Goal: Information Seeking & Learning: Understand process/instructions

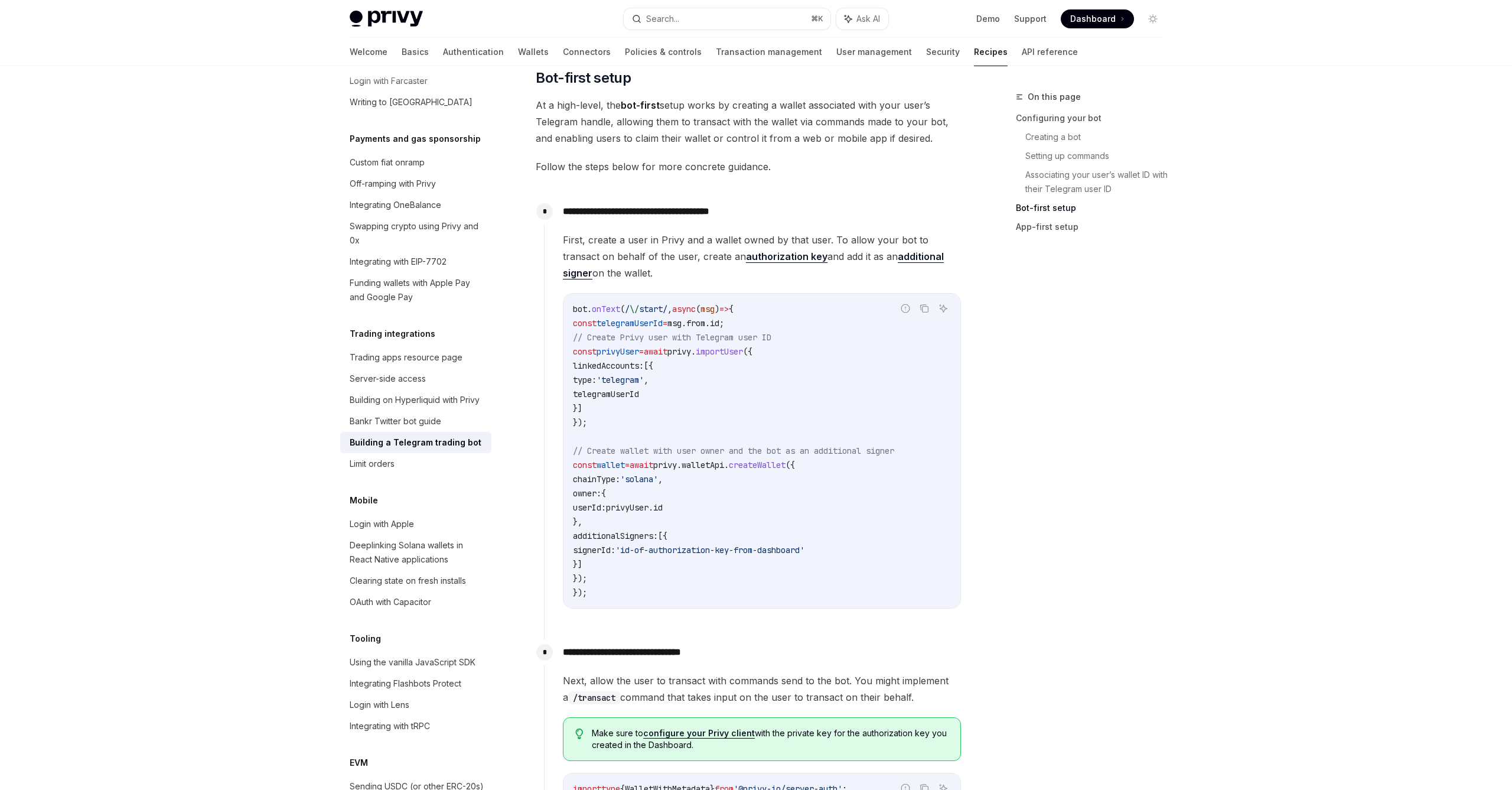
scroll to position [829, 0]
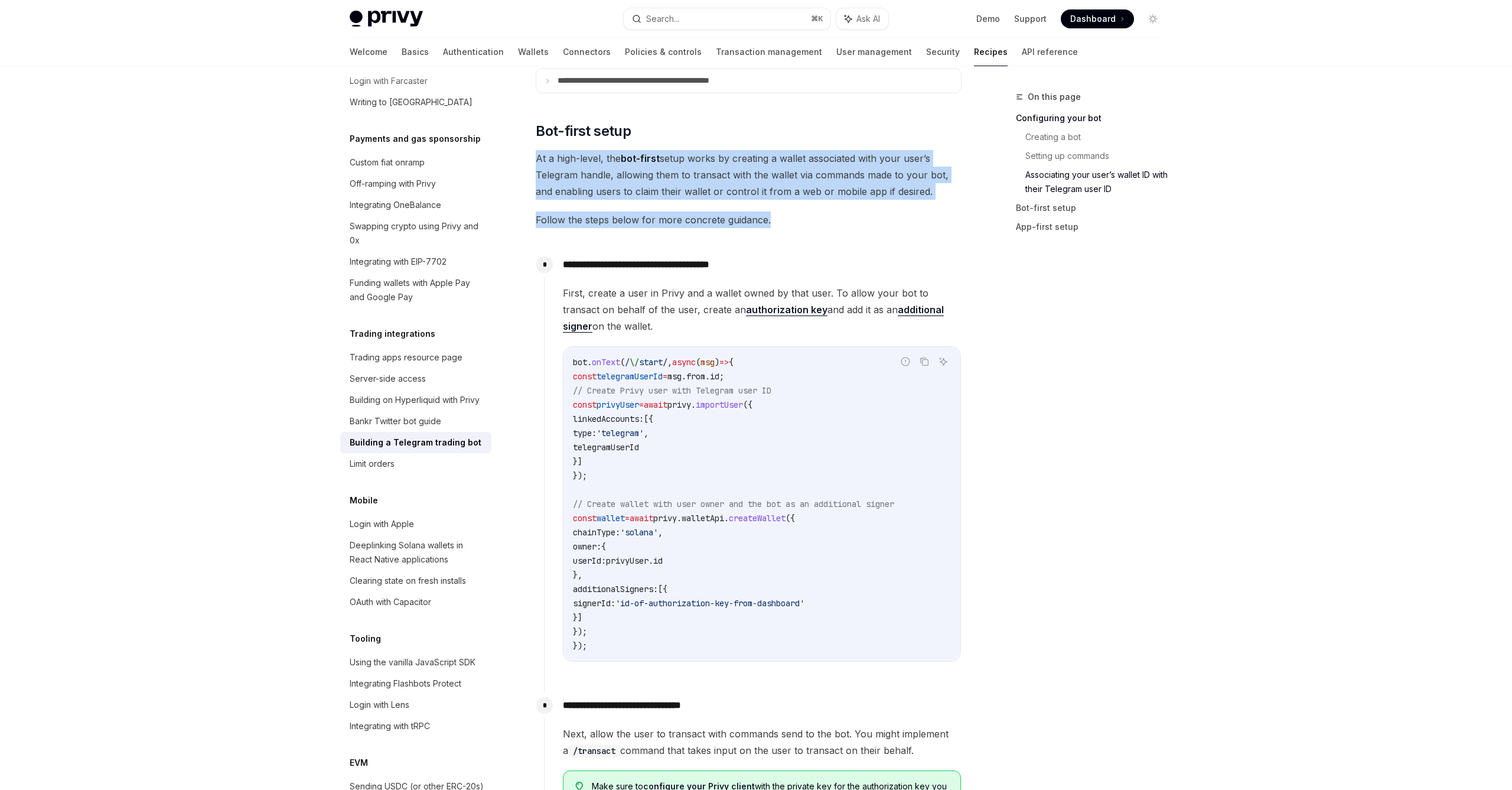
drag, startPoint x: 765, startPoint y: 135, endPoint x: 790, endPoint y: 226, distance: 94.4
click at [790, 226] on span "Follow the steps below for more concrete guidance." at bounding box center [748, 219] width 426 height 16
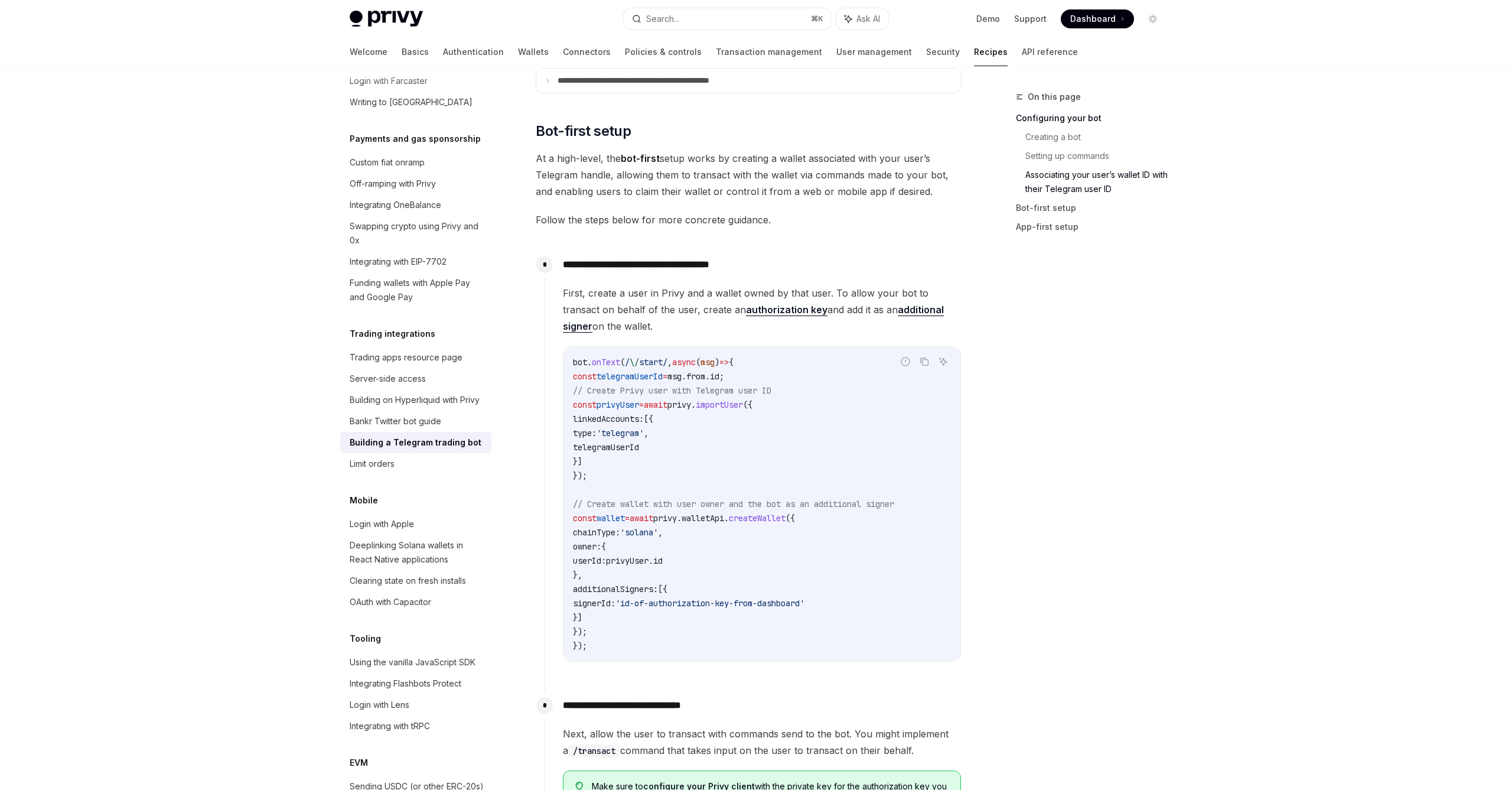
scroll to position [846, 0]
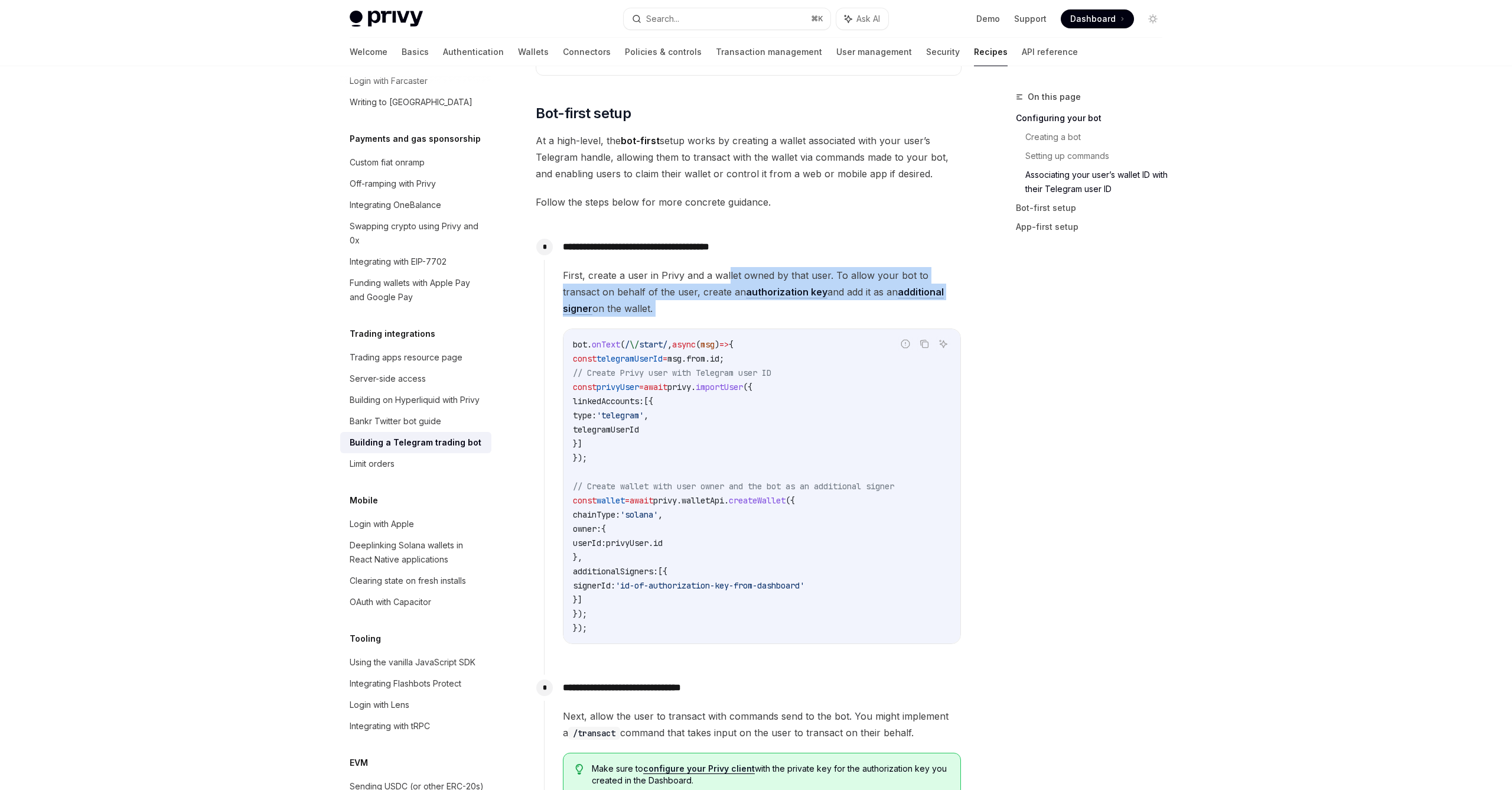
drag, startPoint x: 711, startPoint y: 319, endPoint x: 728, endPoint y: 268, distance: 53.8
click at [728, 268] on div "First, create a user in Privy and a wallet owned by that user. To allow your bo…" at bounding box center [761, 455] width 398 height 377
click at [728, 268] on span "First, create a user in Privy and a wallet owned by that user. To allow your bo…" at bounding box center [761, 291] width 398 height 49
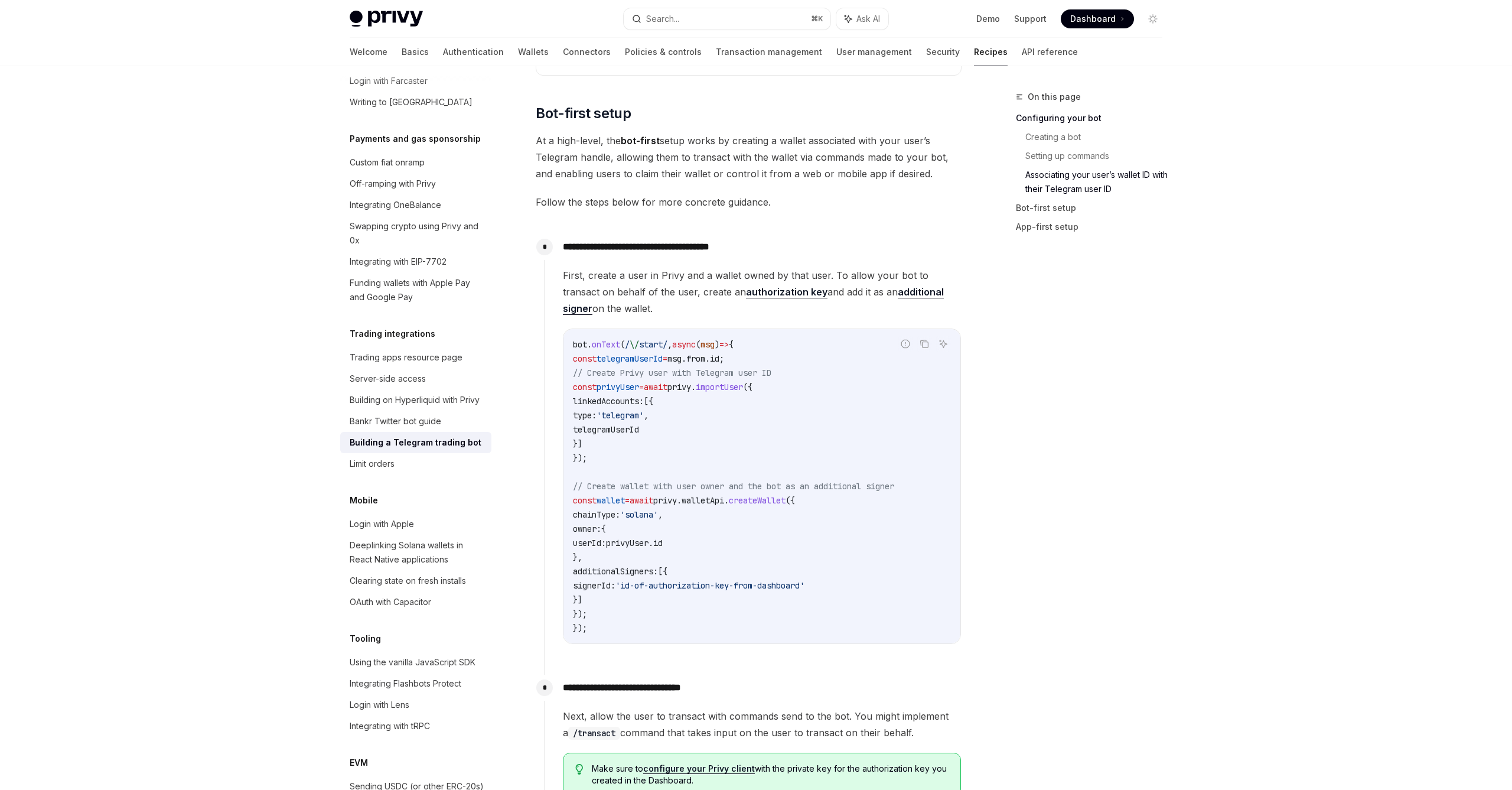
drag, startPoint x: 727, startPoint y: 260, endPoint x: 725, endPoint y: 309, distance: 49.0
click at [725, 309] on div "**********" at bounding box center [753, 448] width 417 height 429
click at [725, 309] on span "First, create a user in Privy and a wallet owned by that user. To allow your bo…" at bounding box center [761, 291] width 398 height 49
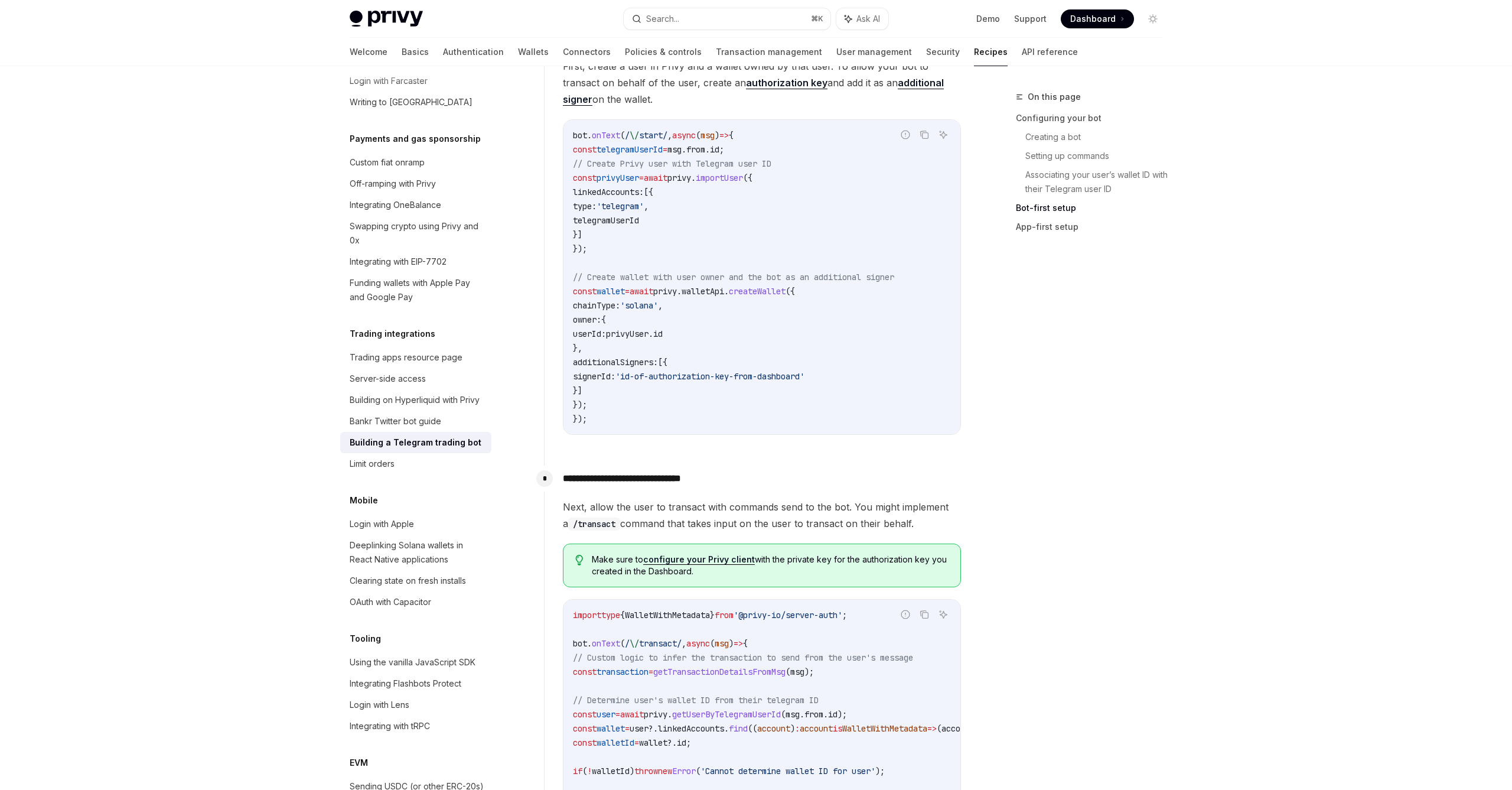
scroll to position [1248, 0]
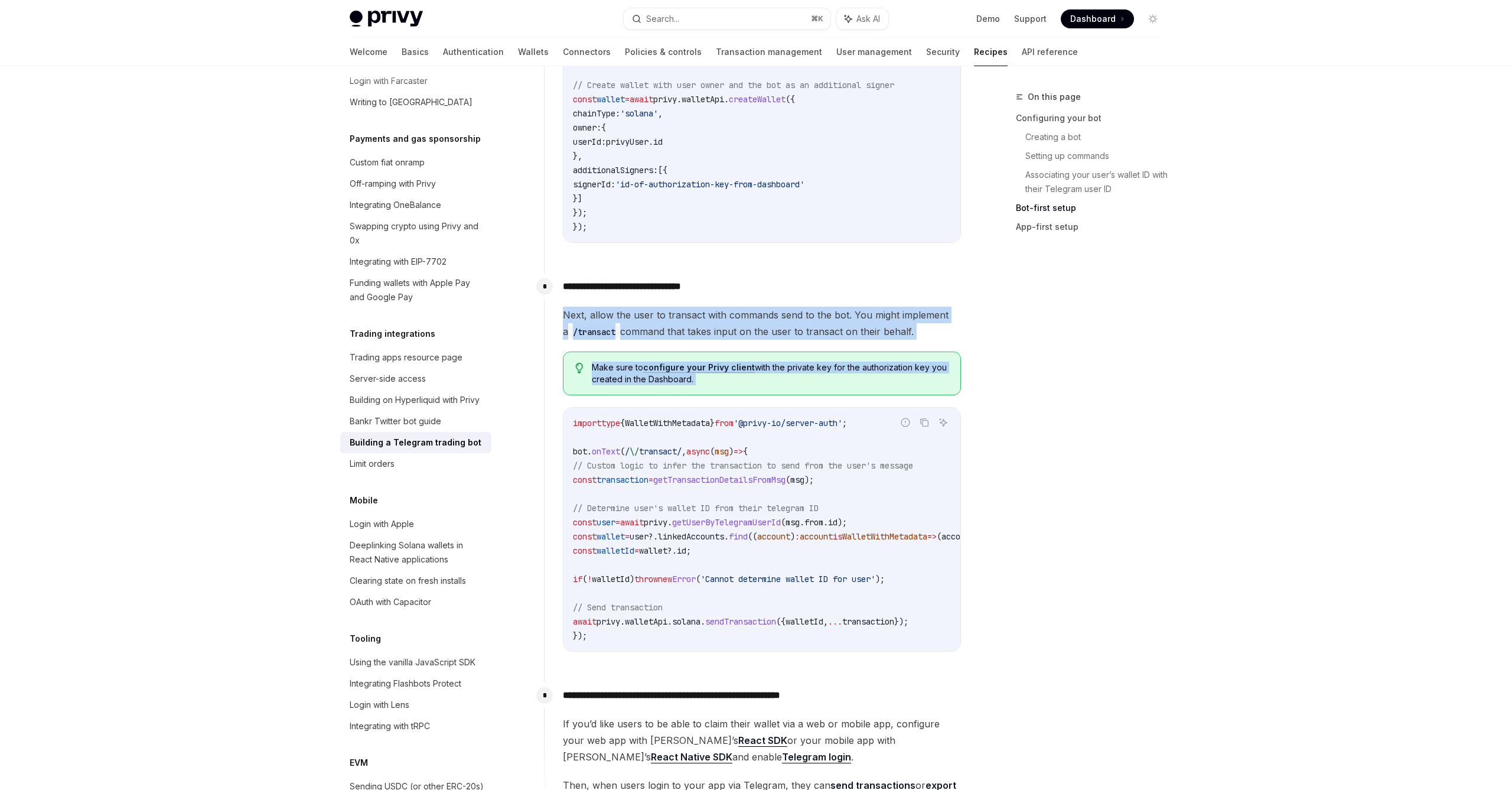
drag, startPoint x: 734, startPoint y: 296, endPoint x: 729, endPoint y: 410, distance: 114.1
click at [730, 411] on div "**********" at bounding box center [753, 472] width 417 height 397
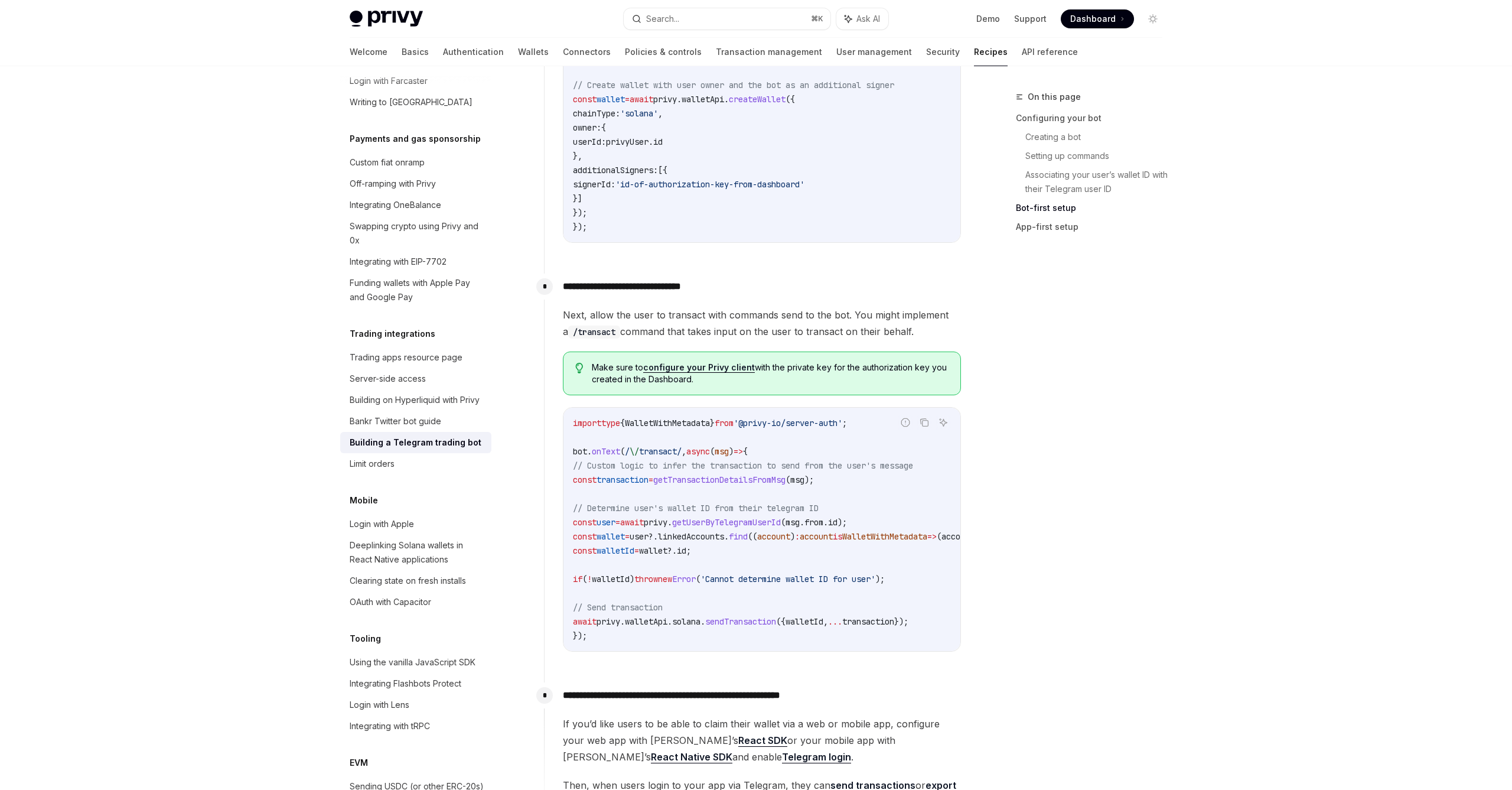
click at [729, 410] on div "import type { WalletWithMetadata } from '@privy-io/server-auth' ; bot . onText …" at bounding box center [762, 529] width 397 height 243
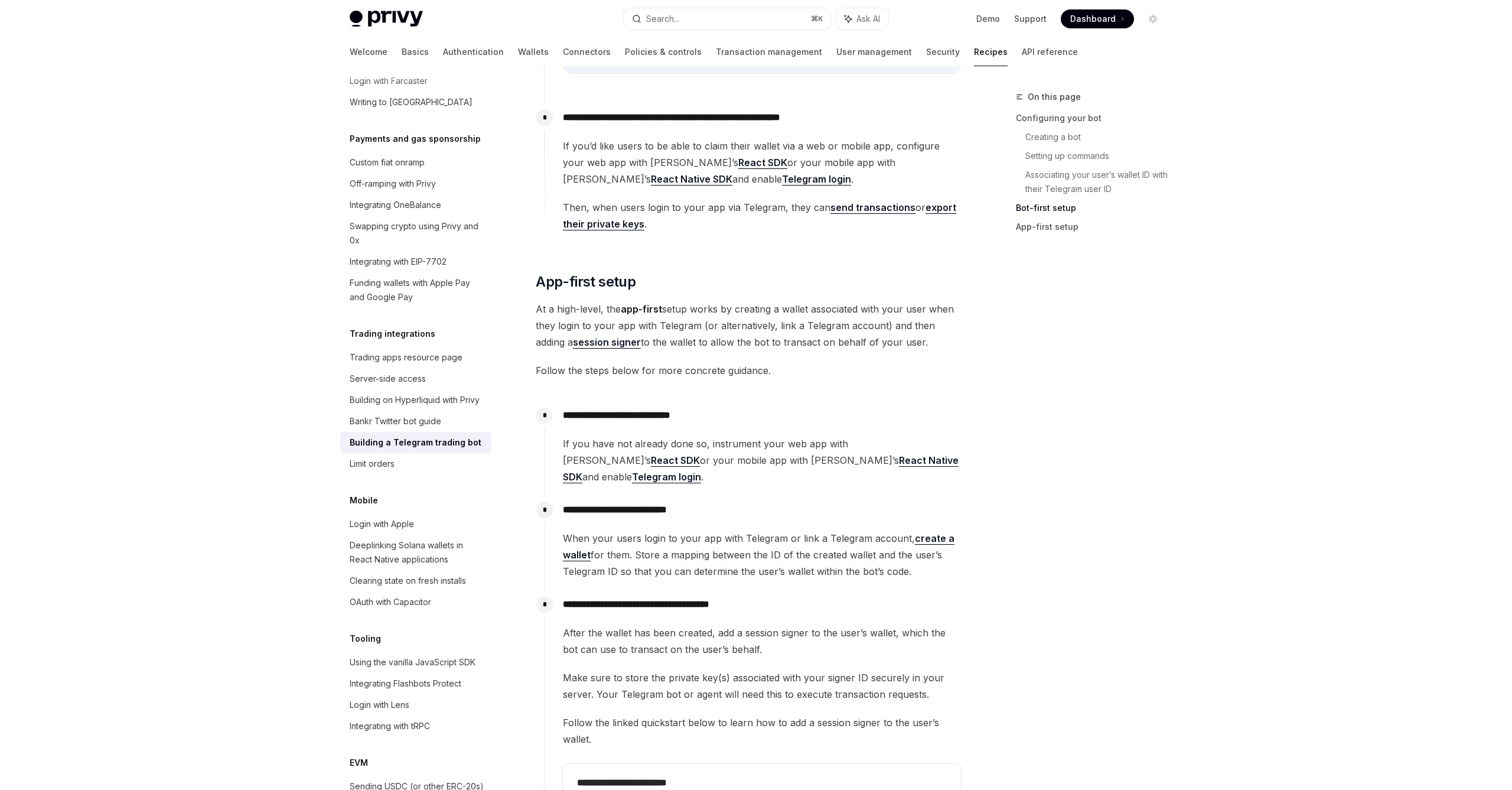
scroll to position [2038, 0]
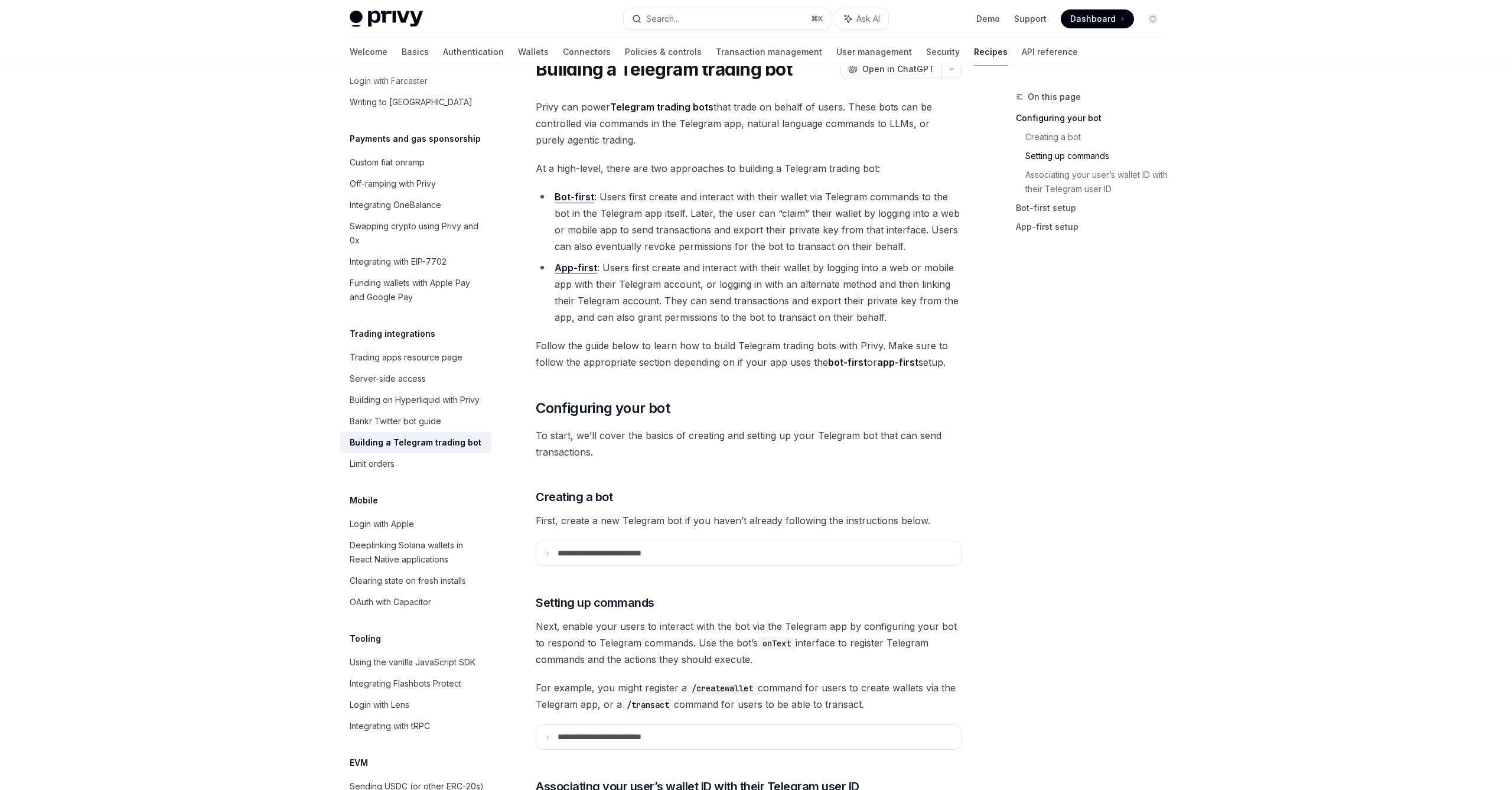
scroll to position [0, 0]
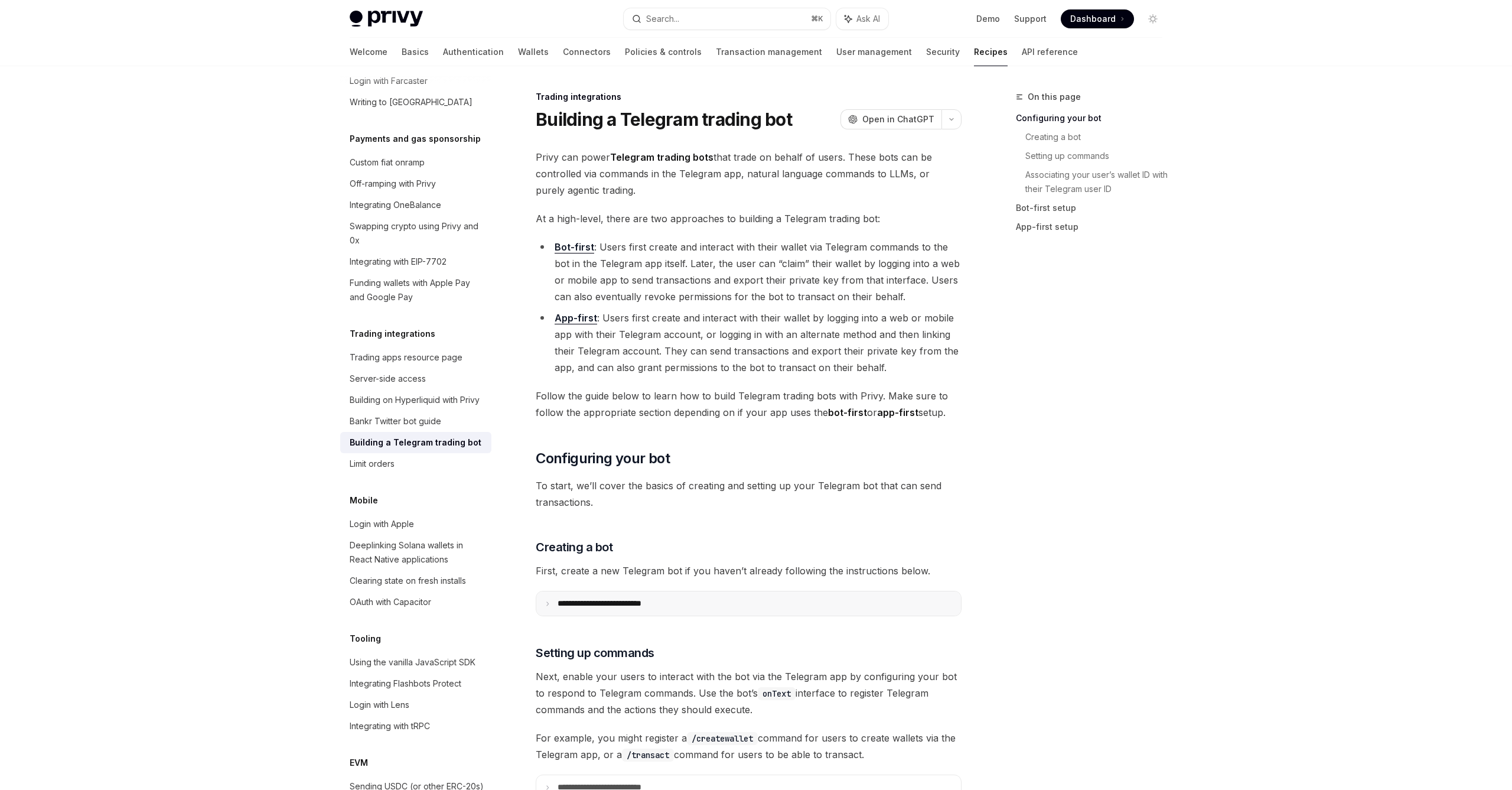
click at [707, 603] on summary "**********" at bounding box center [748, 603] width 425 height 24
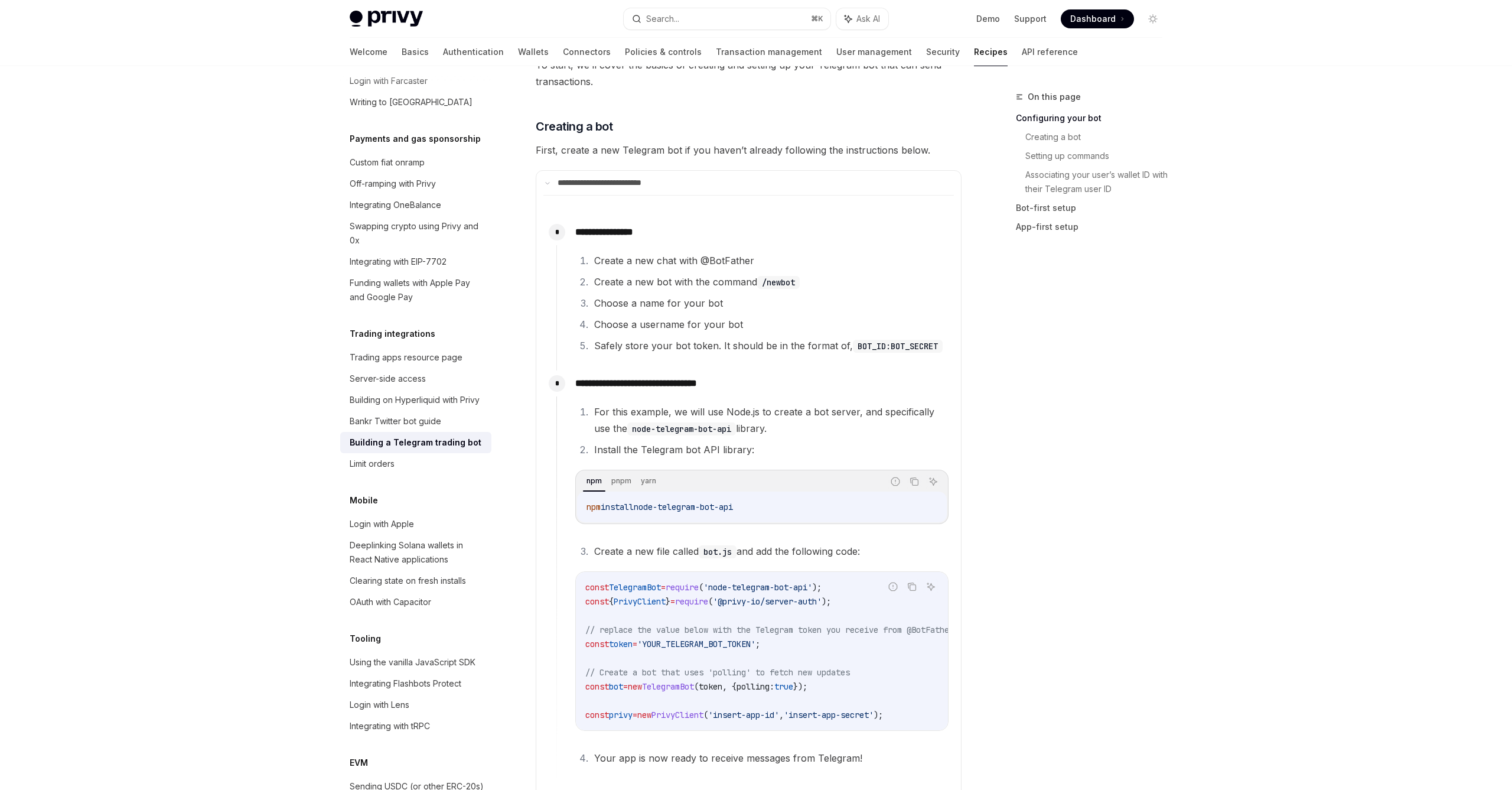
scroll to position [414, 0]
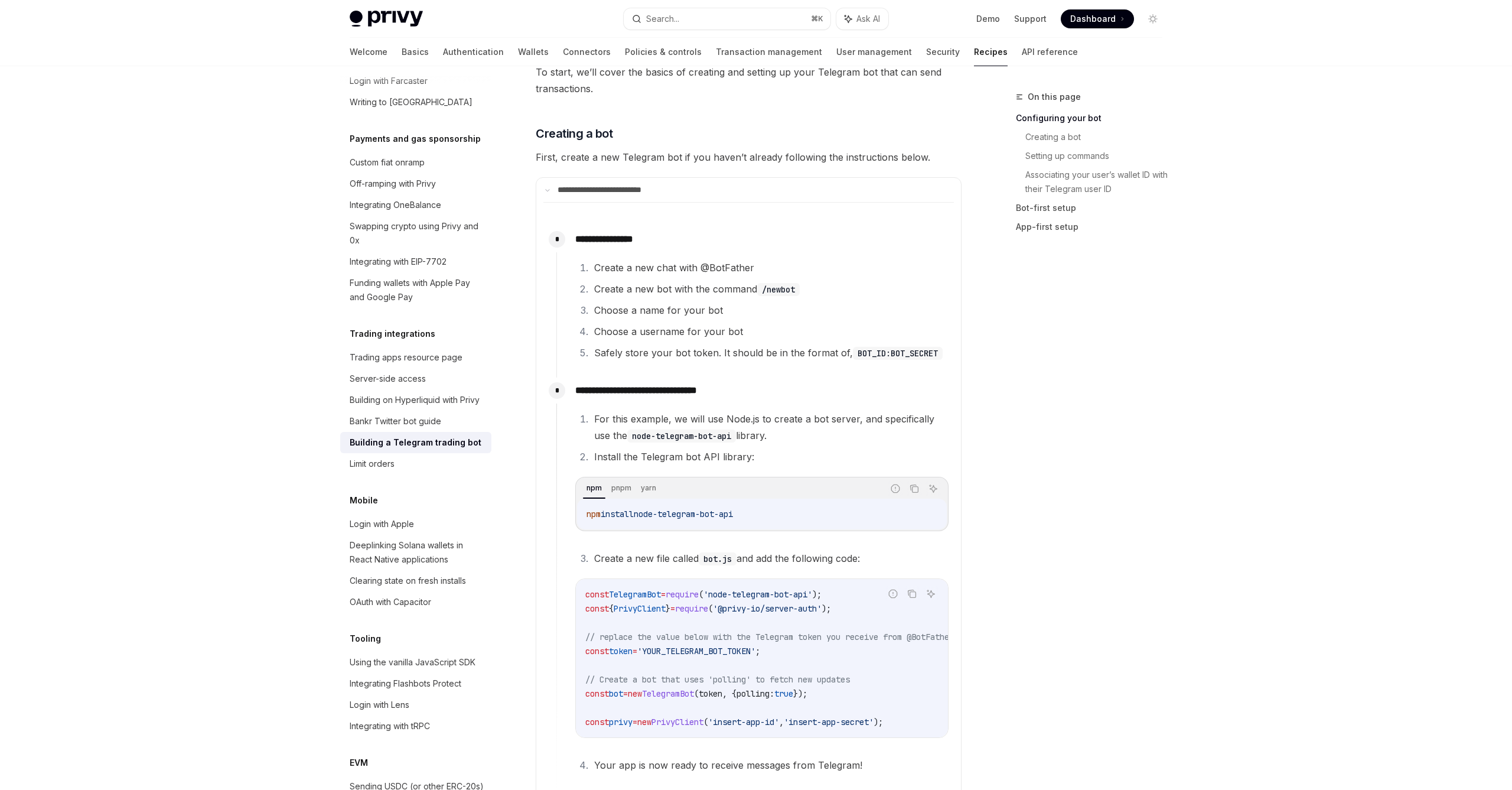
click at [645, 209] on botChildren "**********" at bounding box center [748, 496] width 410 height 588
click at [645, 199] on summary "**********" at bounding box center [748, 189] width 425 height 24
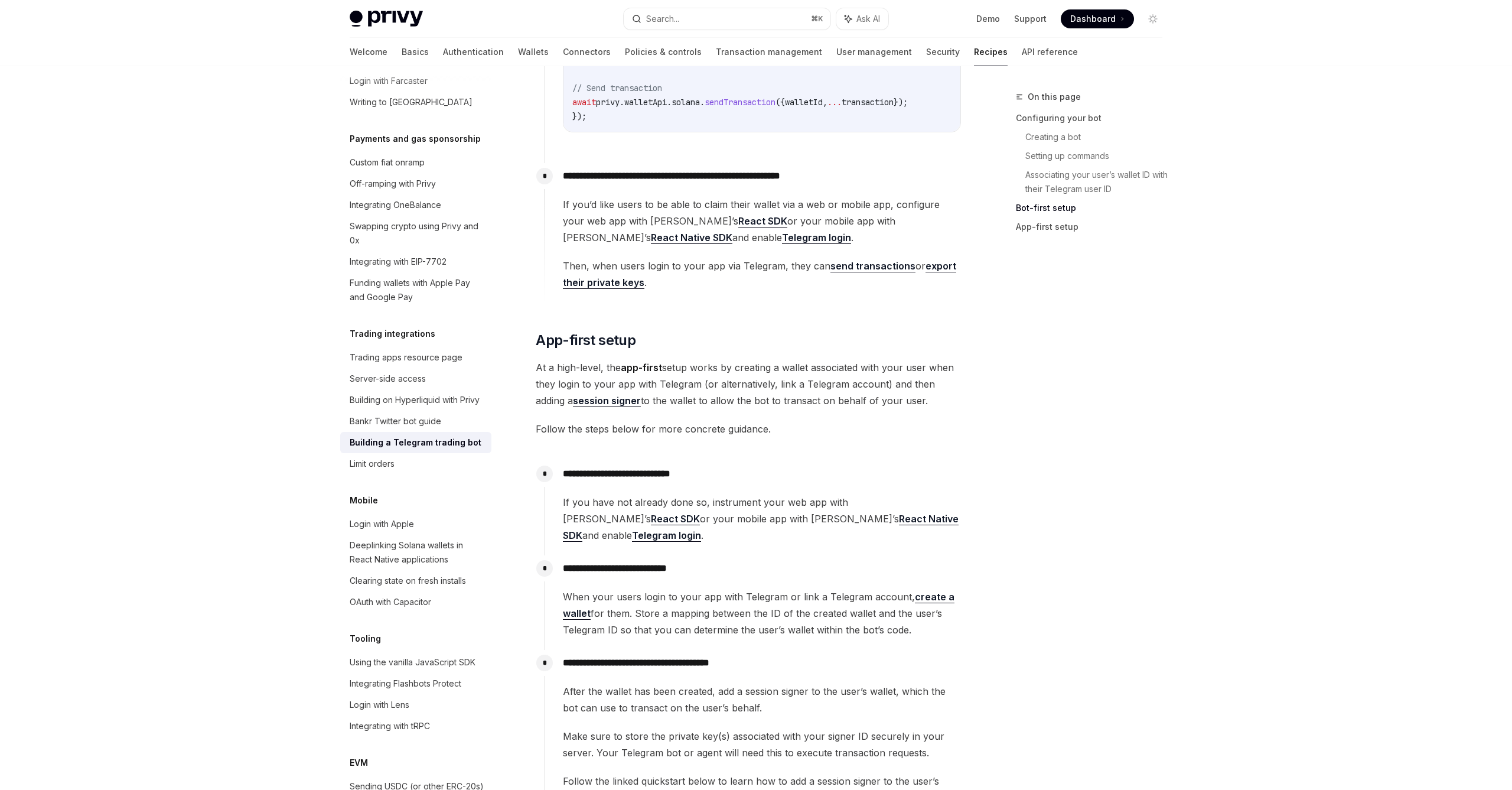
scroll to position [1814, 0]
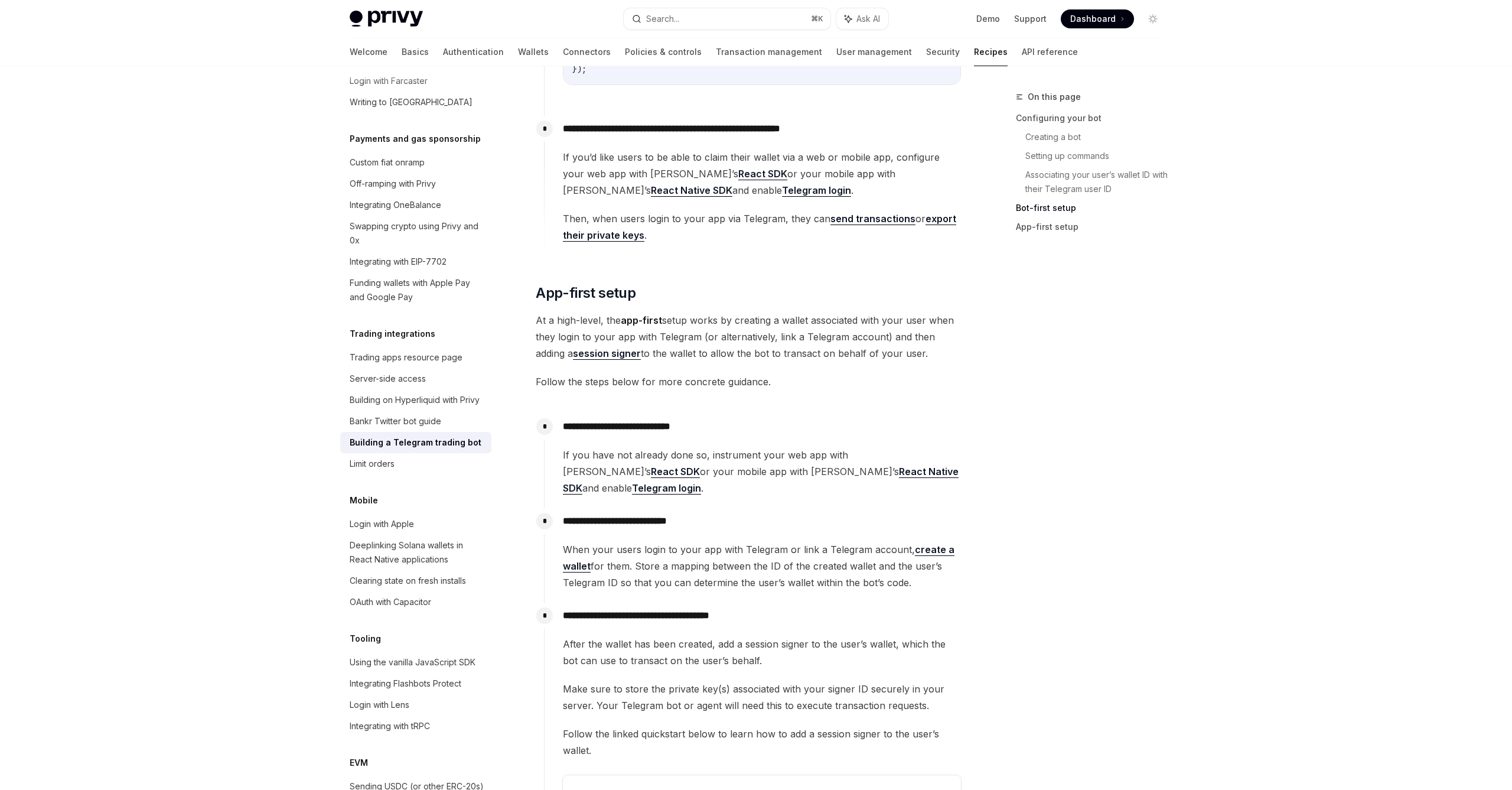
click at [947, 474] on span "If you have not already done so, instrument your web app with [PERSON_NAME]’s R…" at bounding box center [761, 471] width 398 height 49
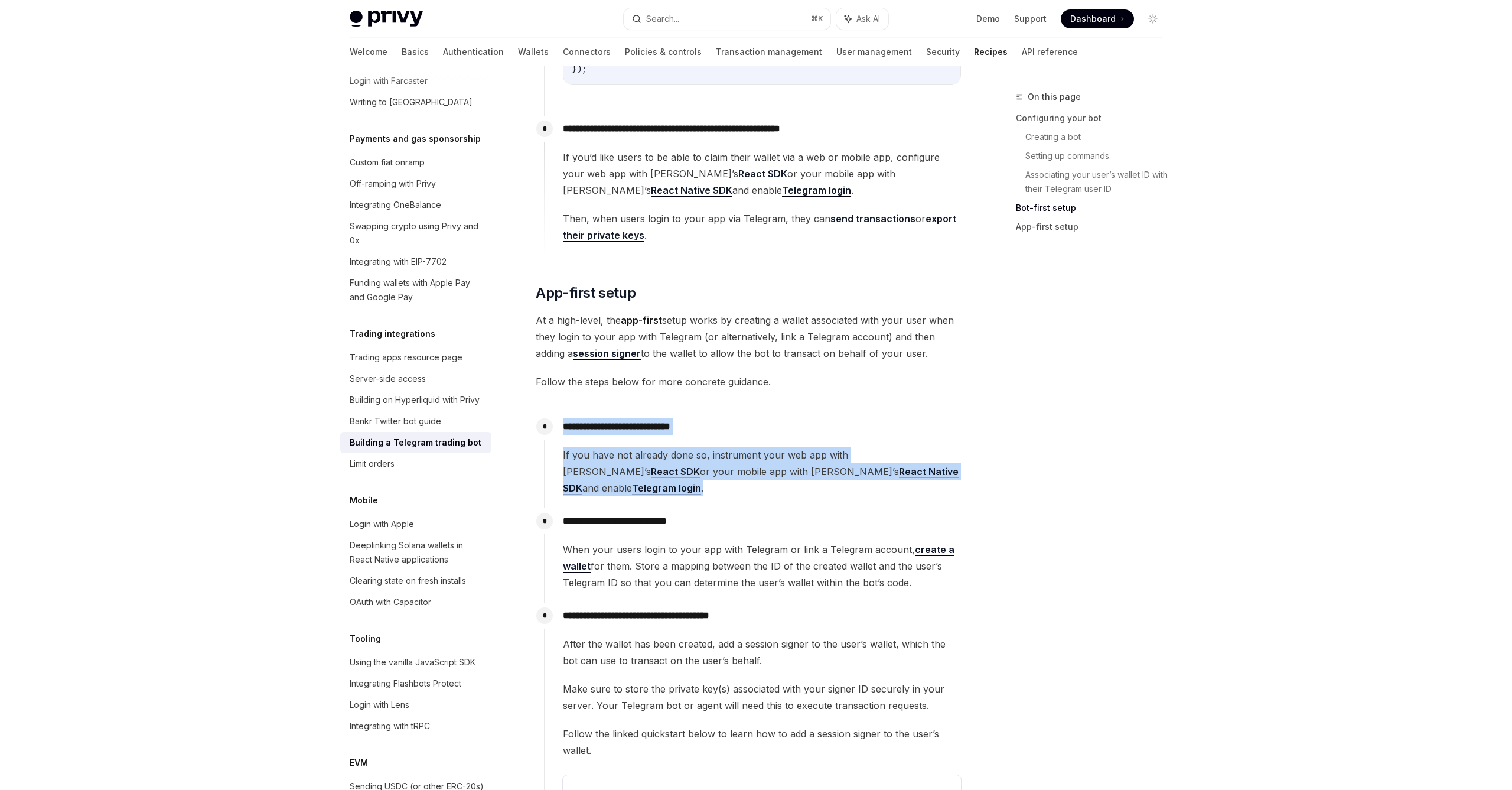
drag, startPoint x: 1492, startPoint y: 447, endPoint x: 941, endPoint y: 412, distance: 552.1
drag, startPoint x: 941, startPoint y: 412, endPoint x: 941, endPoint y: 482, distance: 70.0
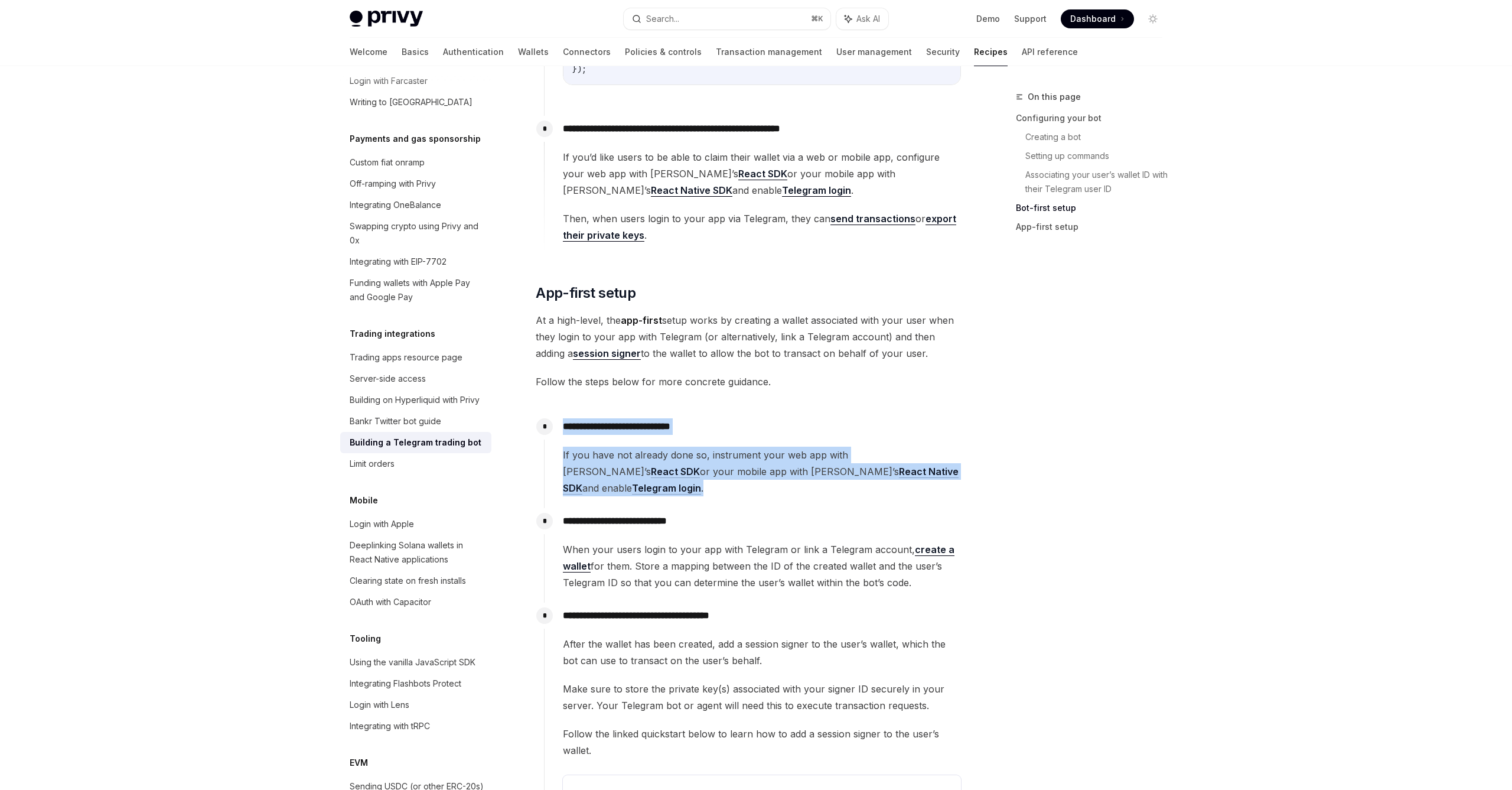
click at [941, 482] on span "If you have not already done so, instrument your web app with [PERSON_NAME]’s R…" at bounding box center [761, 471] width 398 height 49
drag, startPoint x: 941, startPoint y: 482, endPoint x: 941, endPoint y: 404, distance: 78.0
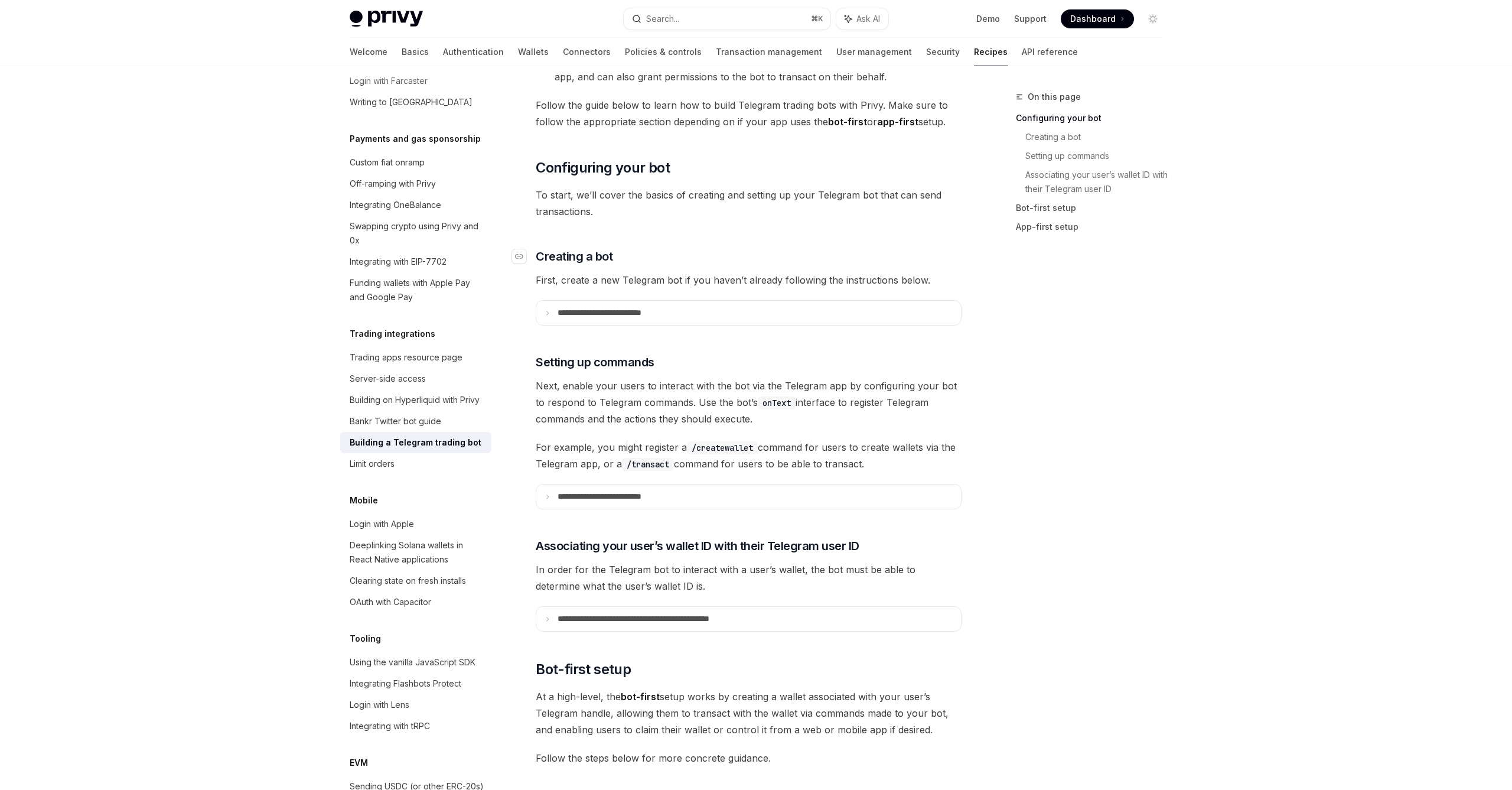
scroll to position [285, 0]
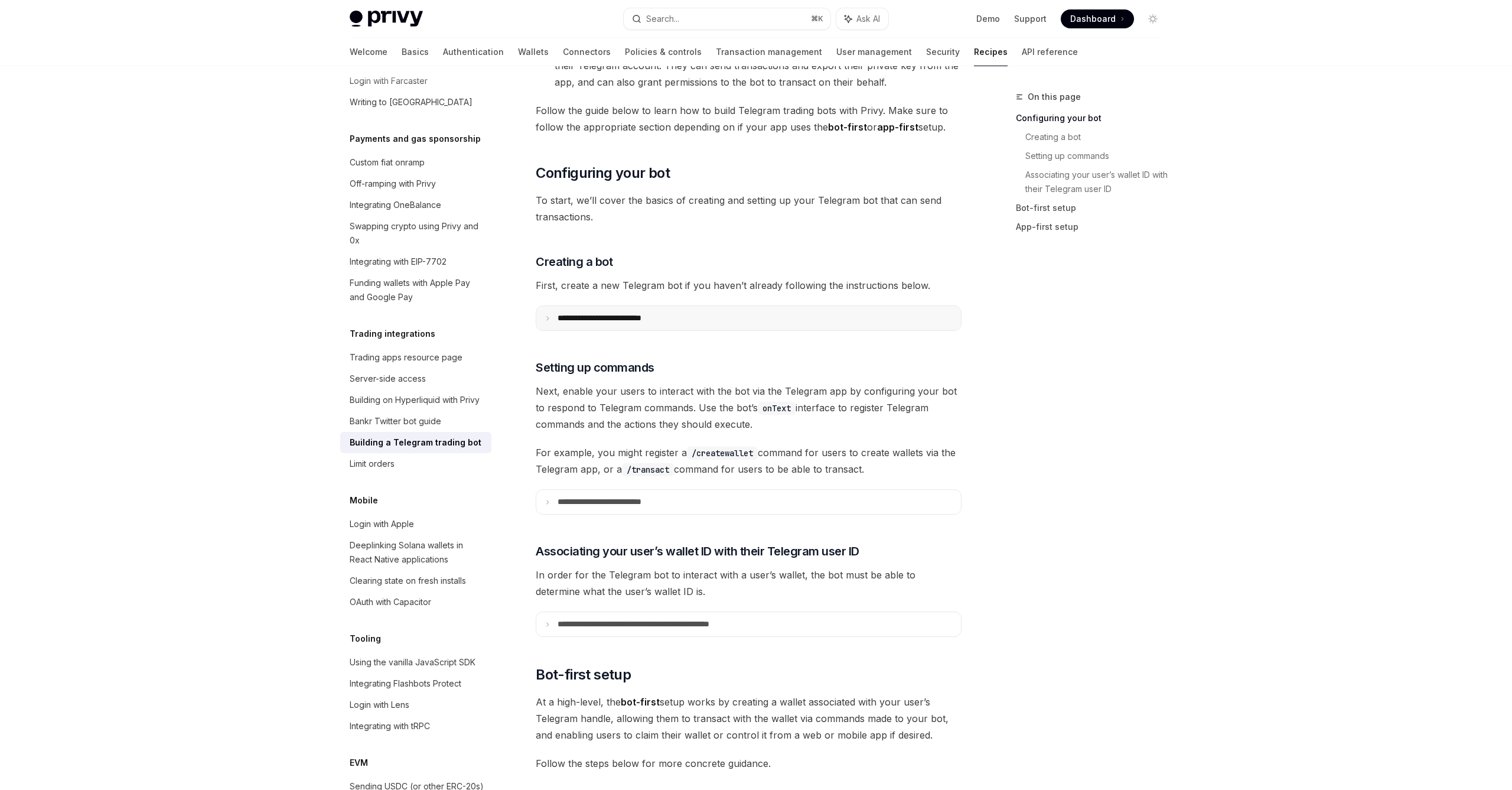
click at [789, 313] on summary "**********" at bounding box center [748, 318] width 425 height 24
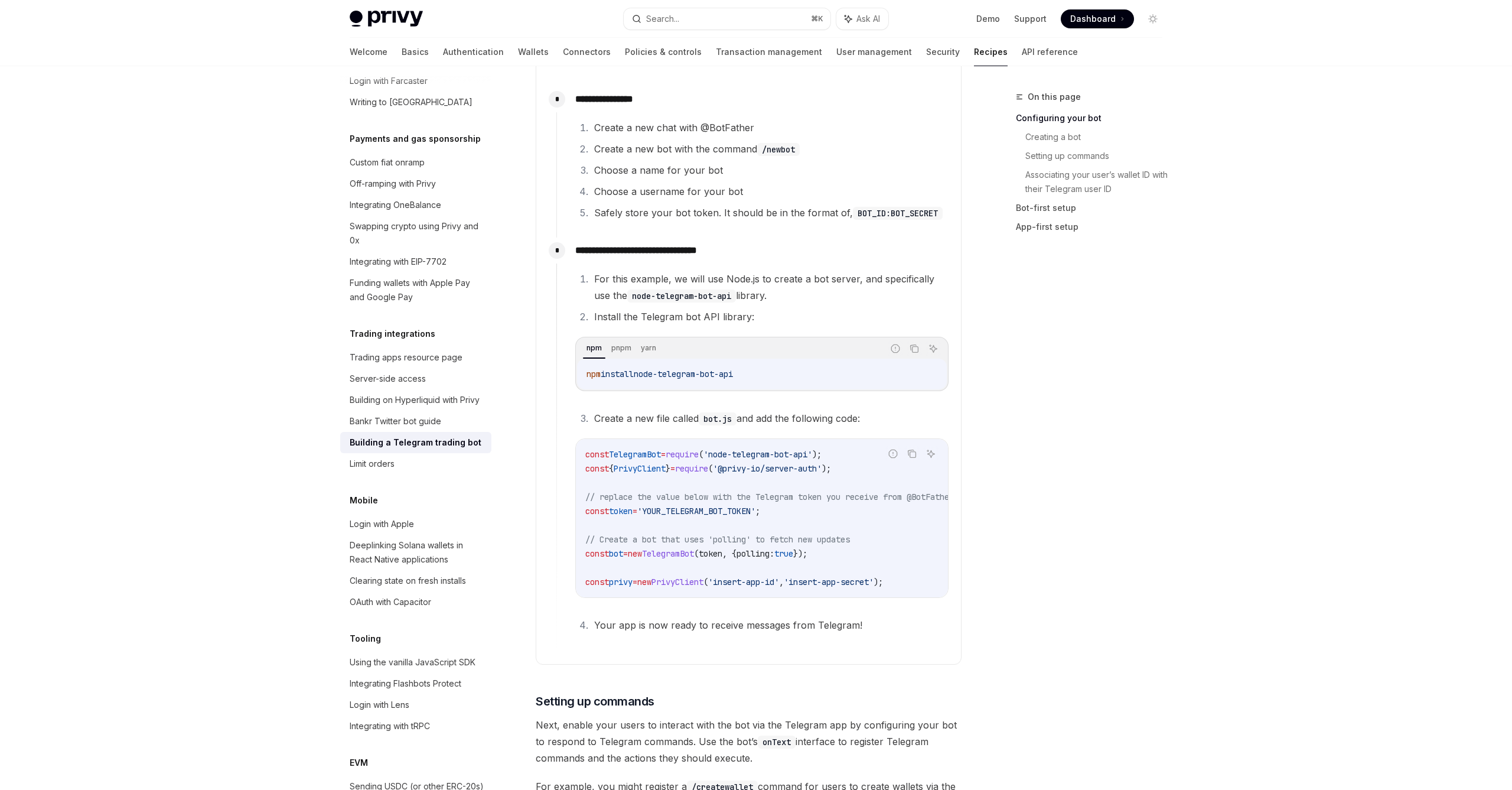
scroll to position [430, 0]
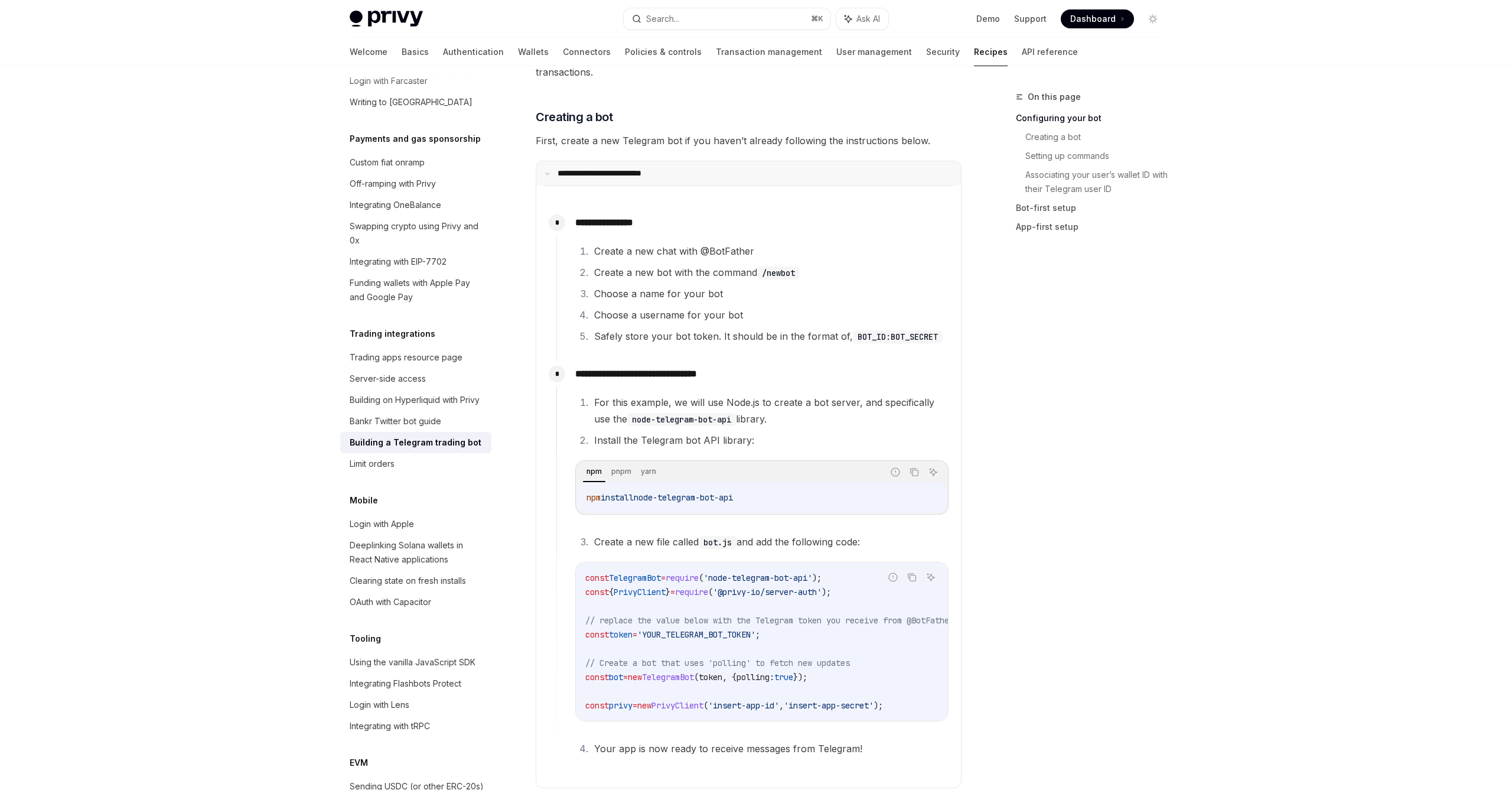
click at [711, 175] on summary "**********" at bounding box center [748, 173] width 425 height 24
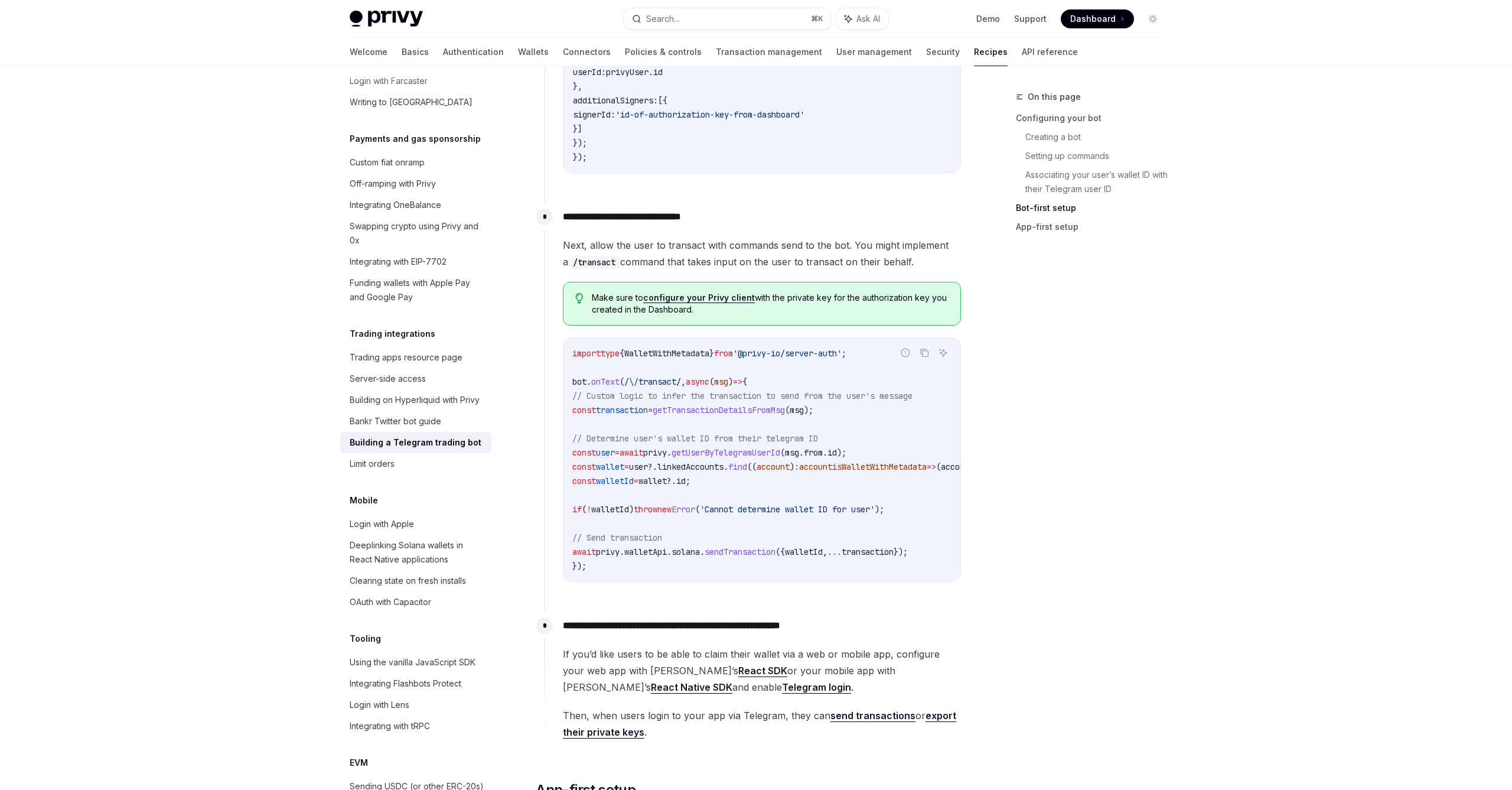
scroll to position [1324, 0]
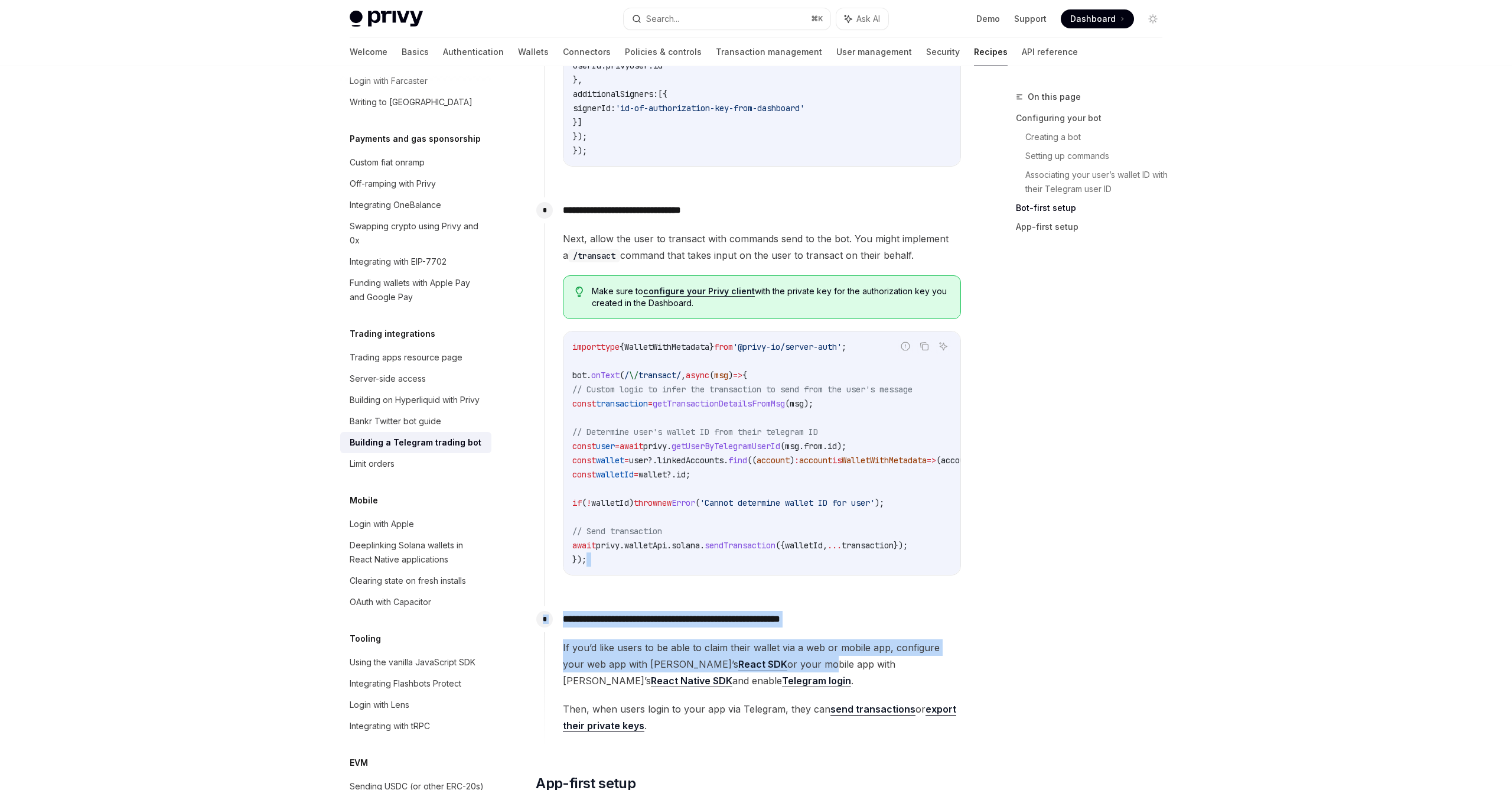
drag, startPoint x: 749, startPoint y: 671, endPoint x: 707, endPoint y: 606, distance: 77.4
click at [707, 606] on div "**********" at bounding box center [753, 251] width 417 height 989
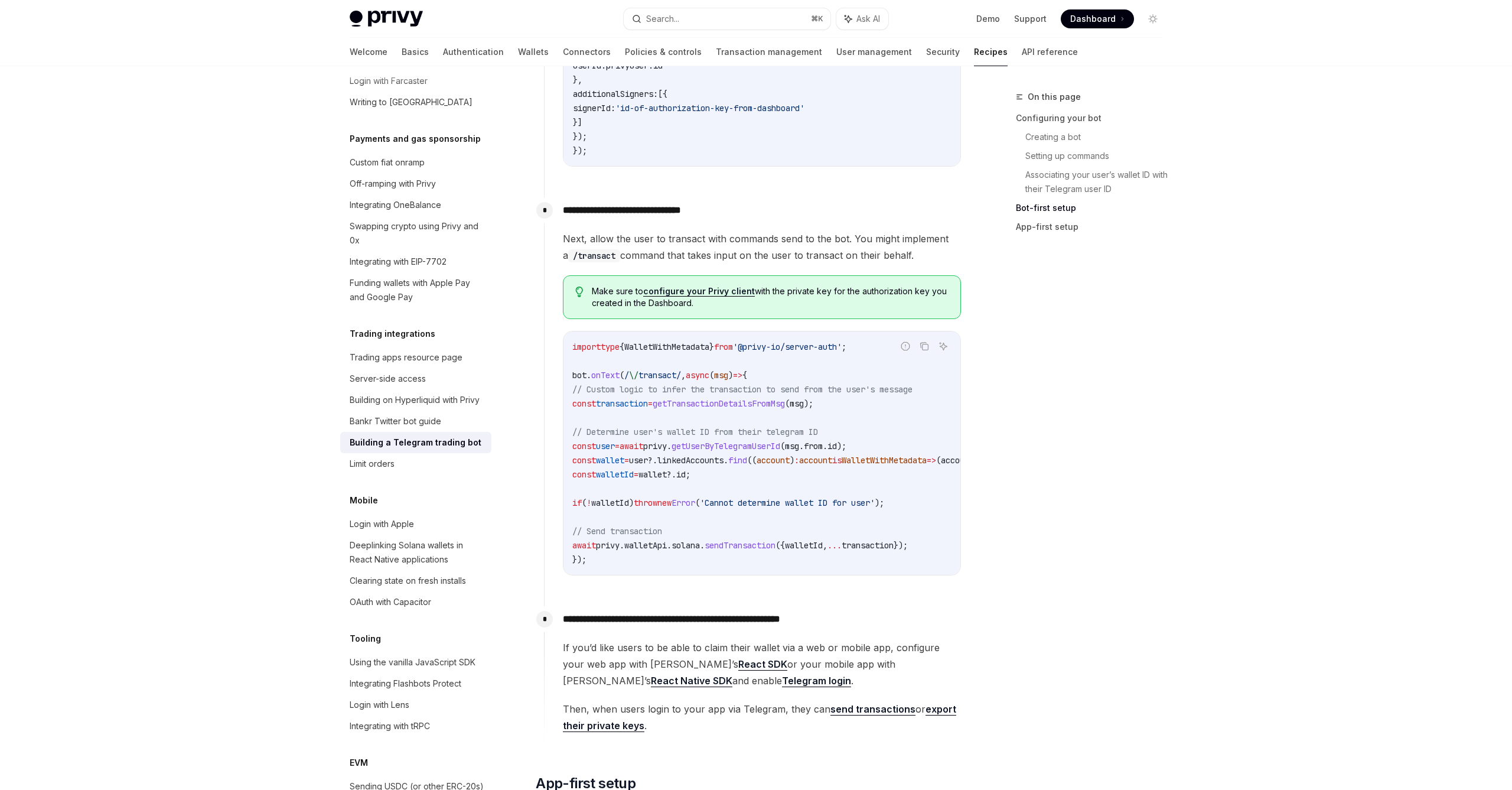
click at [707, 606] on div "**********" at bounding box center [753, 401] width 417 height 409
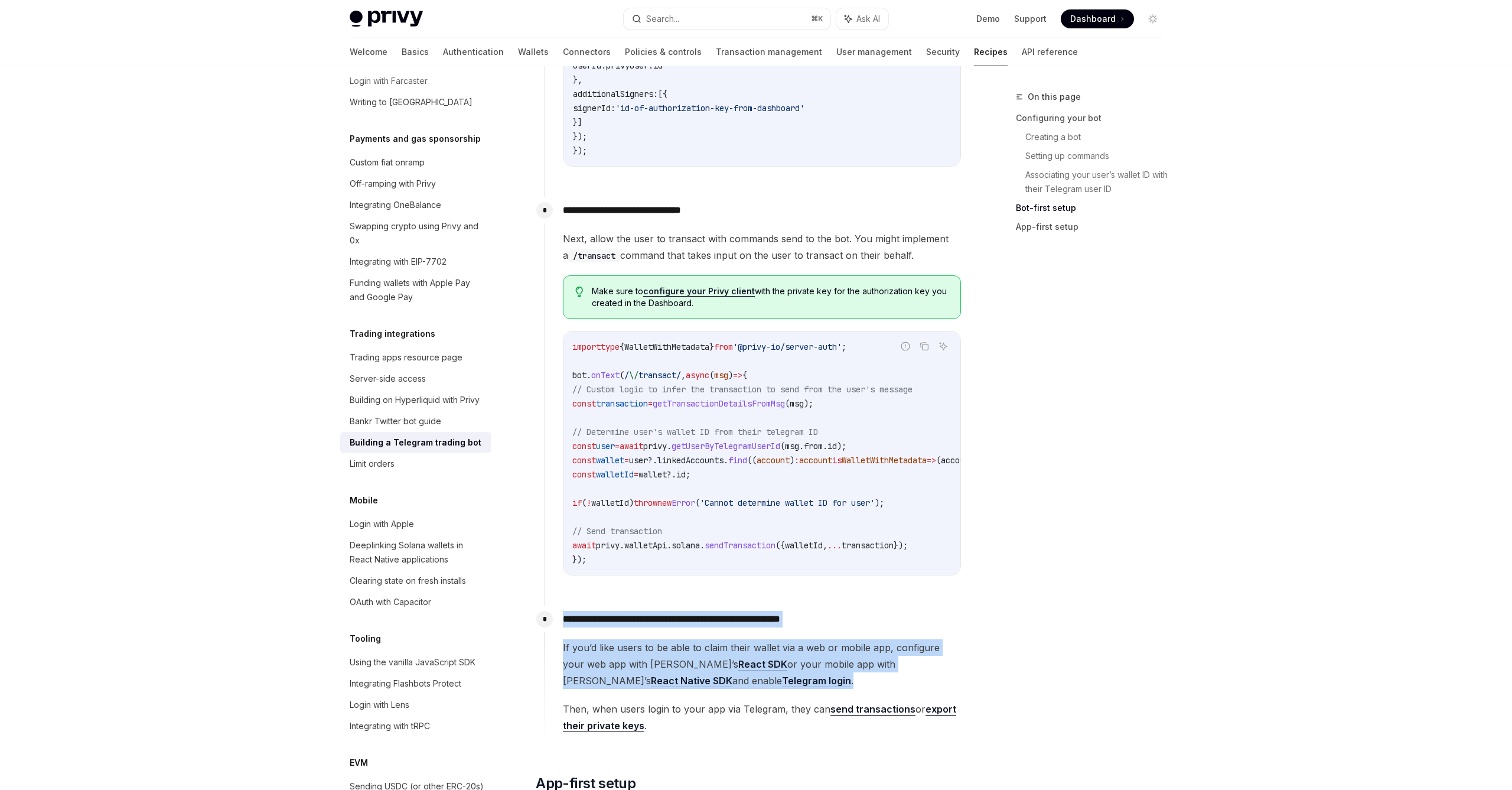
drag, startPoint x: 708, startPoint y: 613, endPoint x: 722, endPoint y: 684, distance: 72.4
click at [722, 684] on div "**********" at bounding box center [753, 670] width 417 height 127
click at [722, 684] on span "If you’d like users to be able to claim their wallet via a web or mobile app, c…" at bounding box center [761, 663] width 398 height 49
drag, startPoint x: 722, startPoint y: 684, endPoint x: 718, endPoint y: 611, distance: 73.1
click at [718, 611] on div "**********" at bounding box center [753, 670] width 417 height 127
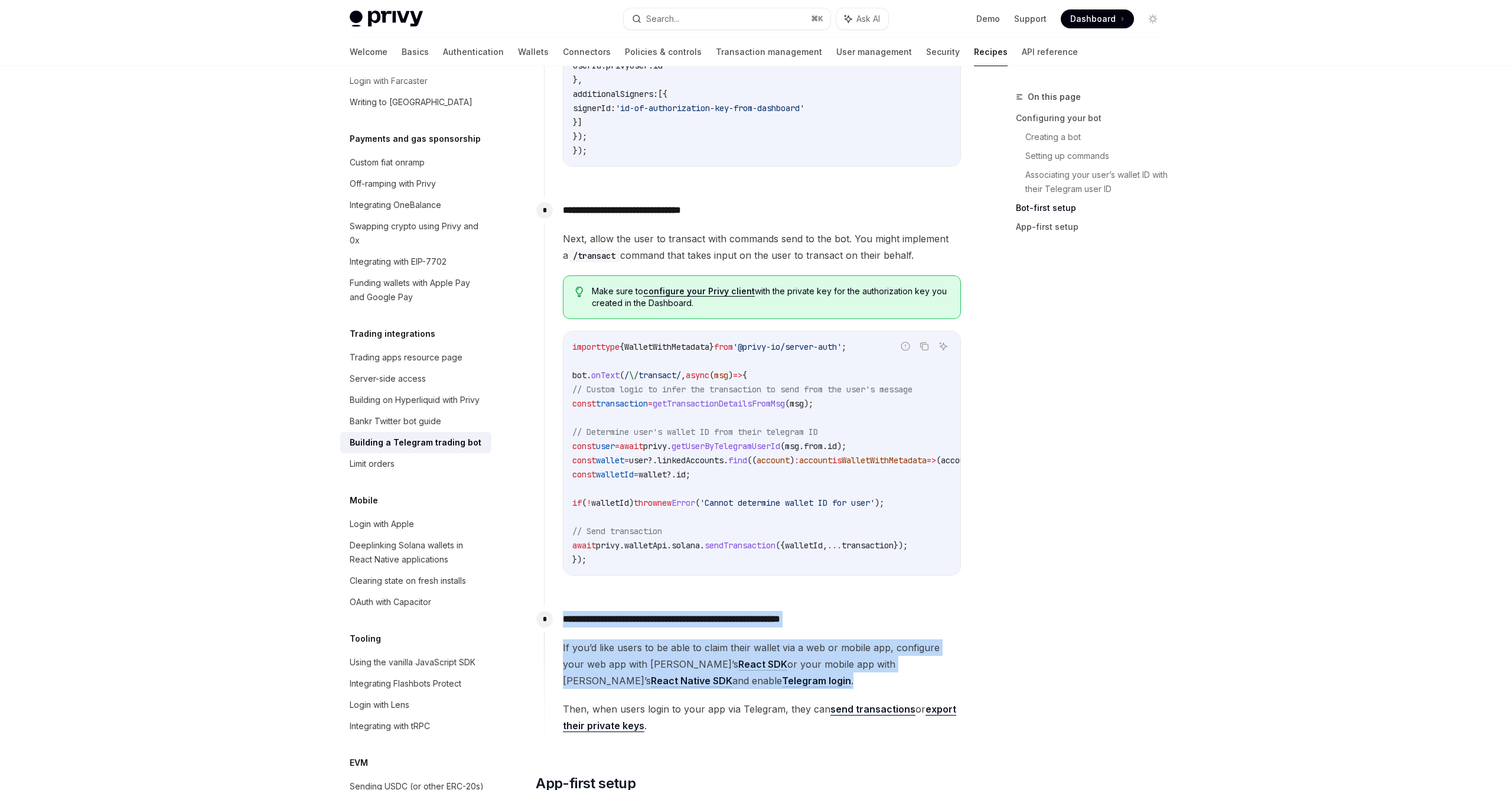
click at [718, 611] on div "**********" at bounding box center [753, 670] width 417 height 127
drag, startPoint x: 718, startPoint y: 611, endPoint x: 728, endPoint y: 679, distance: 68.7
click at [728, 679] on div "**********" at bounding box center [753, 670] width 417 height 127
click at [728, 679] on span "If you’d like users to be able to claim their wallet via a web or mobile app, c…" at bounding box center [761, 663] width 398 height 49
drag, startPoint x: 728, startPoint y: 679, endPoint x: 729, endPoint y: 613, distance: 66.0
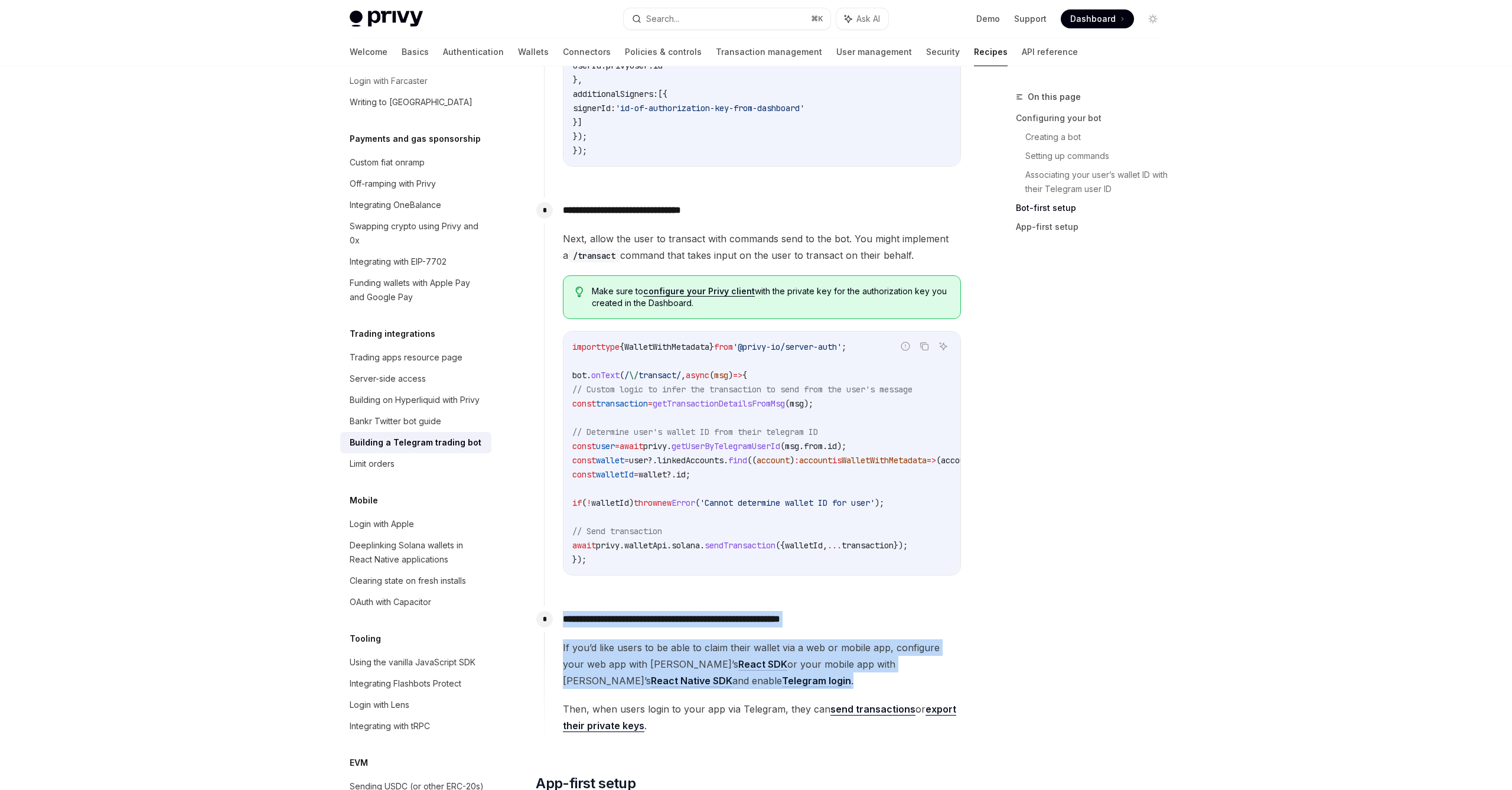
click at [729, 613] on div "**********" at bounding box center [753, 670] width 417 height 127
drag, startPoint x: 729, startPoint y: 613, endPoint x: 735, endPoint y: 684, distance: 71.3
click at [735, 684] on div "**********" at bounding box center [753, 670] width 417 height 127
click at [735, 684] on span "If you’d like users to be able to claim their wallet via a web or mobile app, c…" at bounding box center [761, 663] width 398 height 49
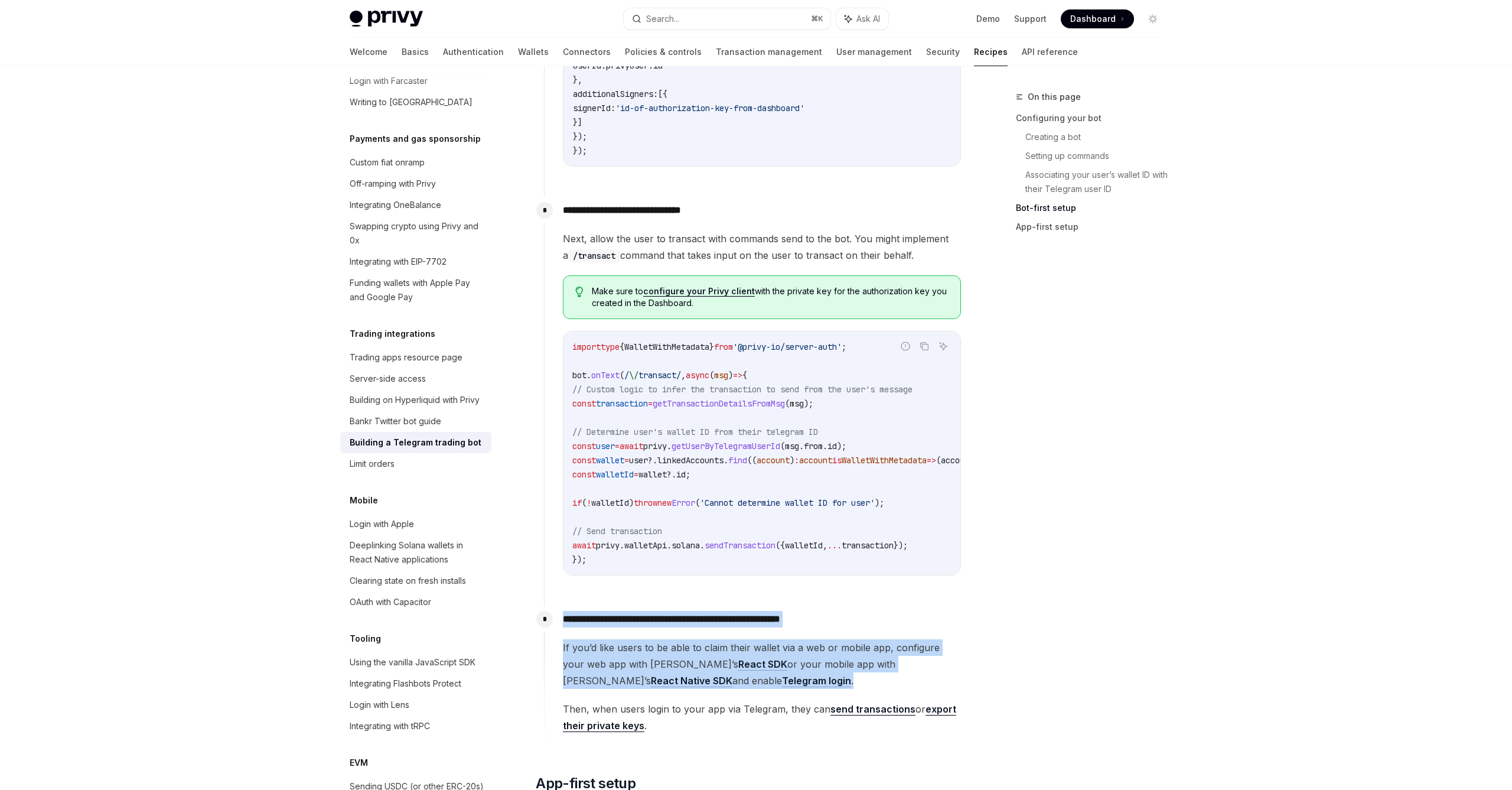
drag, startPoint x: 735, startPoint y: 684, endPoint x: 732, endPoint y: 611, distance: 73.1
click at [732, 611] on div "**********" at bounding box center [753, 670] width 417 height 127
drag, startPoint x: 732, startPoint y: 611, endPoint x: 734, endPoint y: 694, distance: 83.0
click at [733, 694] on div "**********" at bounding box center [753, 670] width 417 height 127
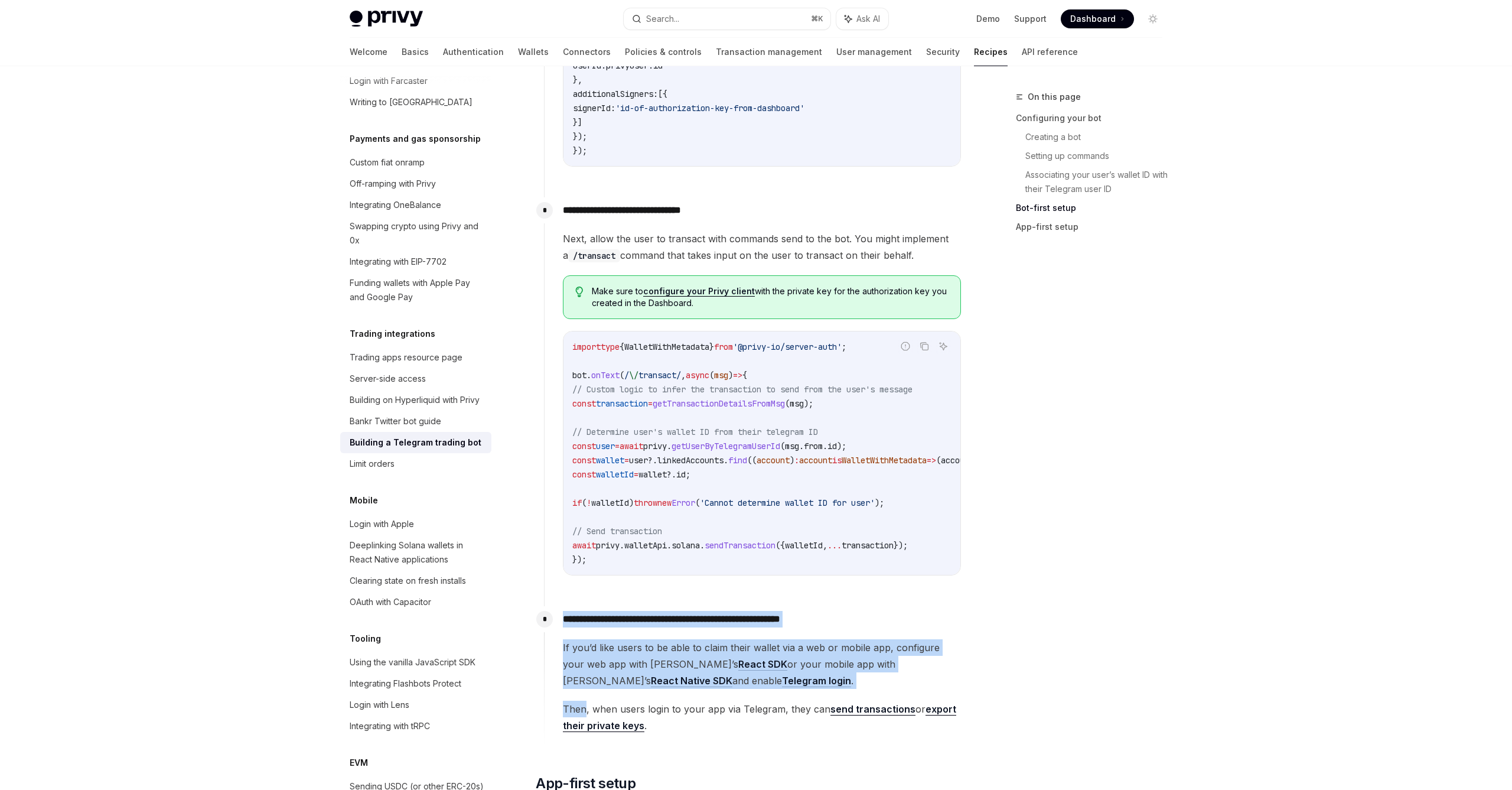
click at [734, 694] on div "If you’d like users to be able to claim their wallet via a web or mobile app, c…" at bounding box center [761, 686] width 398 height 95
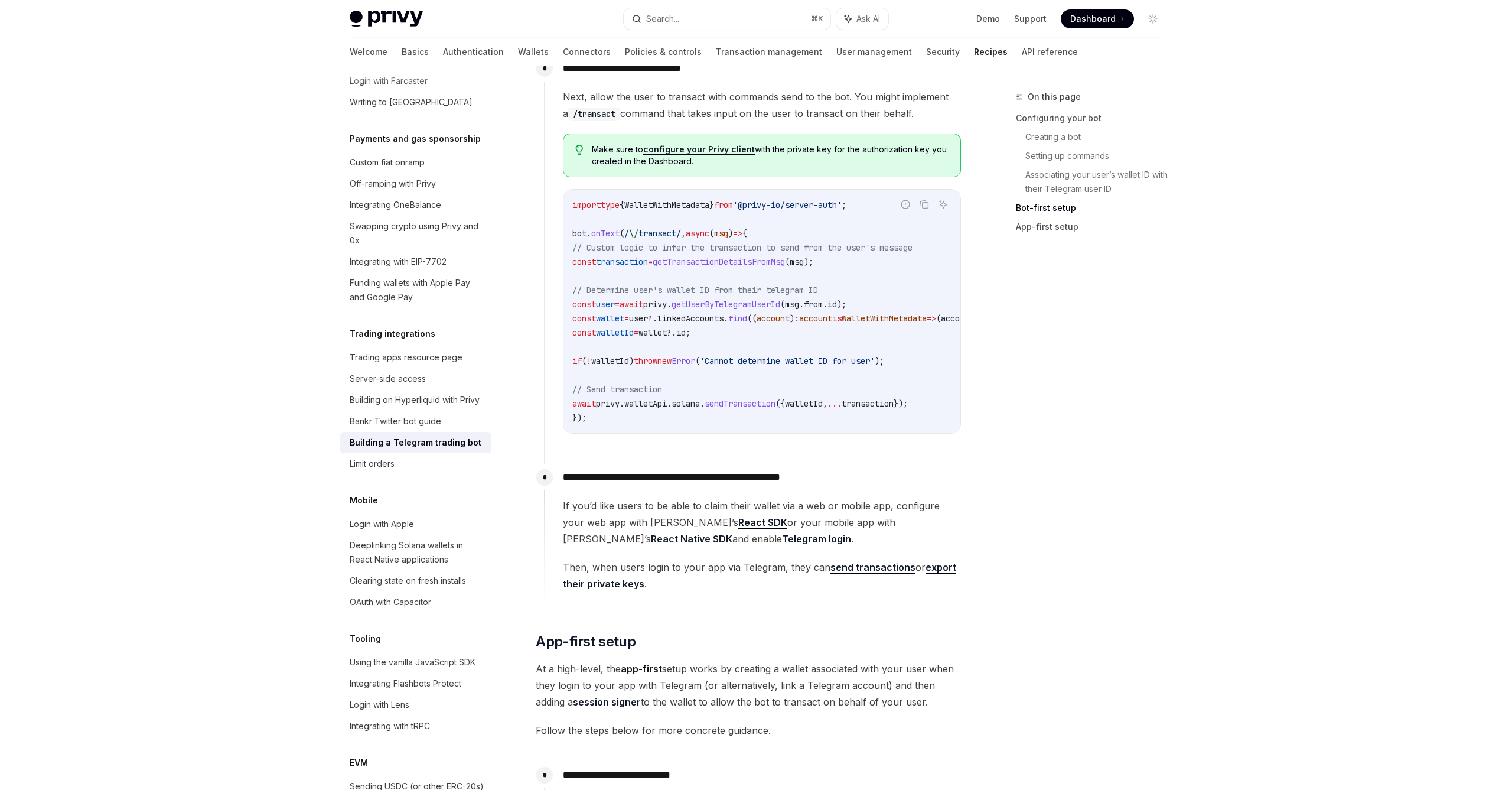
scroll to position [1430, 0]
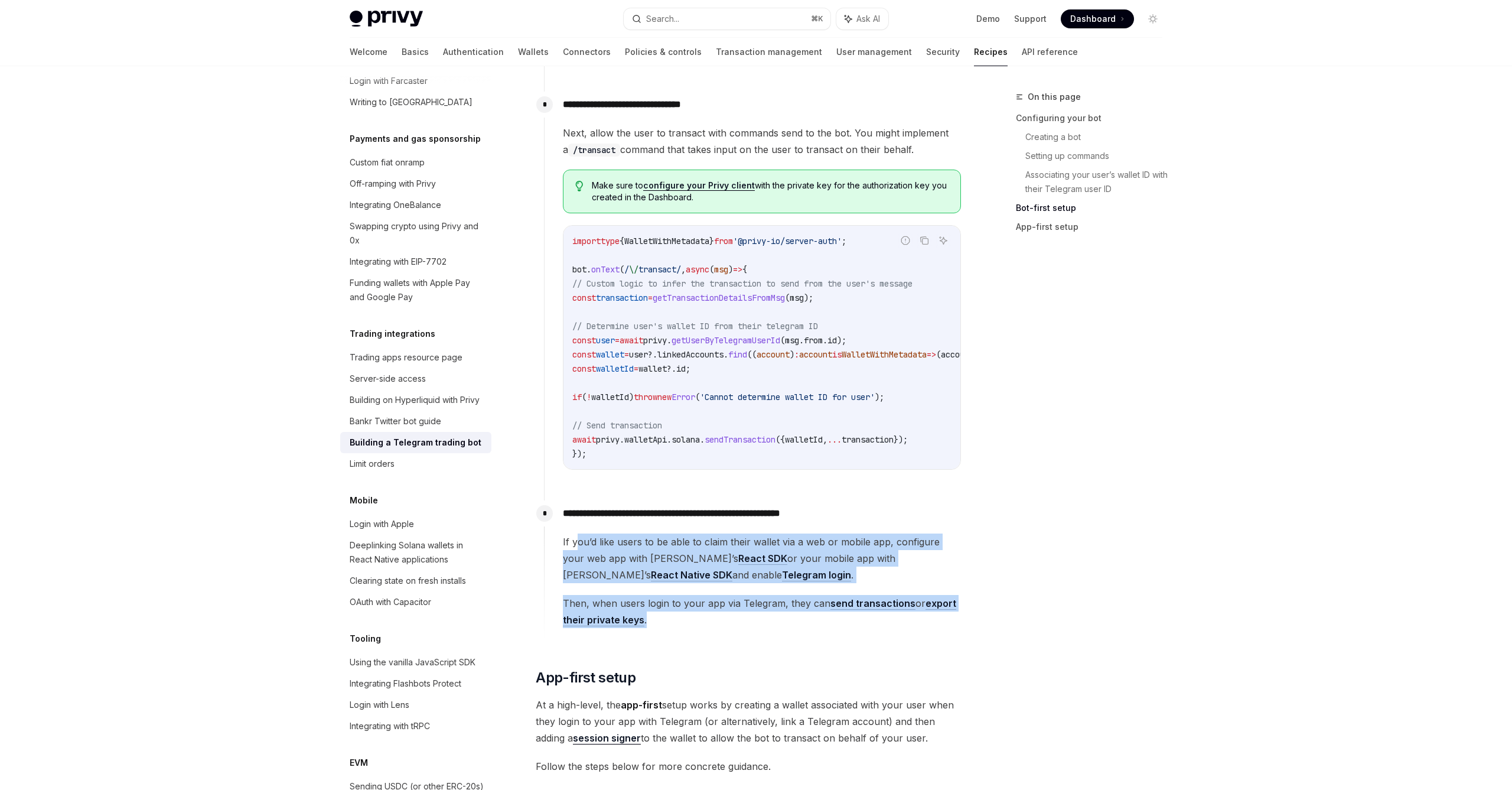
drag, startPoint x: 710, startPoint y: 636, endPoint x: 576, endPoint y: 549, distance: 159.8
click at [577, 549] on div "**********" at bounding box center [753, 570] width 417 height 139
drag, startPoint x: 561, startPoint y: 535, endPoint x: 674, endPoint y: 637, distance: 152.2
click at [672, 637] on div "**********" at bounding box center [753, 570] width 417 height 139
click at [674, 637] on div "**********" at bounding box center [753, 570] width 417 height 139
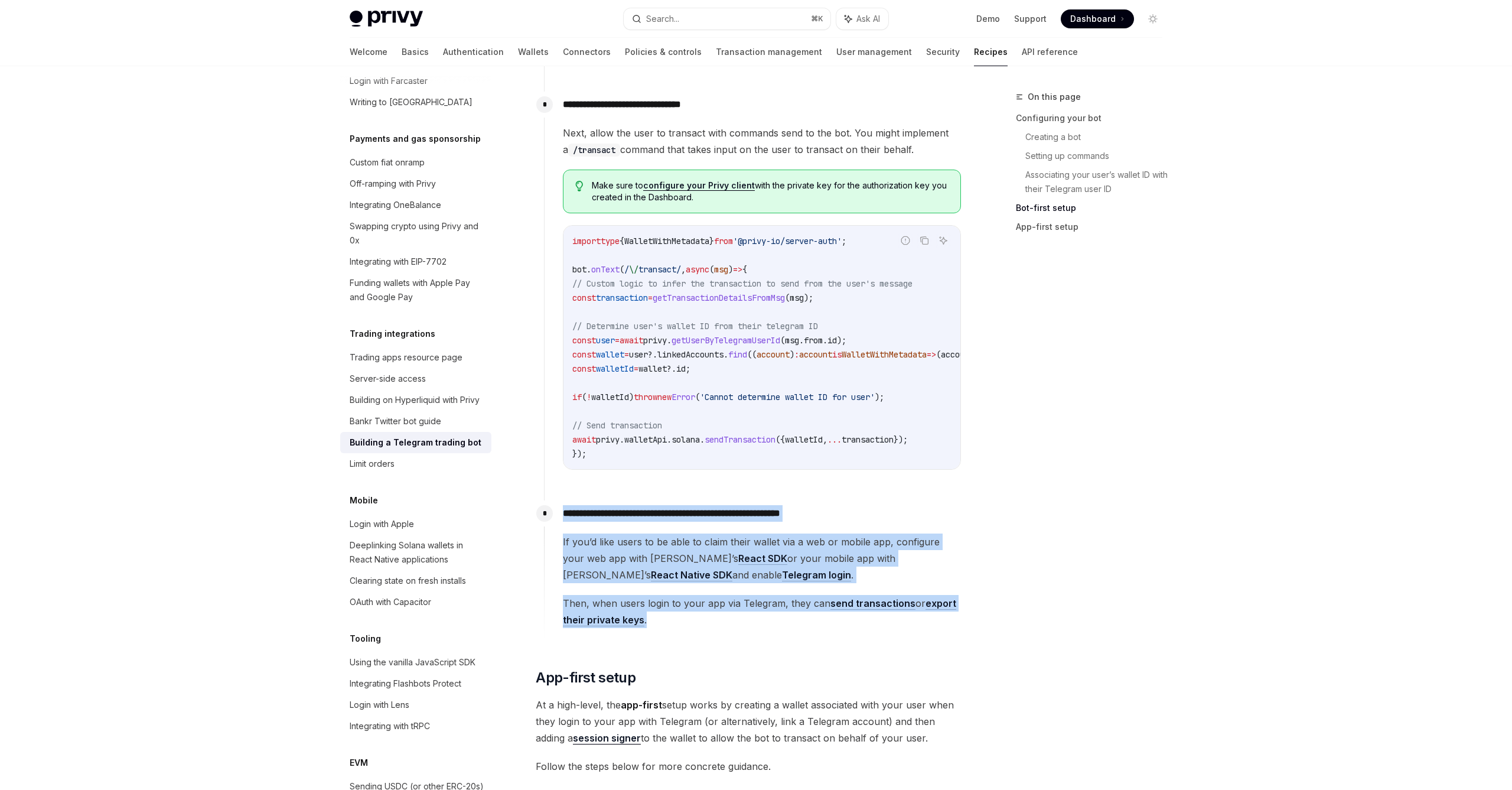
drag, startPoint x: 674, startPoint y: 637, endPoint x: 546, endPoint y: 518, distance: 174.8
click at [546, 518] on div "**********" at bounding box center [753, 570] width 417 height 139
click at [546, 518] on div "*" at bounding box center [544, 513] width 16 height 16
drag, startPoint x: 560, startPoint y: 518, endPoint x: 657, endPoint y: 616, distance: 137.9
click at [657, 616] on div "**********" at bounding box center [753, 564] width 417 height 127
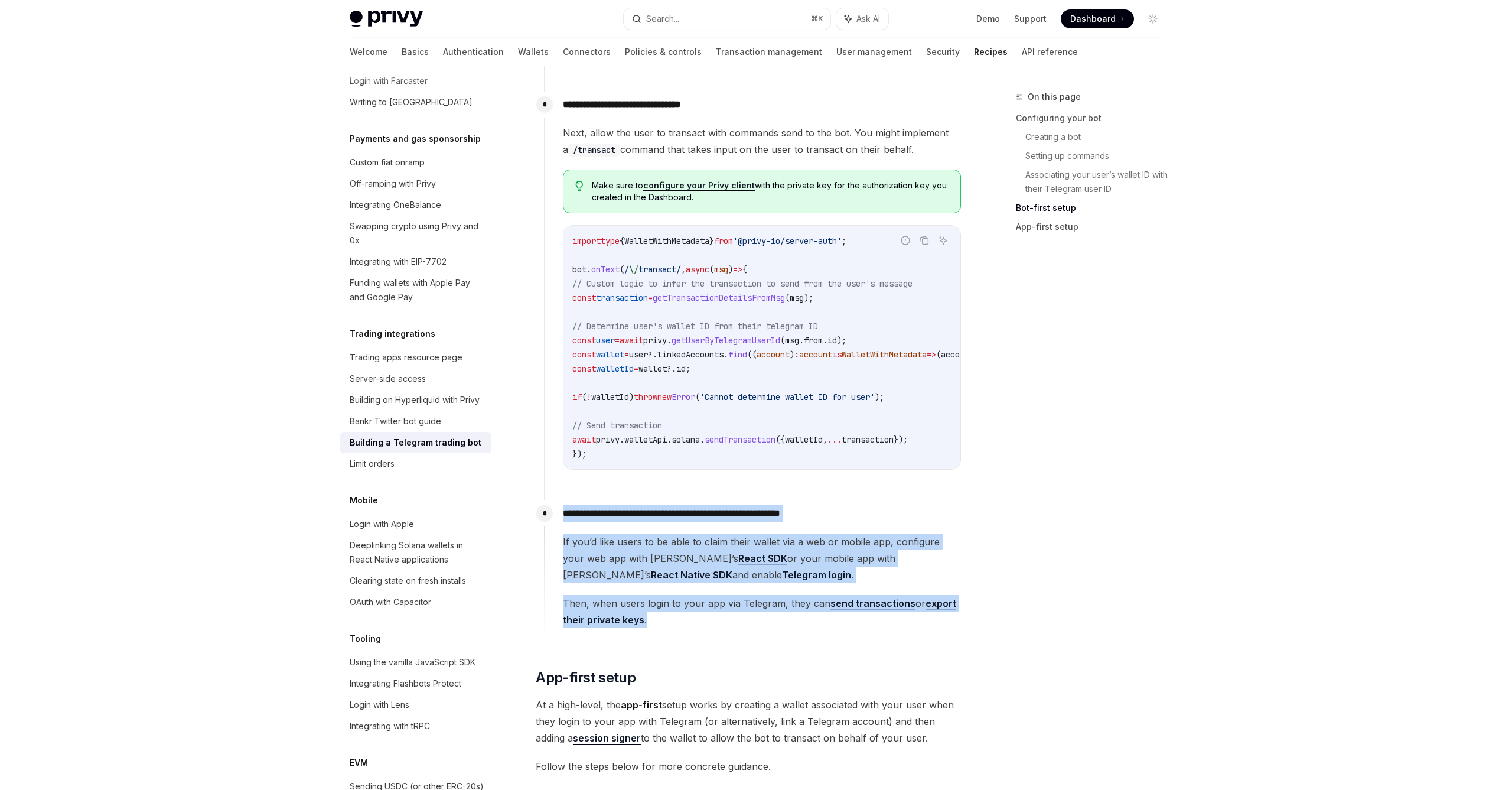
click at [657, 616] on span "Then, when users login to your app via Telegram, they can send transactions or …" at bounding box center [761, 612] width 398 height 33
drag, startPoint x: 657, startPoint y: 616, endPoint x: 539, endPoint y: 515, distance: 155.3
click at [544, 515] on div "**********" at bounding box center [753, 570] width 417 height 139
click at [539, 515] on div "*" at bounding box center [544, 513] width 16 height 16
drag, startPoint x: 535, startPoint y: 508, endPoint x: 675, endPoint y: 629, distance: 185.0
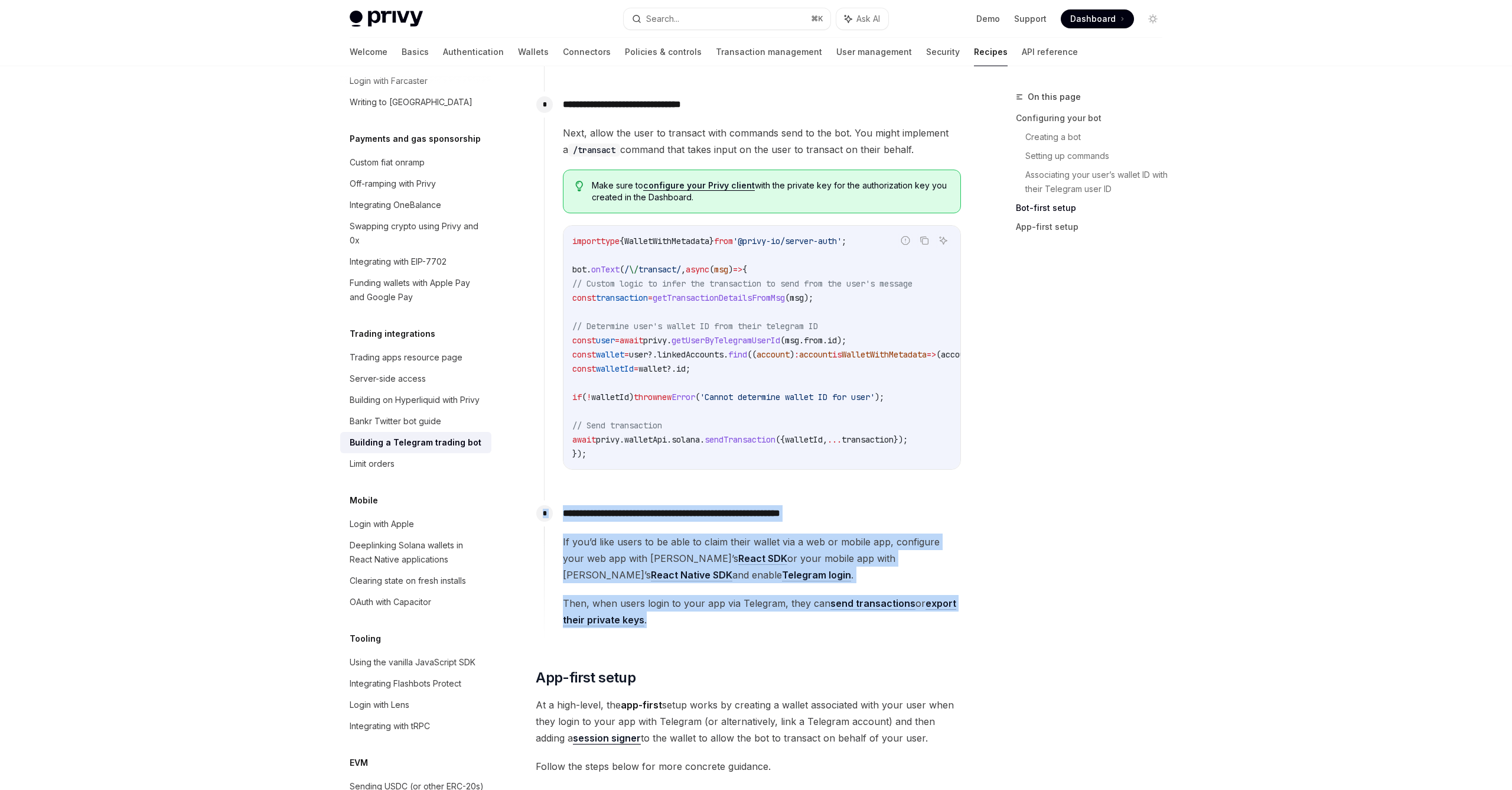
click at [675, 629] on div "Trading integrations Building a Telegram trading bot OpenAI Open in ChatGPT Ope…" at bounding box center [638, 285] width 652 height 3249
click at [675, 628] on span "Then, when users login to your app via Telegram, they can send transactions or …" at bounding box center [761, 612] width 398 height 33
drag, startPoint x: 675, startPoint y: 629, endPoint x: 535, endPoint y: 508, distance: 185.0
click at [535, 508] on div "Trading integrations Building a Telegram trading bot OpenAI Open in ChatGPT Ope…" at bounding box center [638, 285] width 652 height 3249
click at [535, 508] on div "Trading integrations Building a Telegram trading bot OpenAI Open in ChatGPT Ope…" at bounding box center [638, 285] width 652 height 3249
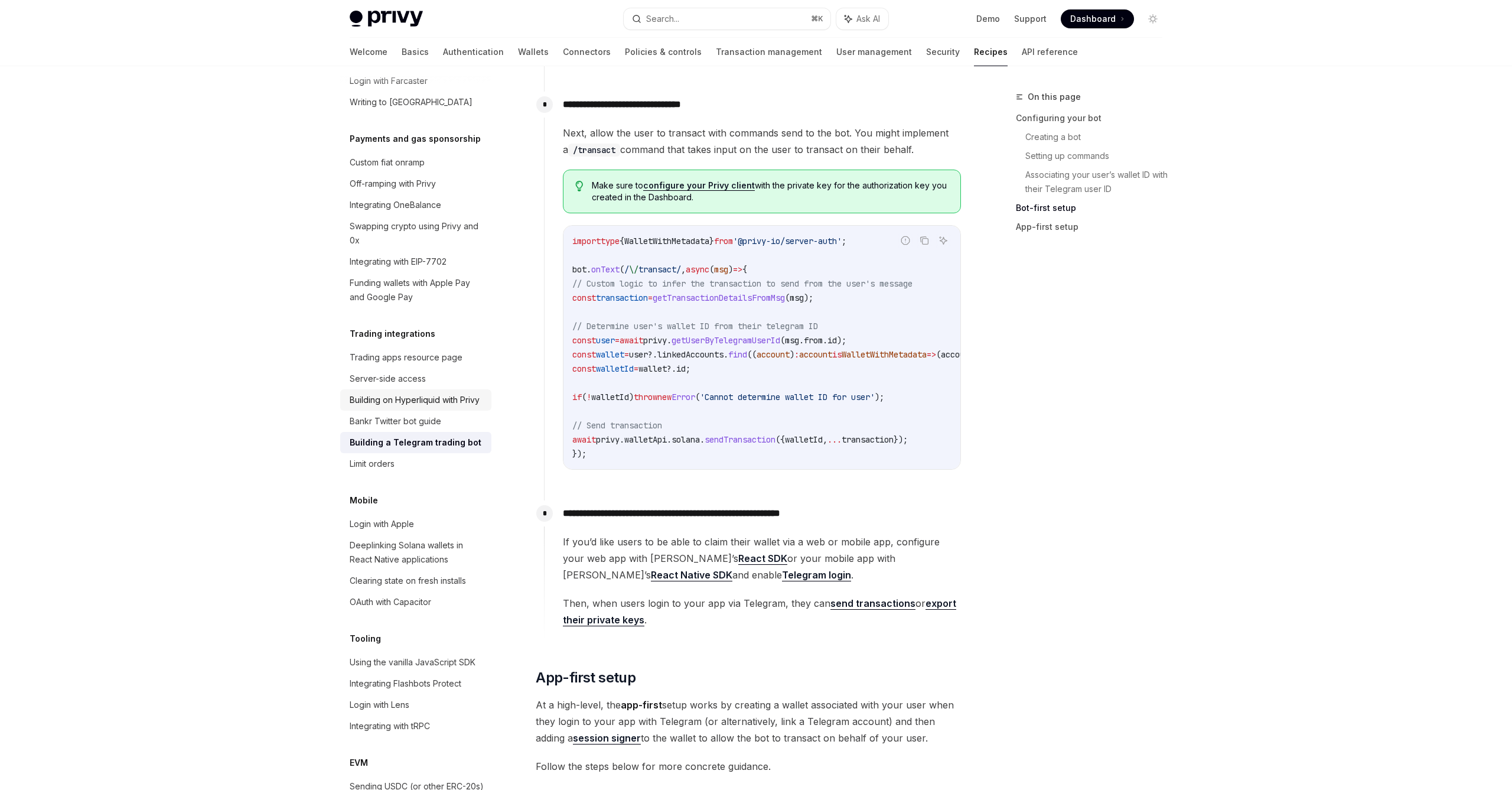
click at [434, 393] on div "Building on Hyperliquid with Privy" at bounding box center [414, 400] width 130 height 14
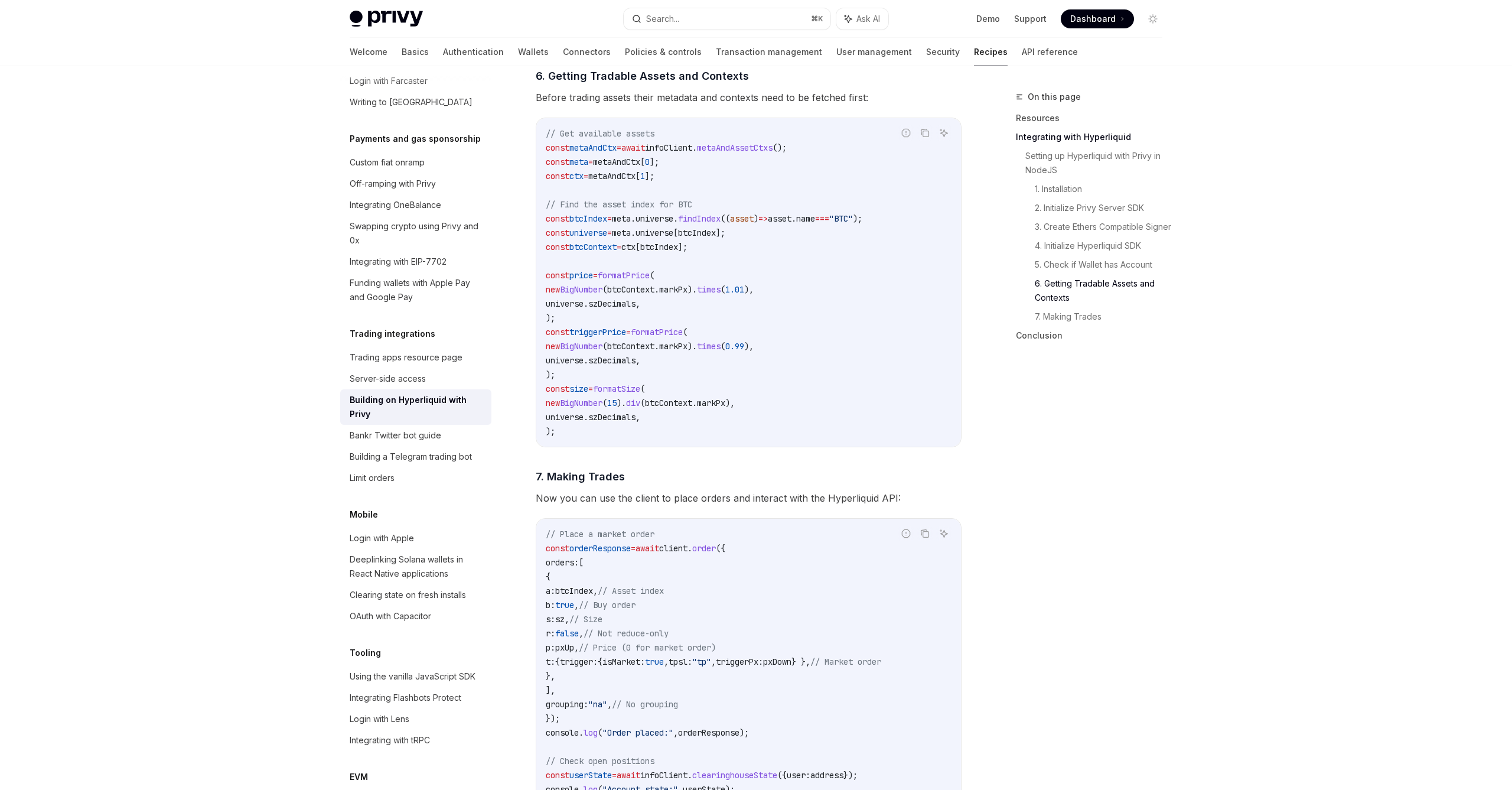
scroll to position [1598, 0]
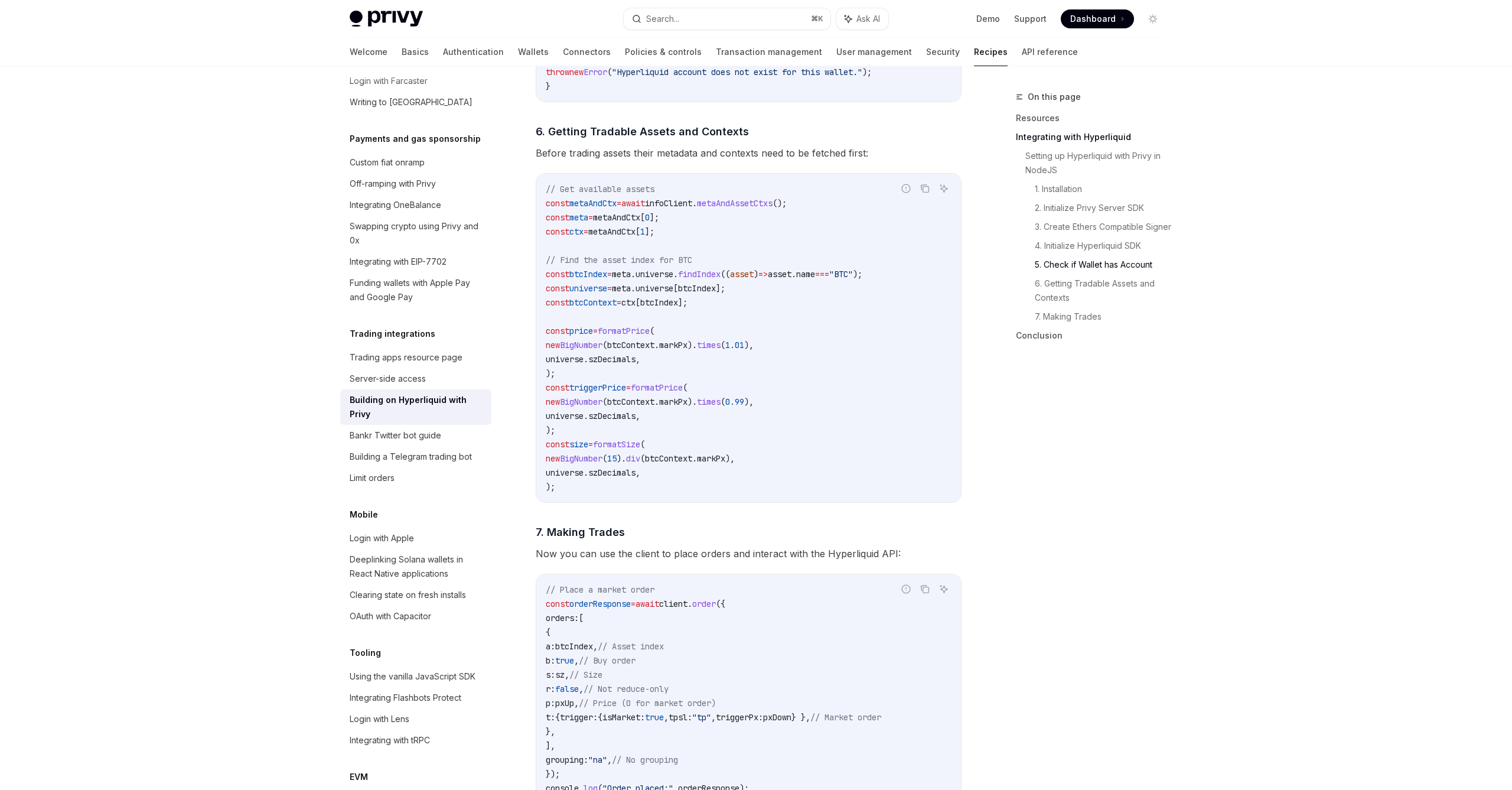
click at [715, 609] on span "order" at bounding box center [704, 604] width 23 height 11
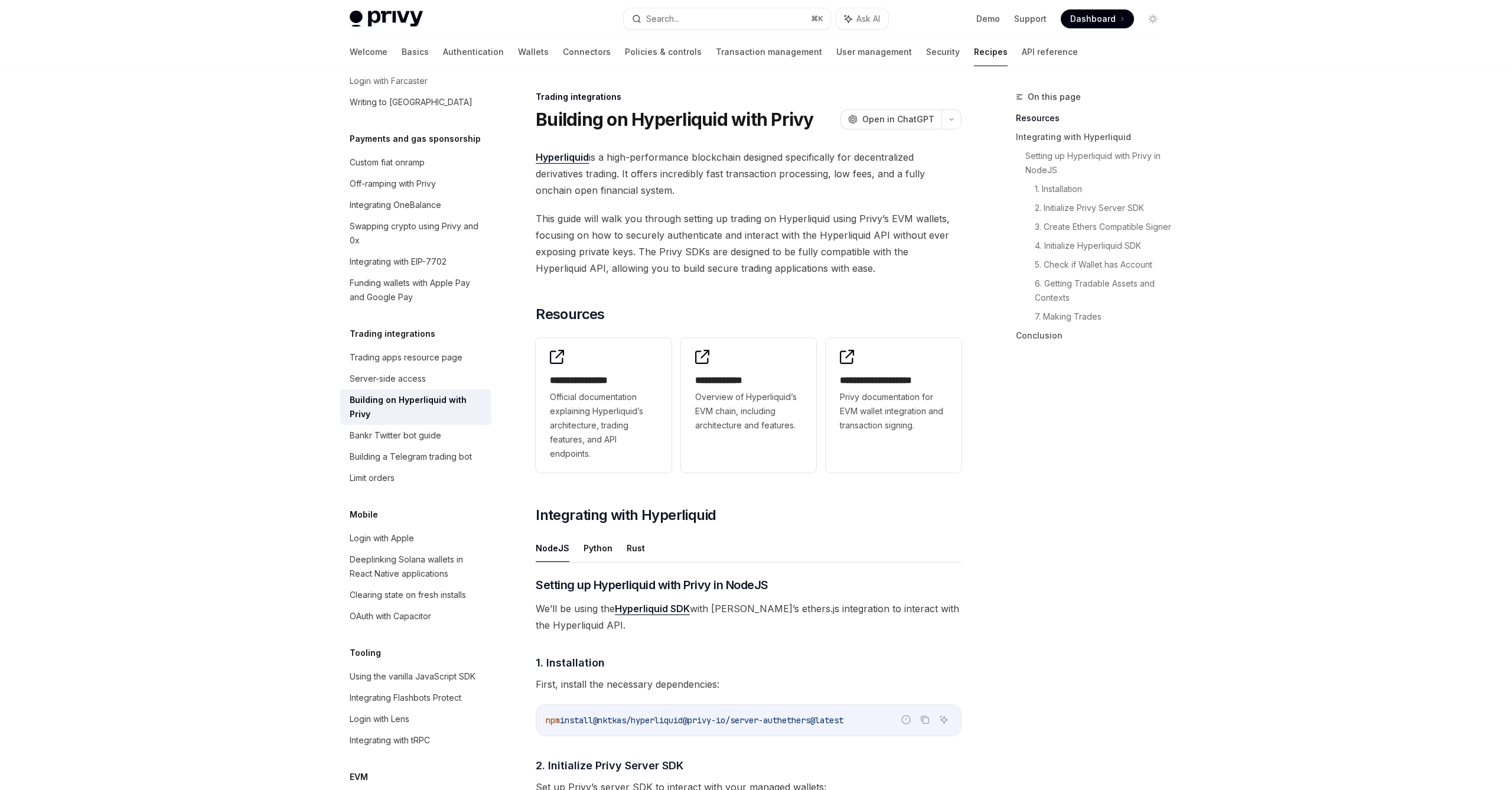
scroll to position [127, 0]
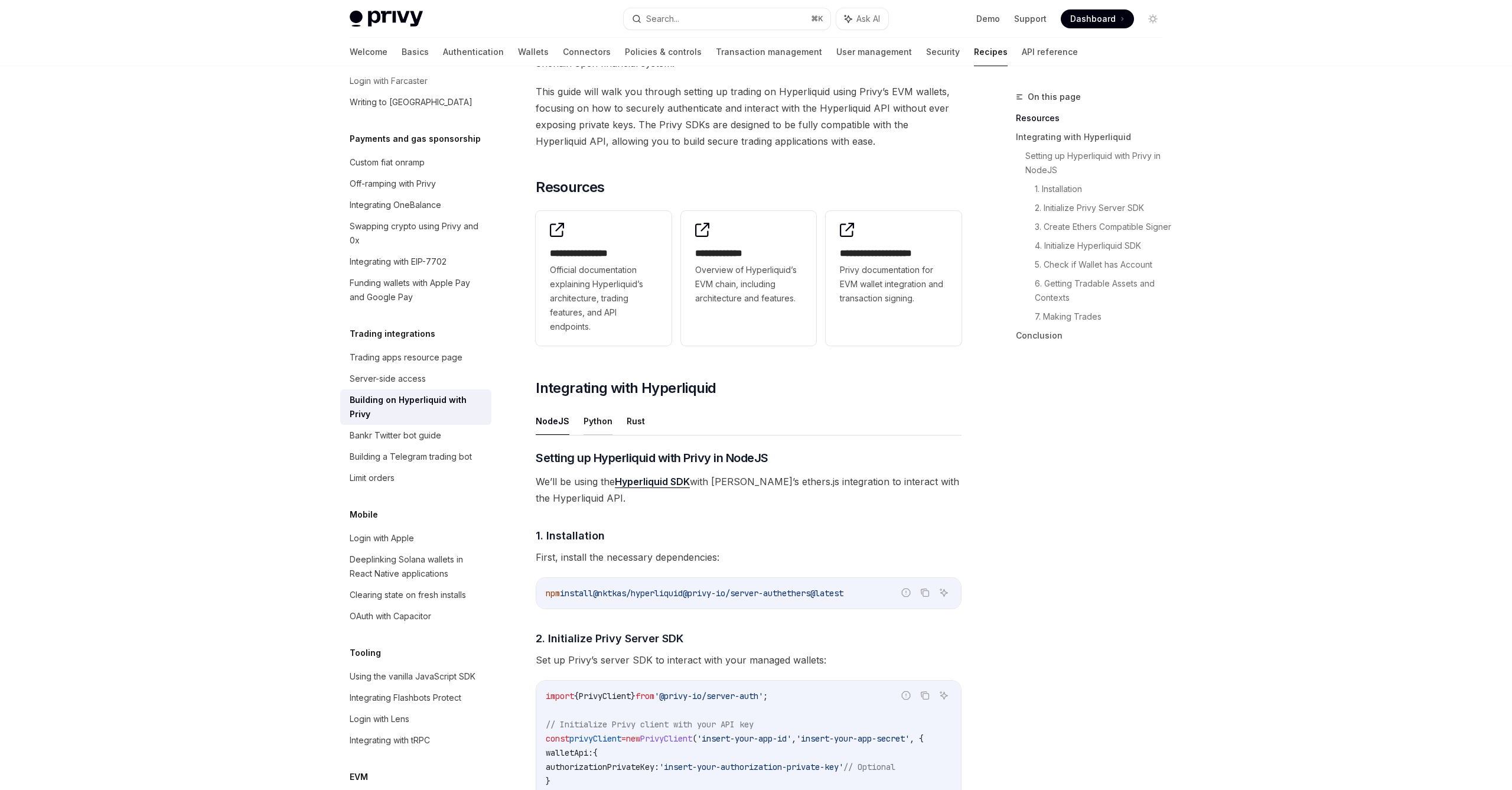
click at [588, 426] on button "Python" at bounding box center [597, 420] width 29 height 27
type textarea "*"
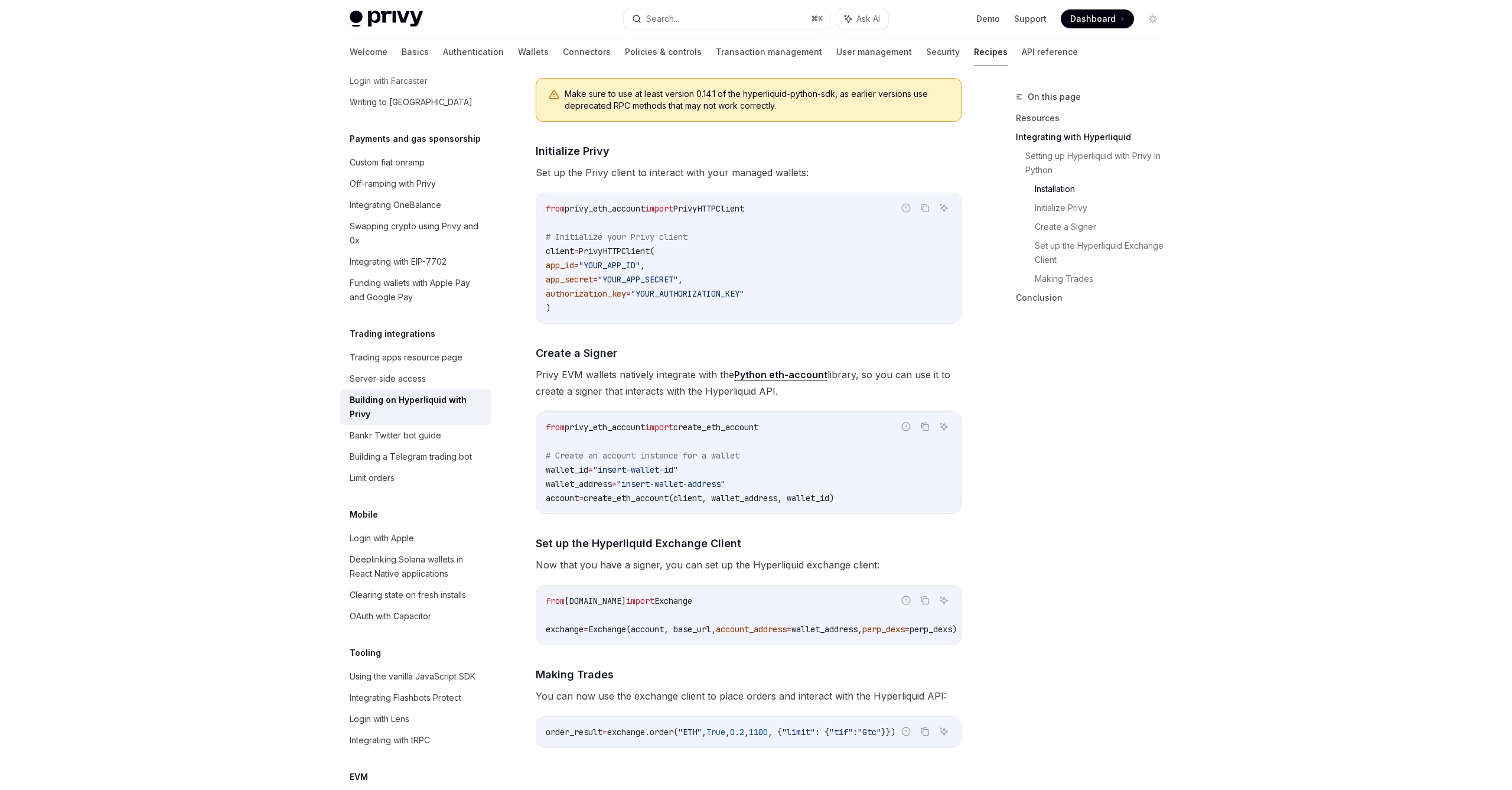
scroll to position [600, 0]
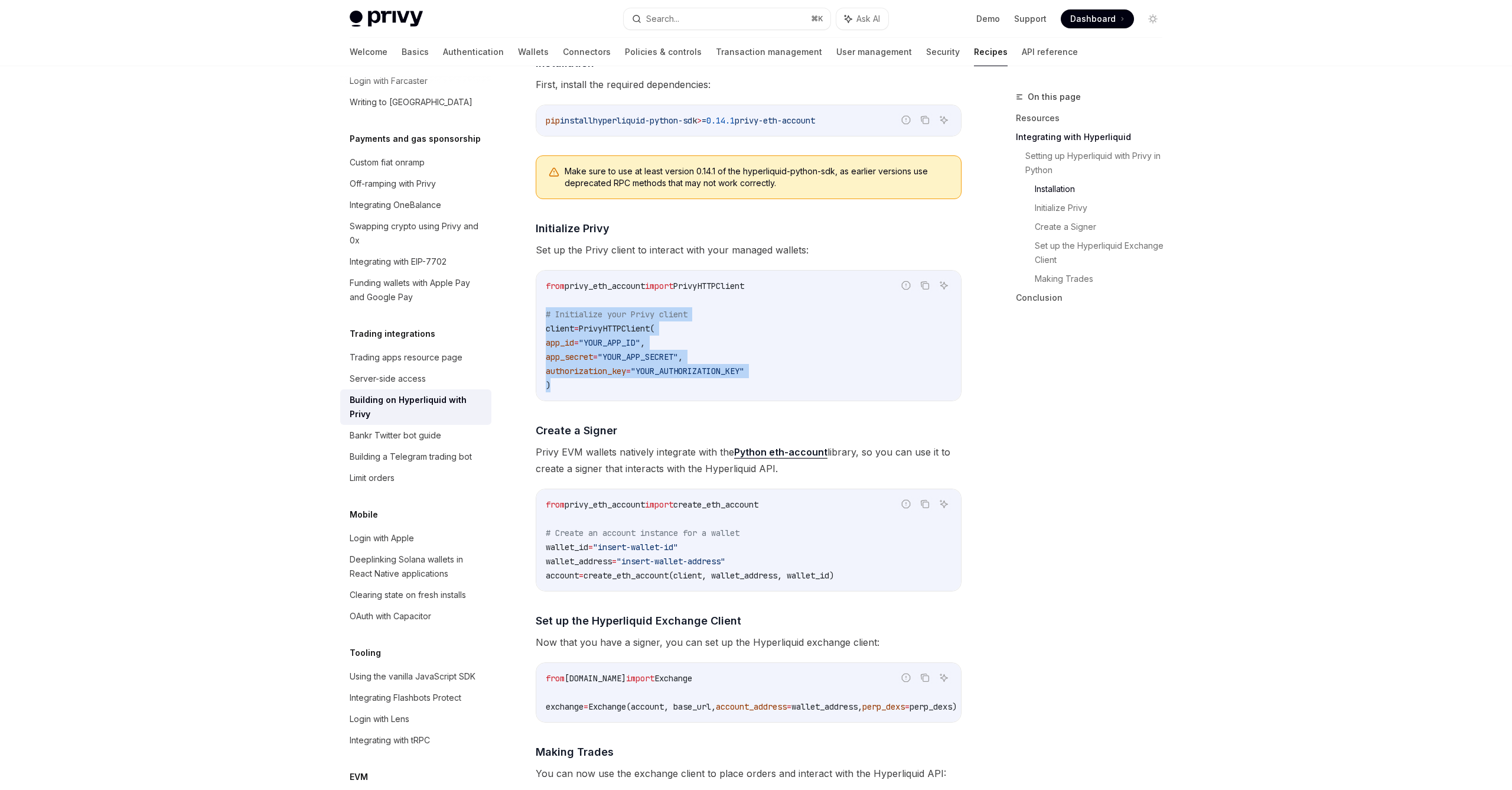
drag, startPoint x: 650, startPoint y: 391, endPoint x: 549, endPoint y: 297, distance: 138.0
click at [545, 300] on div "from privy_eth_account import PrivyHTTPClient # Initialize your Privy client cl…" at bounding box center [748, 336] width 425 height 130
click at [550, 285] on span "from" at bounding box center [555, 286] width 19 height 11
drag, startPoint x: 550, startPoint y: 280, endPoint x: 627, endPoint y: 403, distance: 145.1
click at [626, 402] on div "​ Setting up Hyperliquid with Privy in Python The Python integration allows you…" at bounding box center [748, 411] width 426 height 867
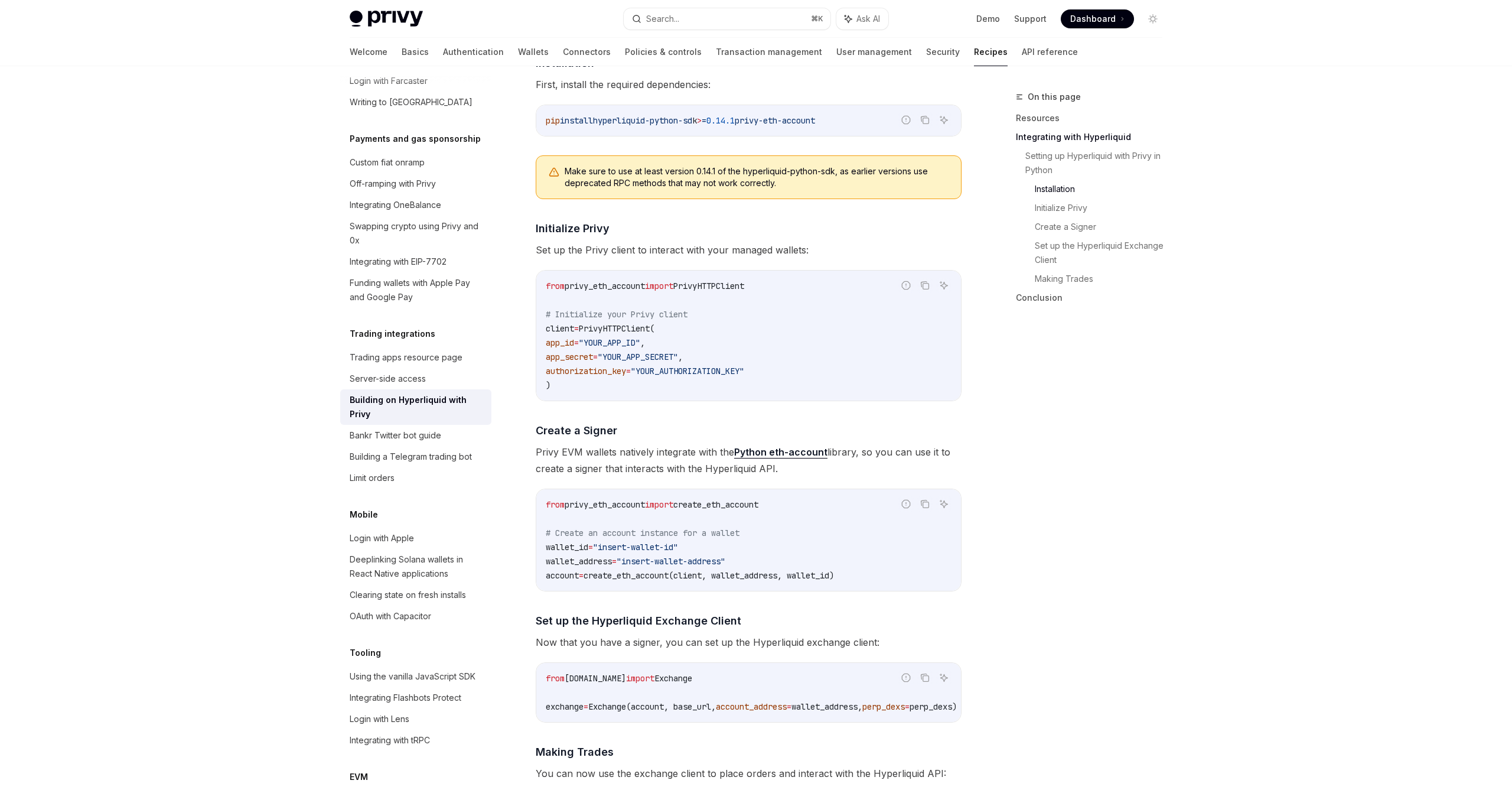
click at [627, 403] on div "​ Setting up Hyperliquid with Privy in Python The Python integration allows you…" at bounding box center [748, 411] width 426 height 867
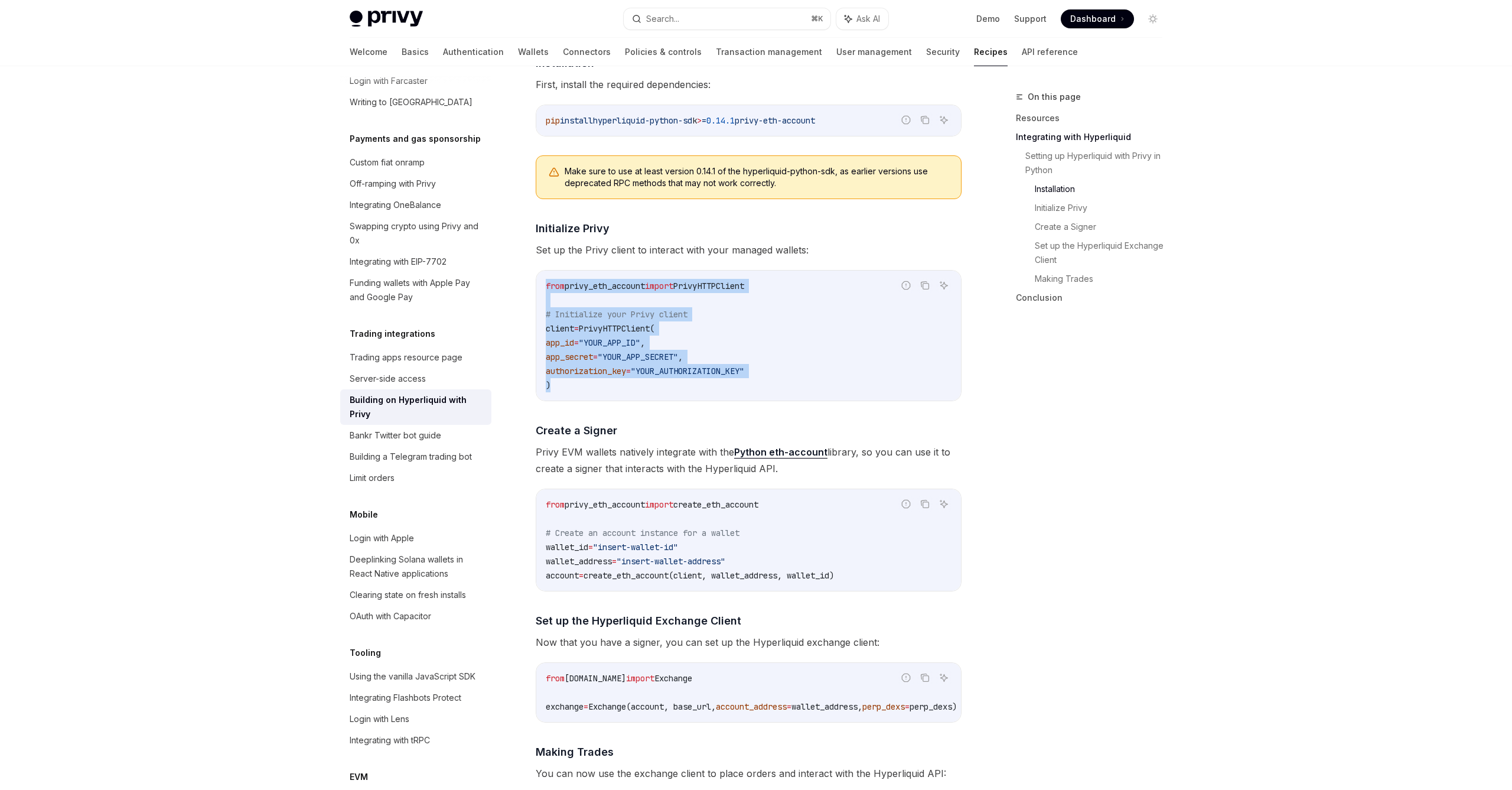
drag, startPoint x: 628, startPoint y: 391, endPoint x: 539, endPoint y: 286, distance: 137.6
click at [539, 286] on div "from privy_eth_account import PrivyHTTPClient # Initialize your Privy client cl…" at bounding box center [748, 336] width 425 height 130
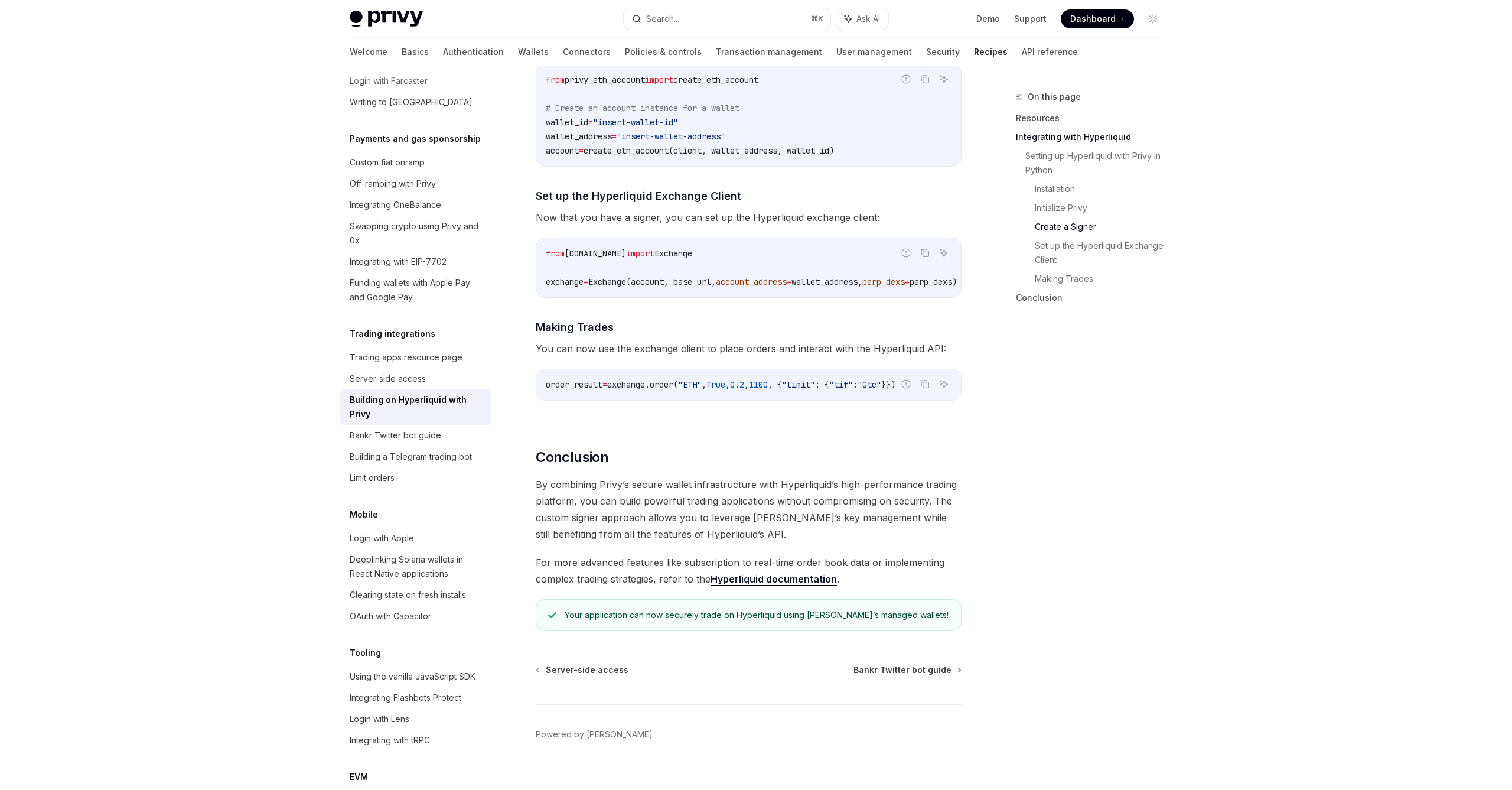
scroll to position [1004, 0]
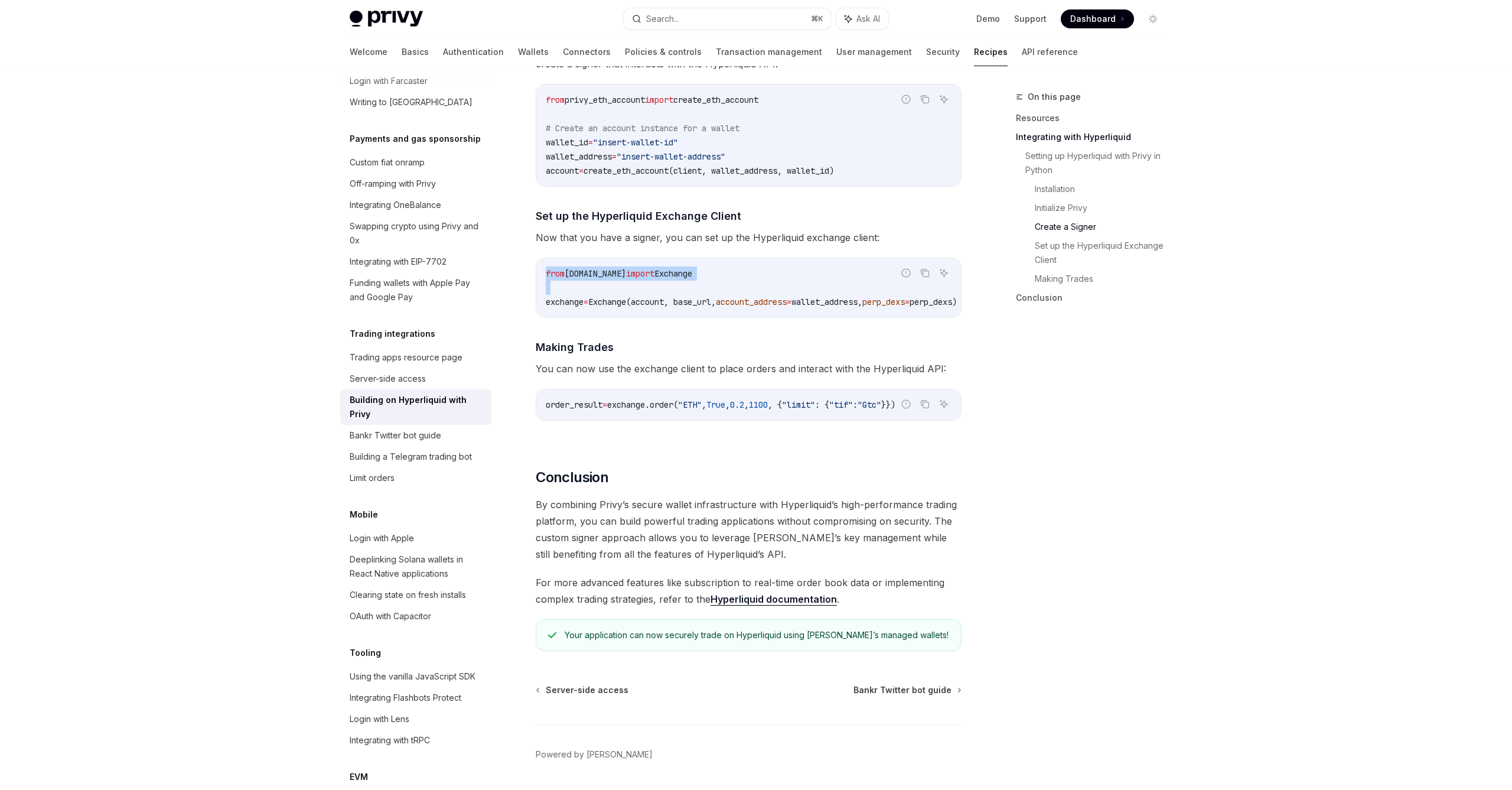
drag, startPoint x: 543, startPoint y: 267, endPoint x: 541, endPoint y: 302, distance: 35.1
click at [542, 303] on div "from [DOMAIN_NAME] import Exchange exchange = Exchange(account, base_url, accou…" at bounding box center [748, 288] width 425 height 59
click at [541, 302] on div "from [DOMAIN_NAME] import Exchange exchange = Exchange(account, base_url, accou…" at bounding box center [748, 288] width 425 height 59
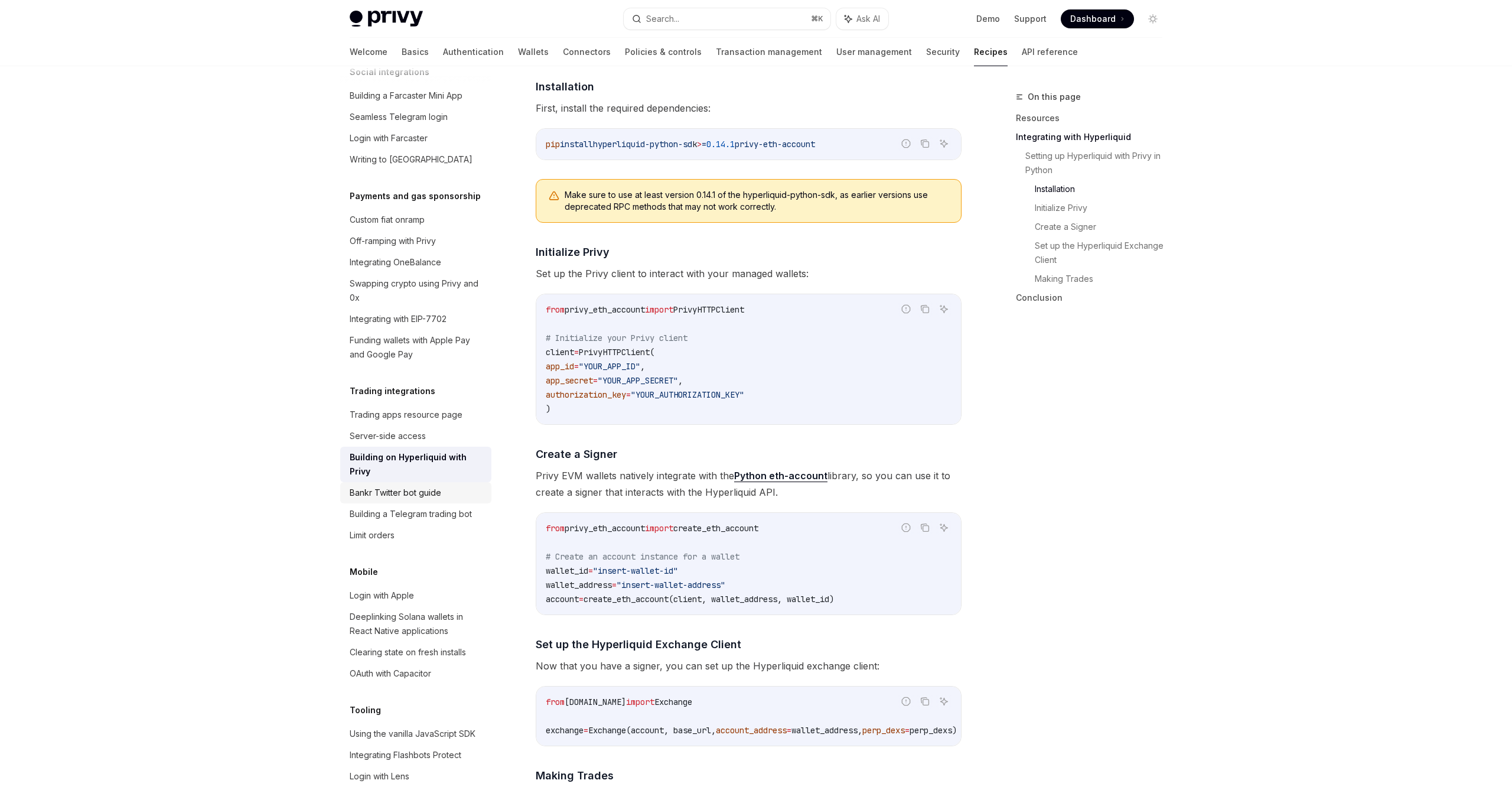
scroll to position [875, 0]
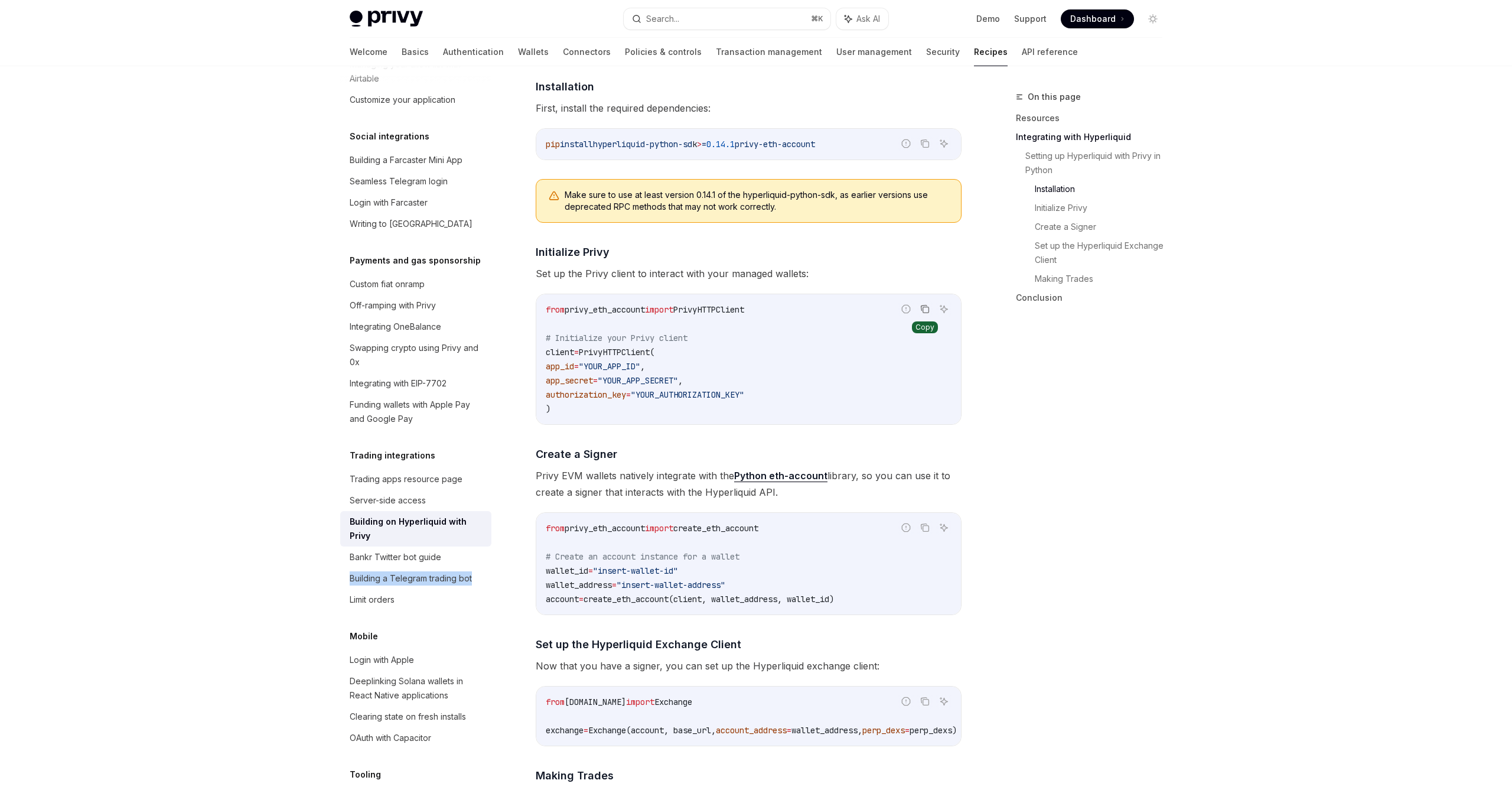
click at [923, 311] on icon "Copy the contents from the code block" at bounding box center [925, 309] width 9 height 9
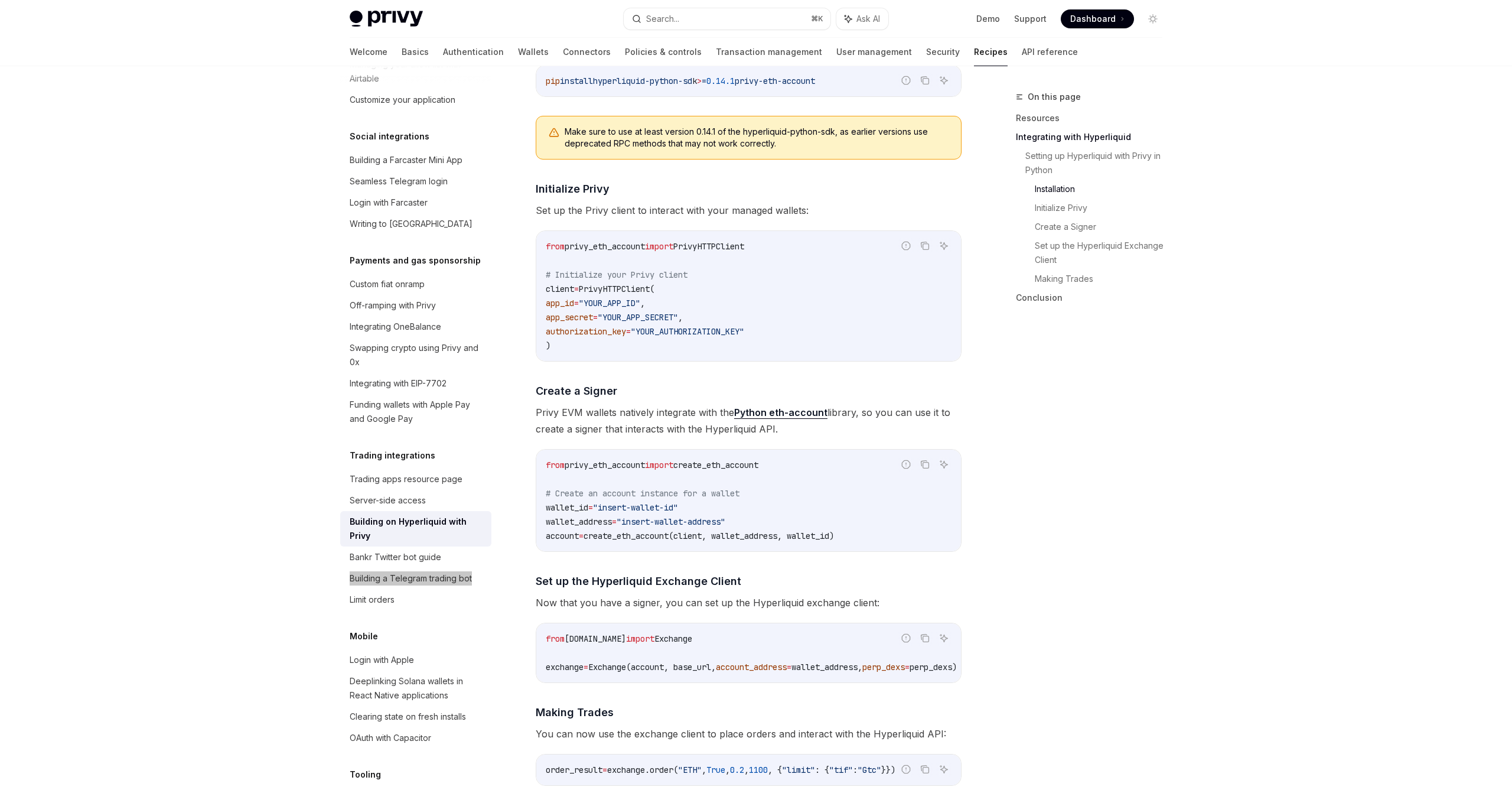
scroll to position [536, 0]
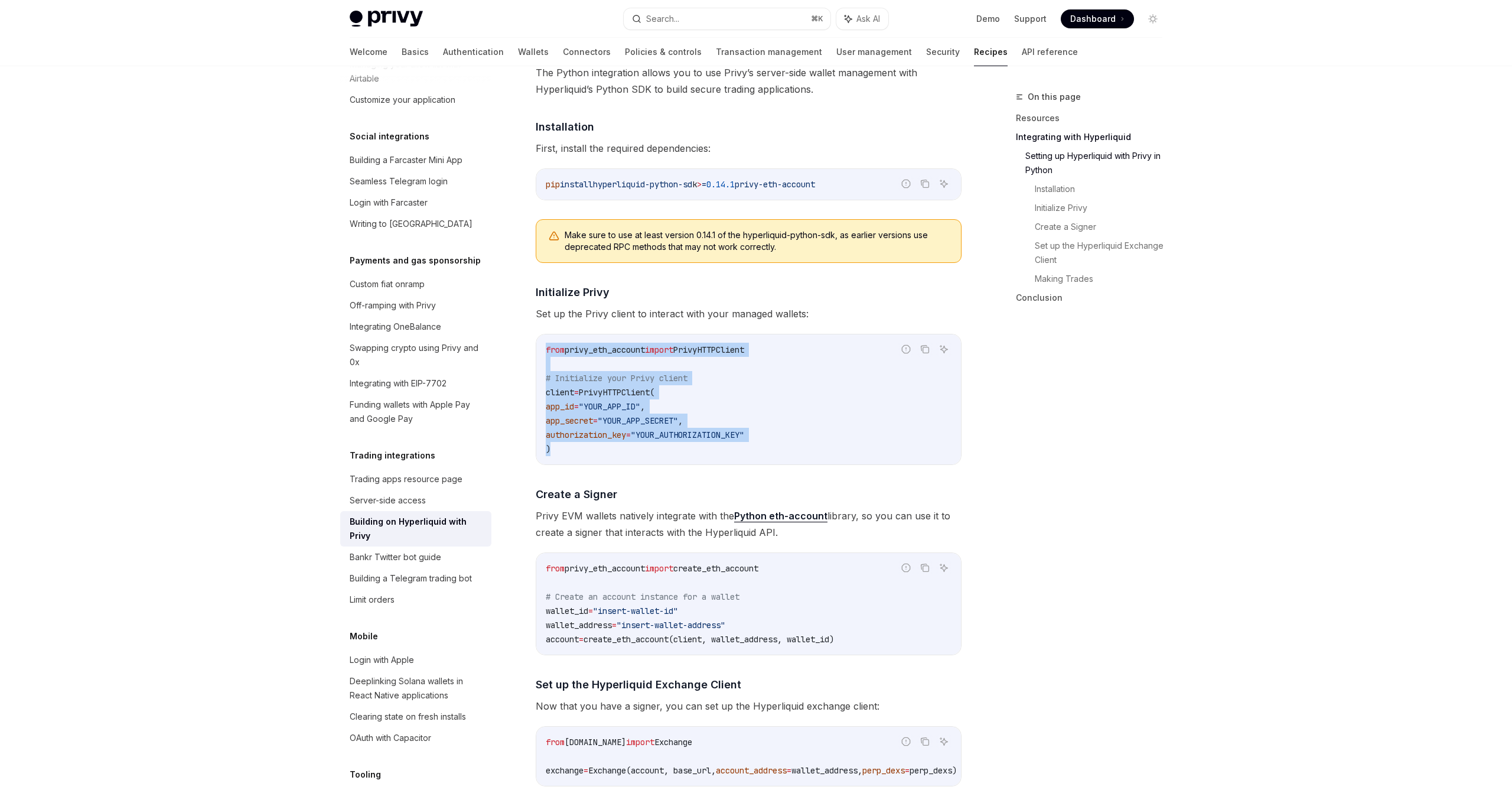
drag, startPoint x: 546, startPoint y: 348, endPoint x: 602, endPoint y: 451, distance: 117.2
click at [602, 451] on code "from privy_eth_account import PrivyHTTPClient # Initialize your Privy client cl…" at bounding box center [748, 399] width 406 height 113
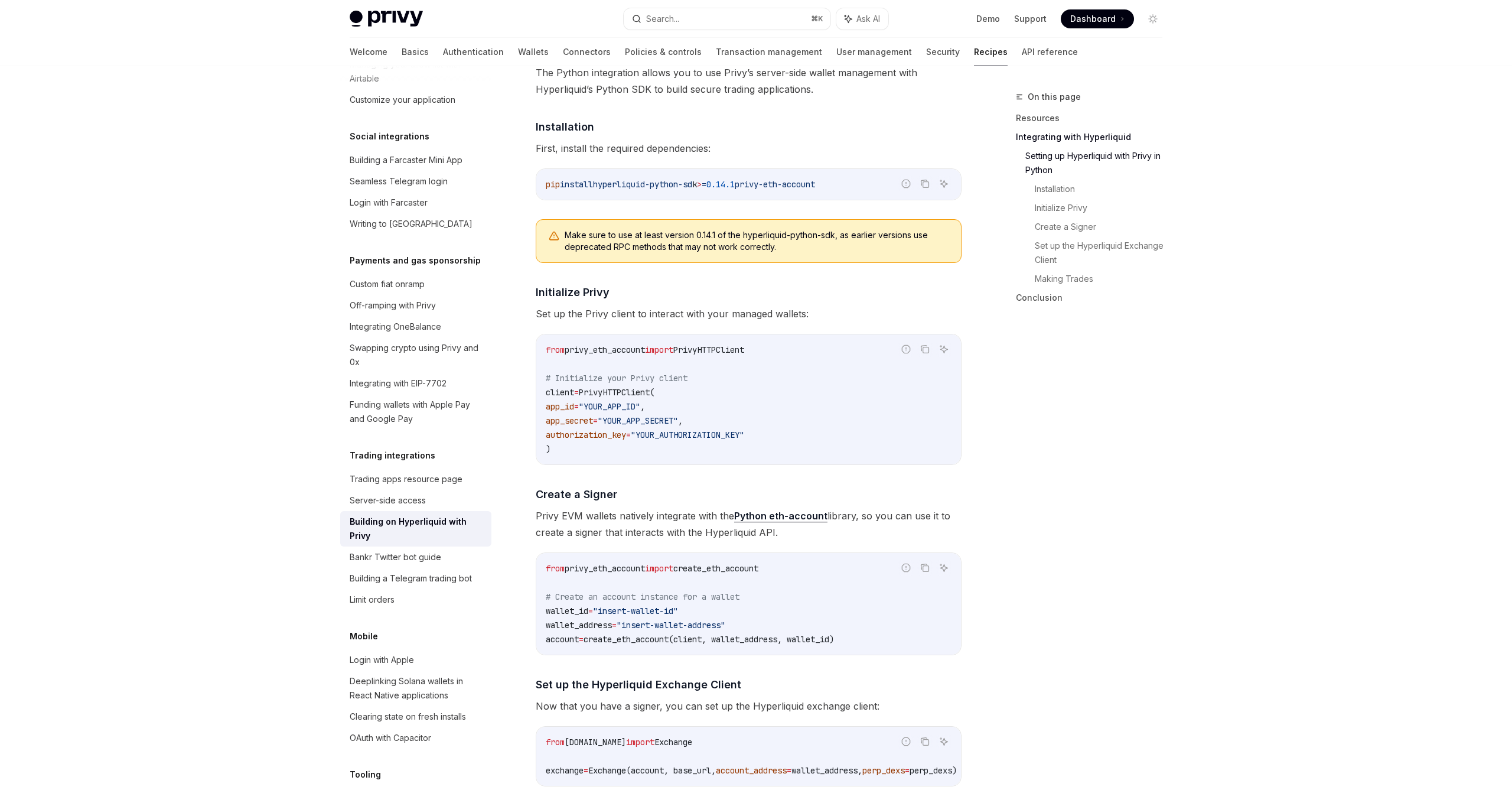
click at [602, 451] on code "from privy_eth_account import PrivyHTTPClient # Initialize your Privy client cl…" at bounding box center [748, 399] width 406 height 113
drag, startPoint x: 602, startPoint y: 451, endPoint x: 539, endPoint y: 393, distance: 85.6
click at [539, 393] on div "from privy_eth_account import PrivyHTTPClient # Initialize your Privy client cl…" at bounding box center [748, 399] width 425 height 130
copy code "client = PrivyHTTPClient( app_id = "YOUR_APP_ID" , app_secret = "YOUR_APP_SECRE…"
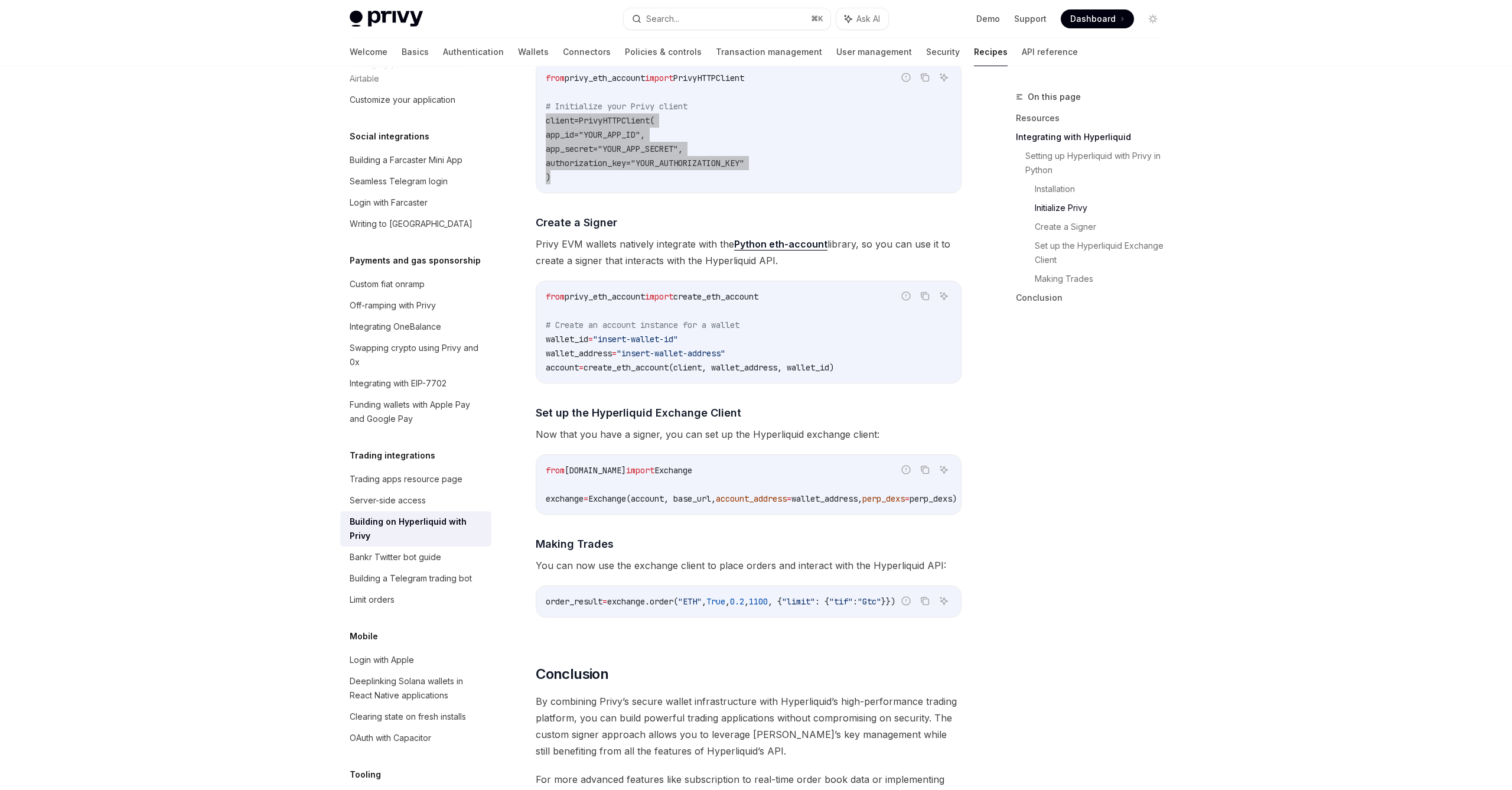
scroll to position [823, 0]
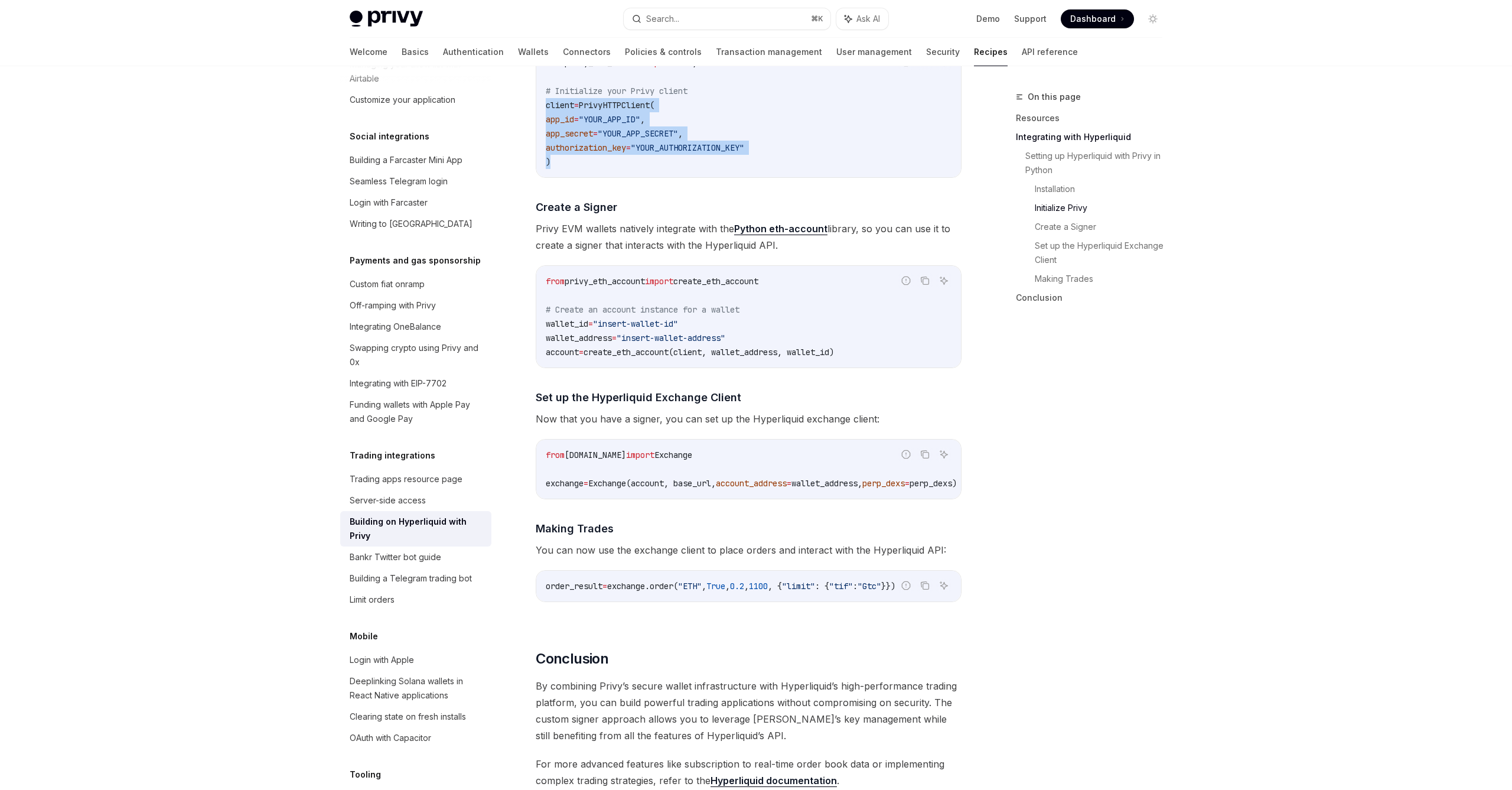
click at [771, 487] on span "account_address" at bounding box center [751, 483] width 71 height 11
click at [618, 458] on span "[DOMAIN_NAME]" at bounding box center [595, 455] width 62 height 11
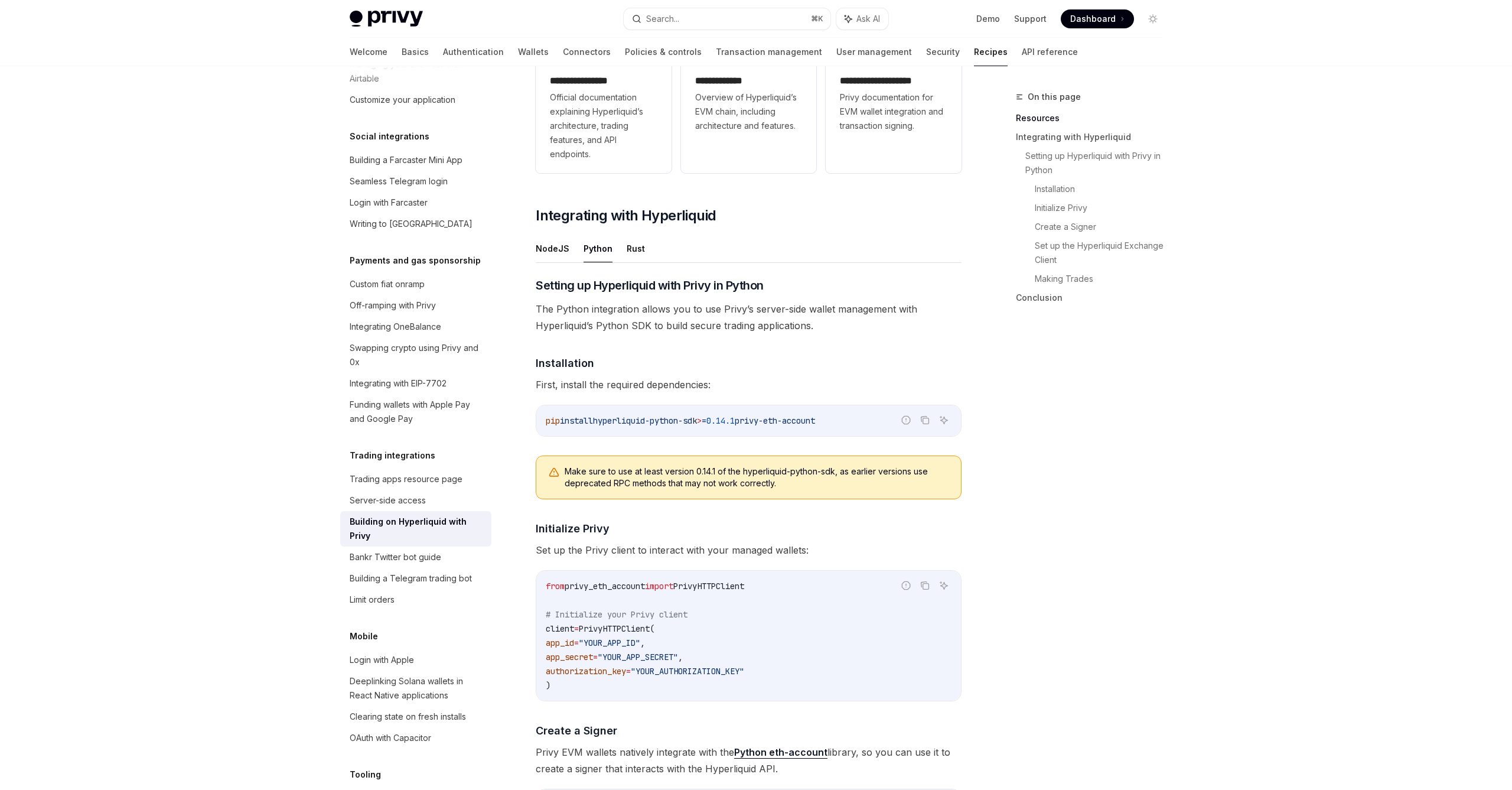
scroll to position [298, 0]
click at [932, 422] on button "Copy the contents from the code block" at bounding box center [925, 422] width 16 height 16
drag, startPoint x: 872, startPoint y: 420, endPoint x: 604, endPoint y: 421, distance: 268.0
click at [604, 421] on code "pip install hyperliquid-python-sd k > = 0.14.1 privy-eth-account" at bounding box center [748, 422] width 406 height 14
copy span "hyperliquid-python-sd k > = 0.14.1 privy-eth-account"
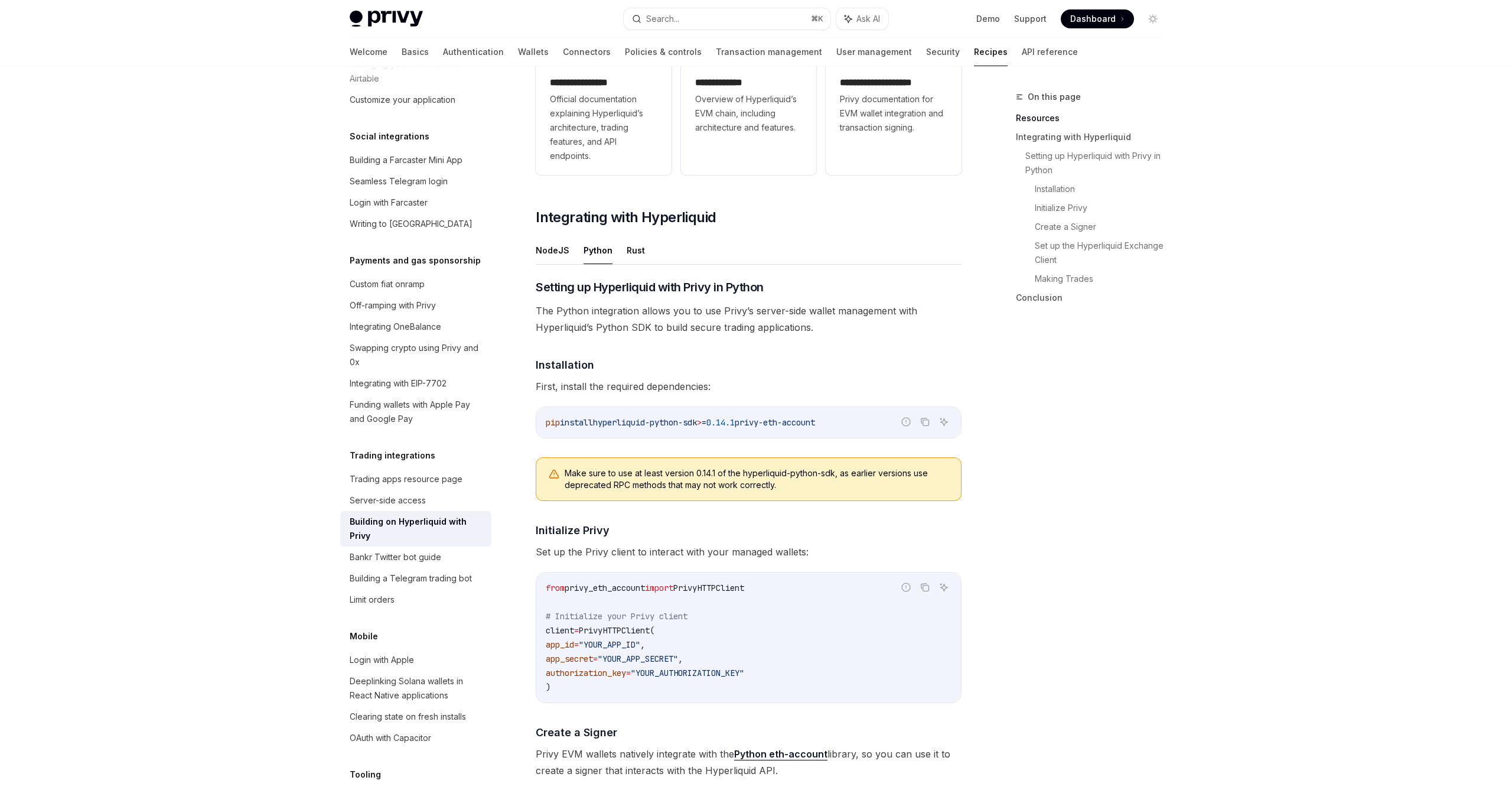
click at [673, 587] on span "import" at bounding box center [659, 588] width 28 height 11
click at [673, 587] on span "import" at bounding box center [659, 588] width 28 height 11
copy code "from privy_eth_account import PrivyHTTPClient"
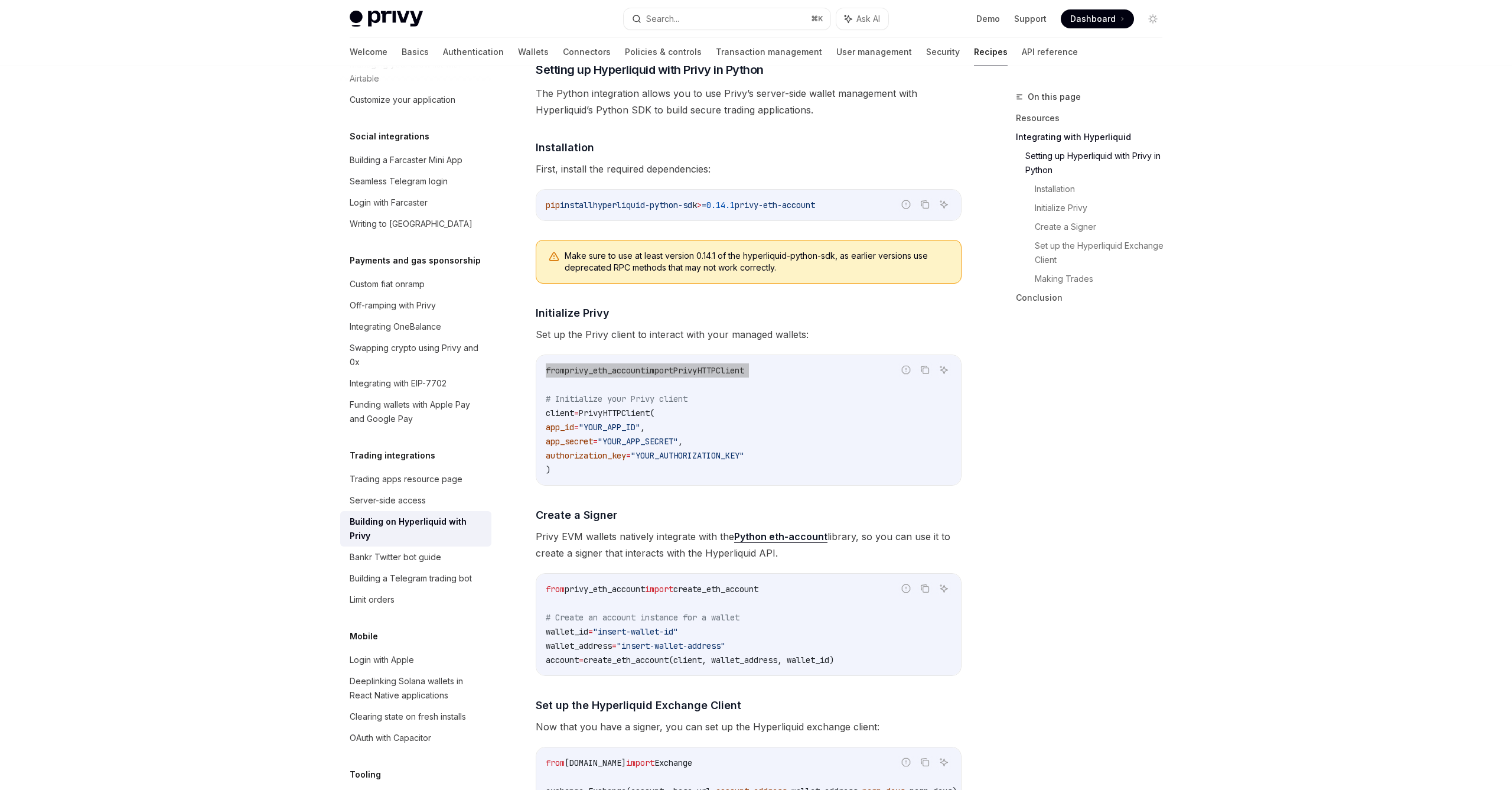
scroll to position [600, 0]
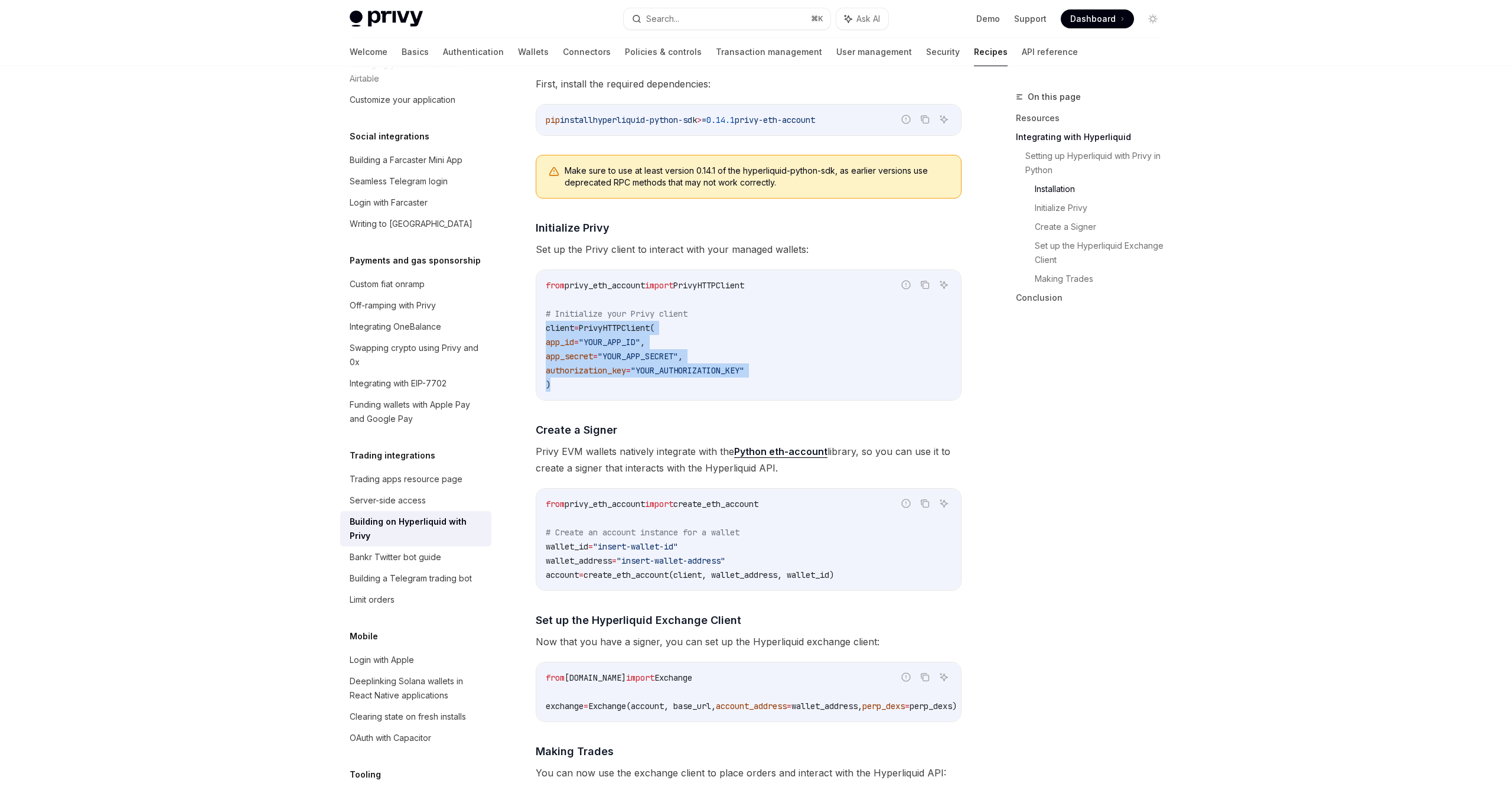
drag, startPoint x: 661, startPoint y: 395, endPoint x: 540, endPoint y: 323, distance: 140.8
click at [540, 323] on div "from privy_eth_account import PrivyHTTPClient # Initialize your Privy client cl…" at bounding box center [748, 335] width 425 height 130
copy code "client = PrivyHTTPClient( app_id = "YOUR_APP_ID" , app_secret = "YOUR_APP_SECRE…"
click at [644, 334] on code "from privy_eth_account import PrivyHTTPClient # Initialize your Privy client cl…" at bounding box center [748, 335] width 406 height 113
drag, startPoint x: 544, startPoint y: 659, endPoint x: 834, endPoint y: 677, distance: 290.6
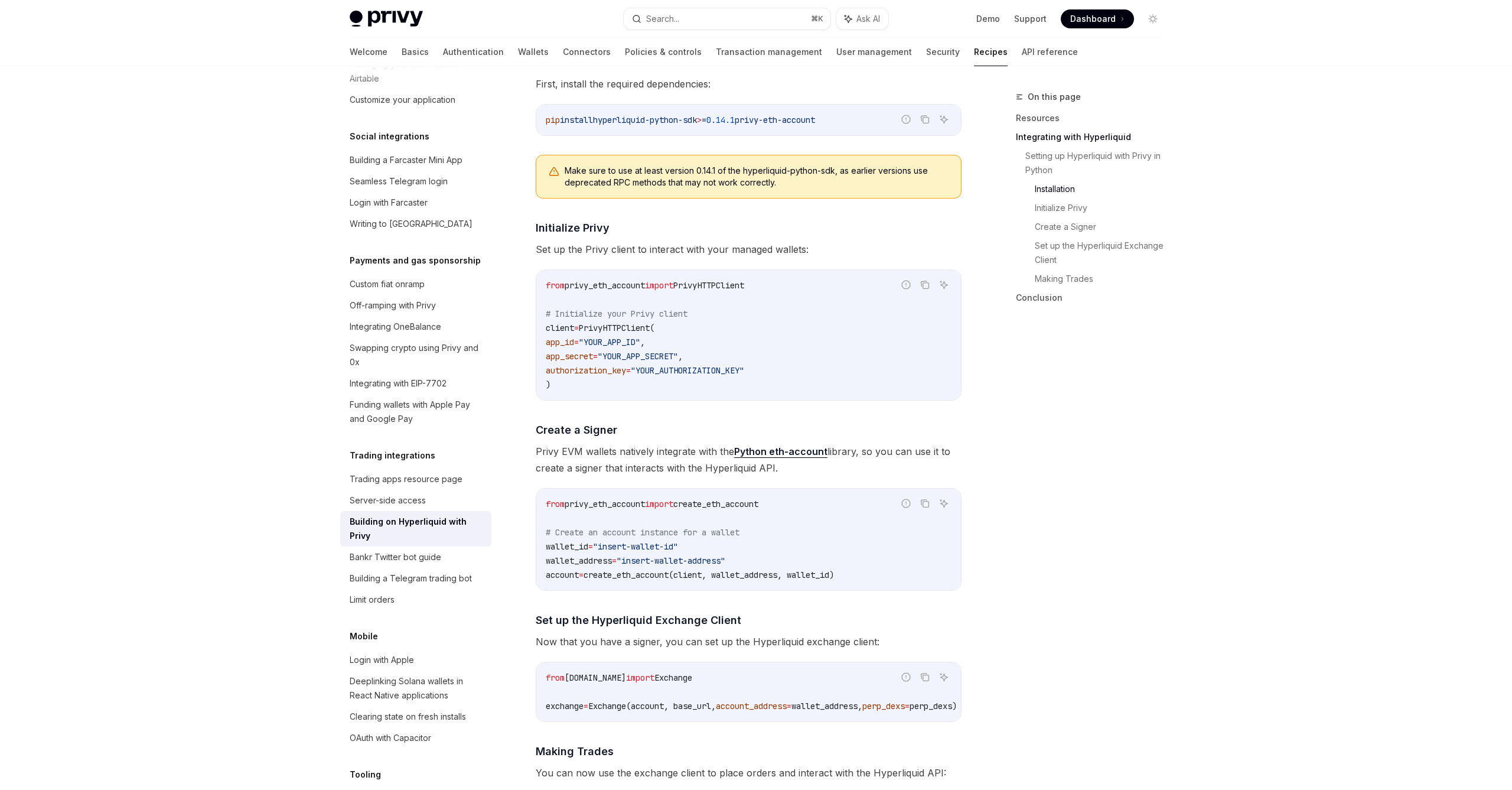
click at [834, 677] on div "​ Setting up Hyperliquid with Privy in Python The Python integration allows you…" at bounding box center [748, 410] width 426 height 867
click at [834, 678] on code "from [DOMAIN_NAME] import Exchange exchange = Exchange(account, base_url, accou…" at bounding box center [765, 691] width 439 height 42
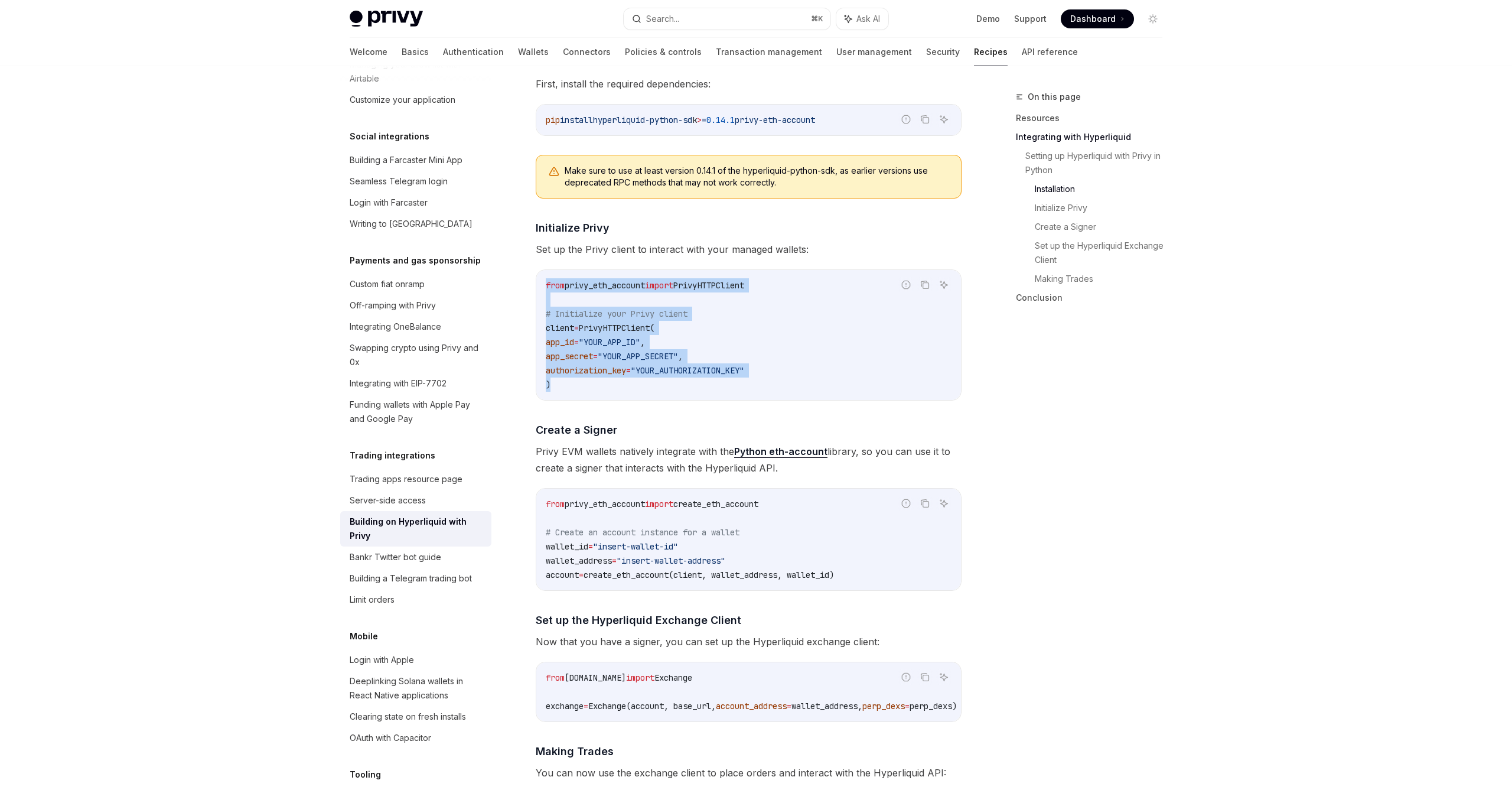
drag, startPoint x: 644, startPoint y: 382, endPoint x: 546, endPoint y: 286, distance: 137.2
click at [546, 286] on code "from privy_eth_account import PrivyHTTPClient # Initialize your Privy client cl…" at bounding box center [748, 335] width 406 height 113
click at [546, 286] on span "from" at bounding box center [555, 285] width 19 height 11
drag, startPoint x: 542, startPoint y: 318, endPoint x: 568, endPoint y: 386, distance: 72.8
click at [568, 386] on div "from privy_eth_account import PrivyHTTPClient # Initialize your Privy client cl…" at bounding box center [748, 335] width 425 height 130
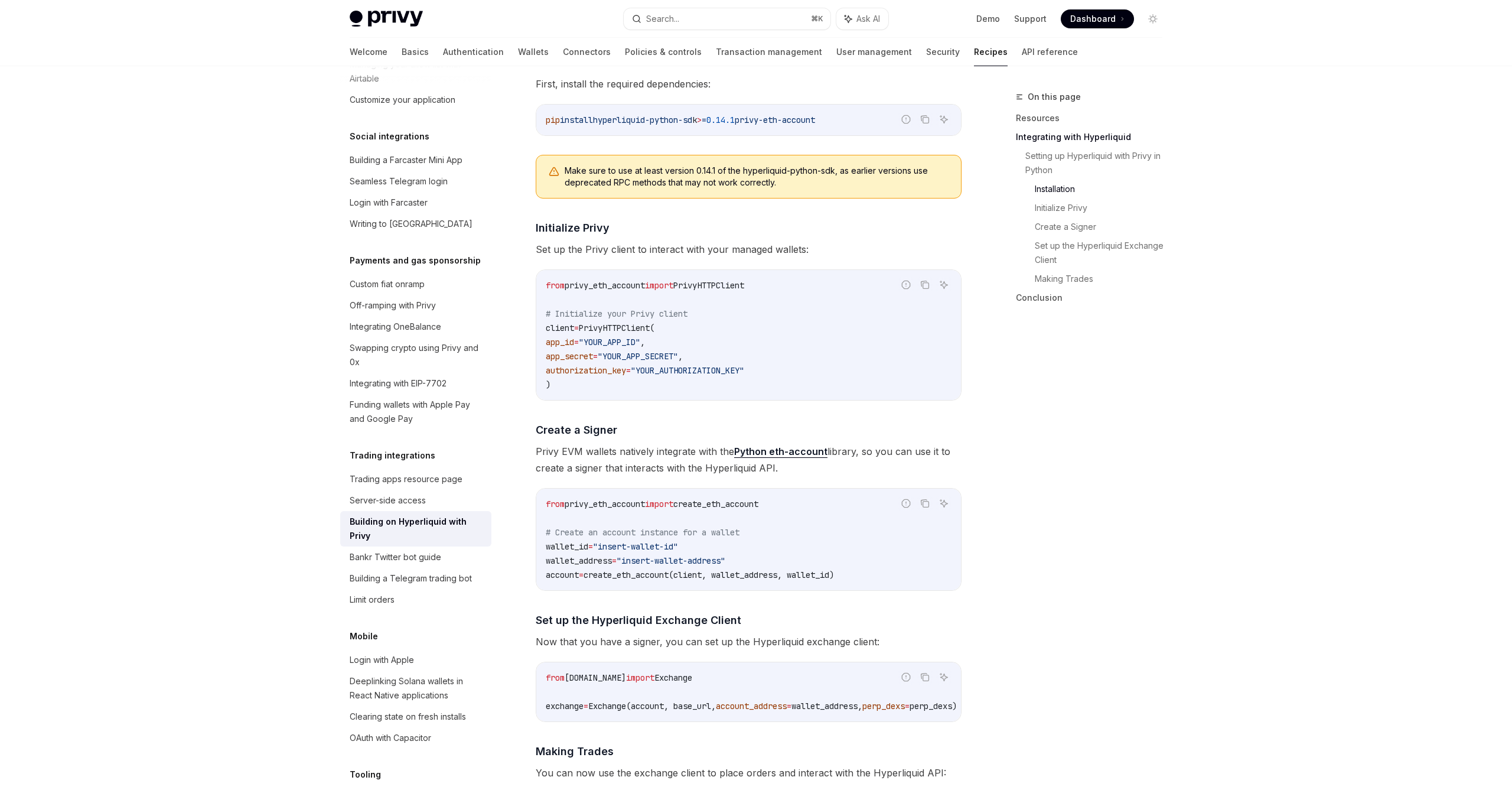
click at [569, 386] on code "from privy_eth_account import PrivyHTTPClient # Initialize your Privy client cl…" at bounding box center [748, 335] width 406 height 113
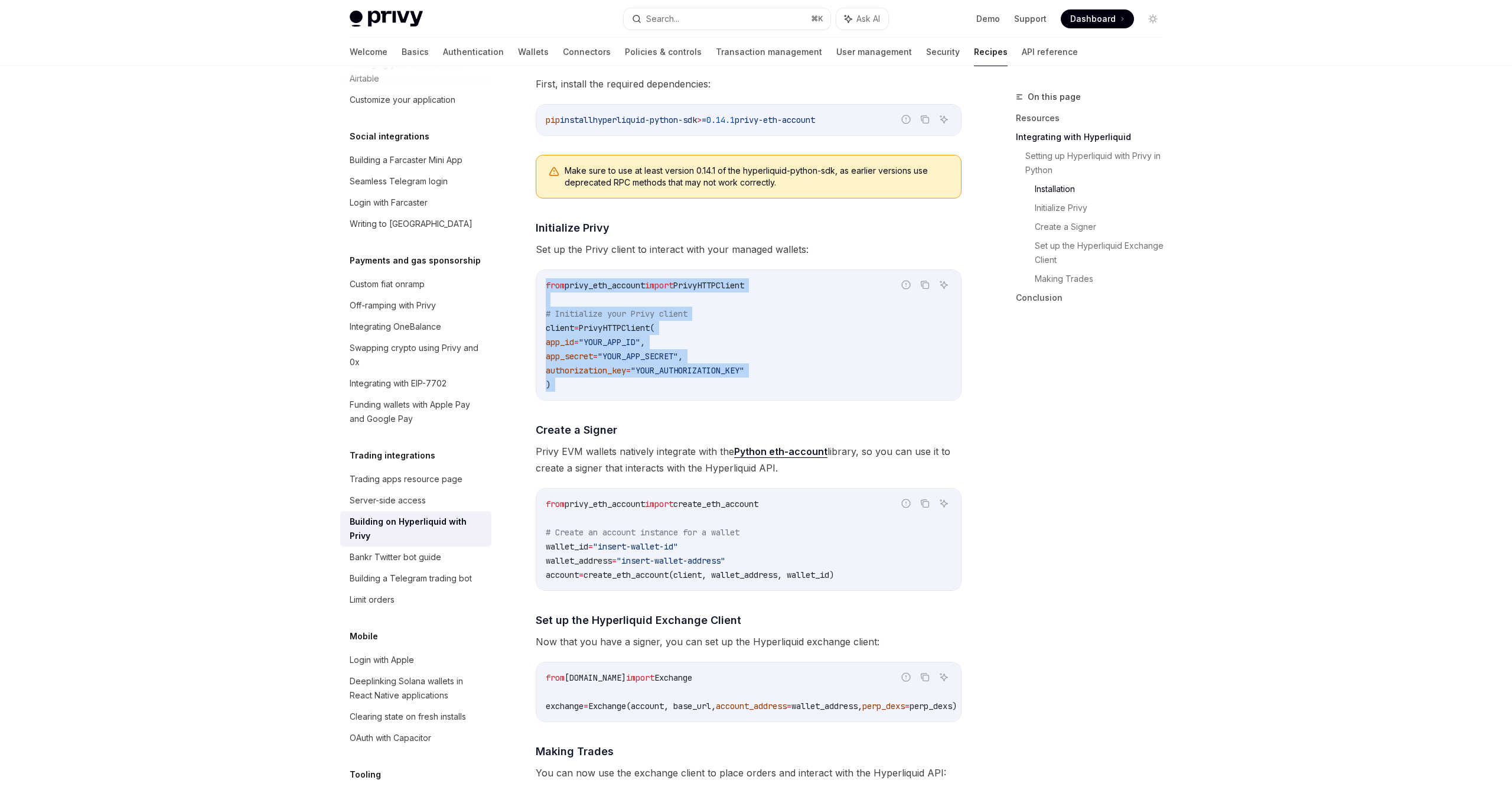
drag, startPoint x: 569, startPoint y: 386, endPoint x: 549, endPoint y: 279, distance: 108.9
click at [549, 279] on code "from privy_eth_account import PrivyHTTPClient # Initialize your Privy client cl…" at bounding box center [748, 335] width 406 height 113
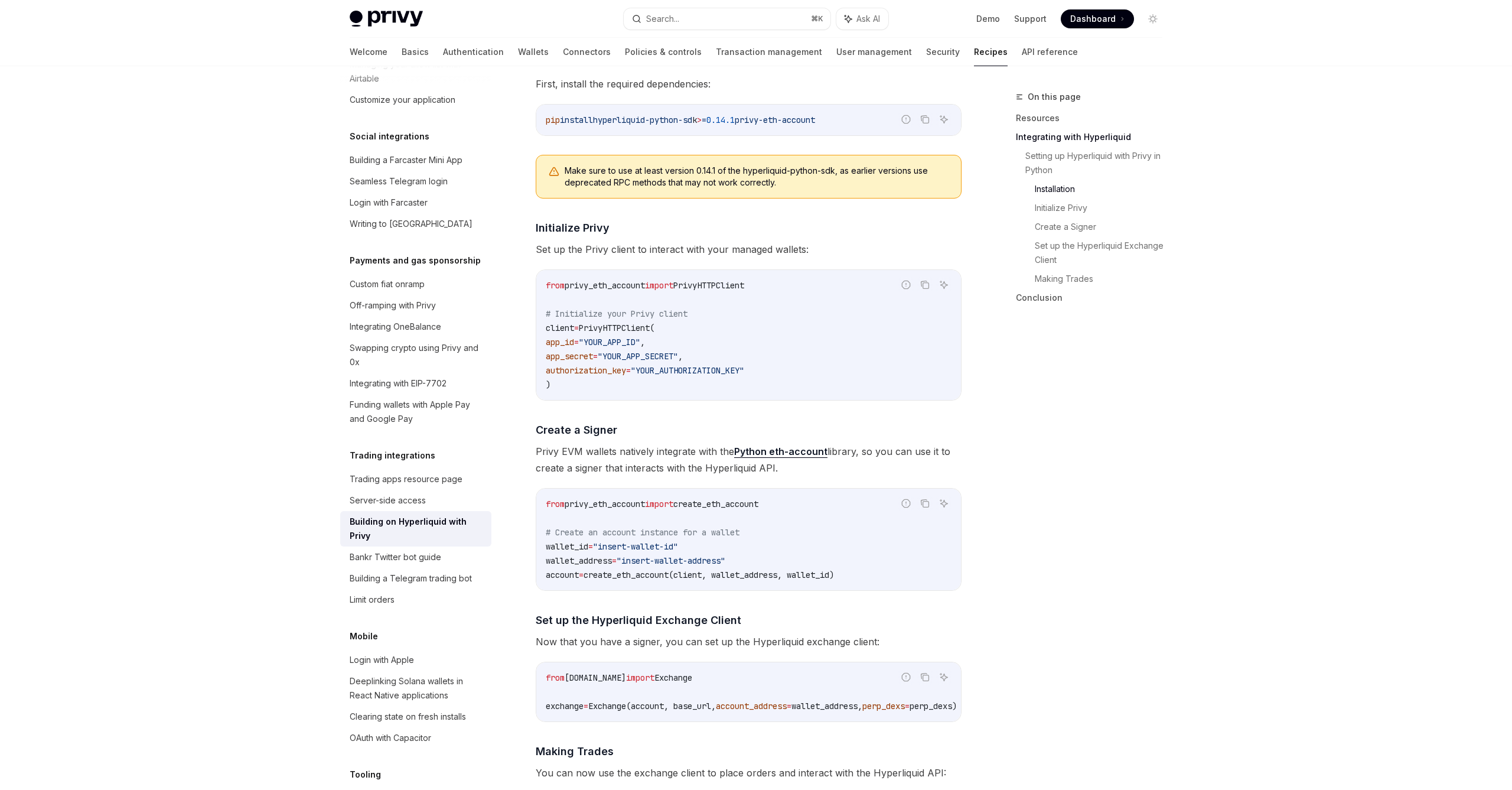
click at [593, 325] on span "PrivyHTTPClient(" at bounding box center [616, 328] width 76 height 11
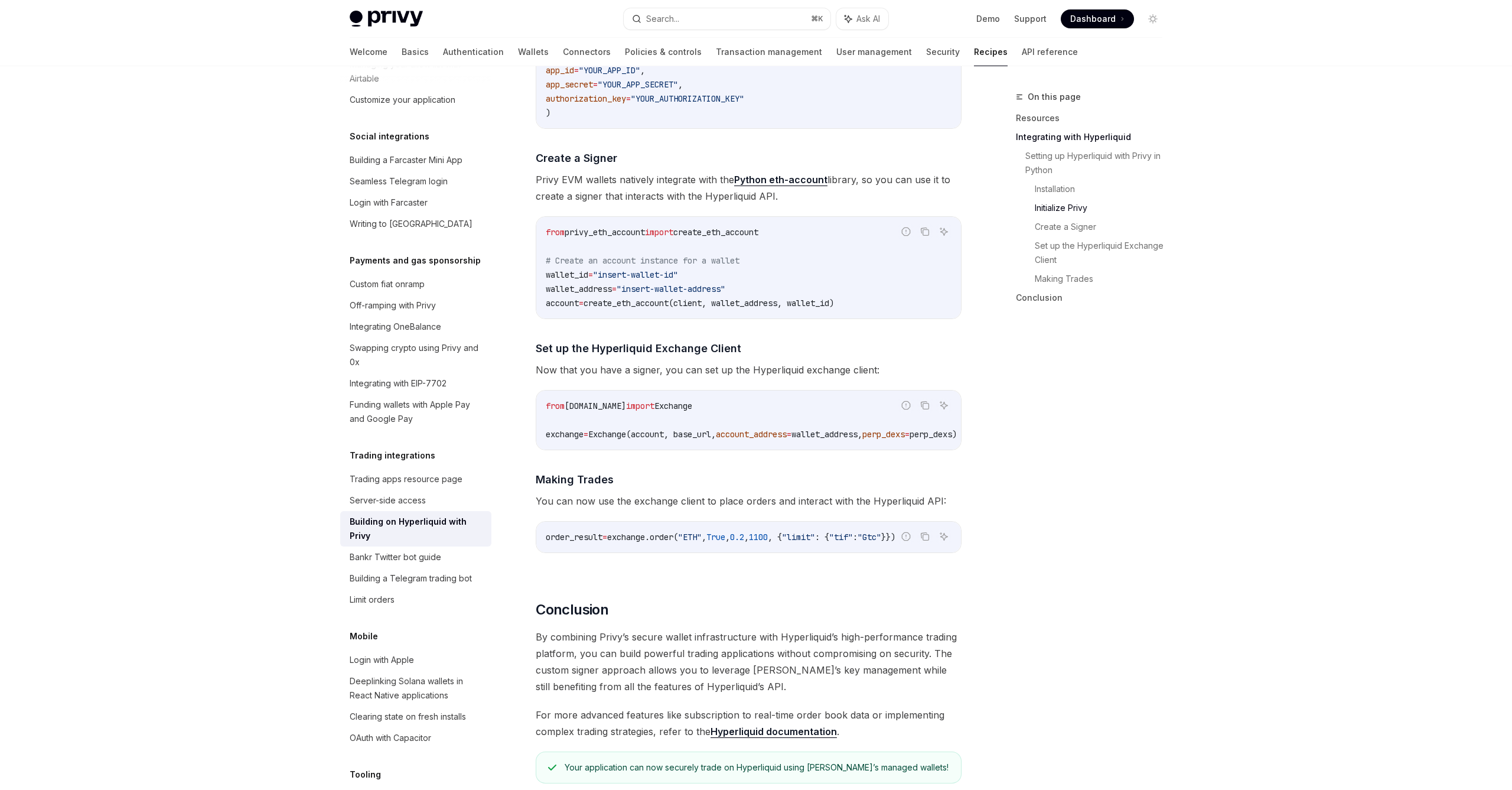
scroll to position [864, 0]
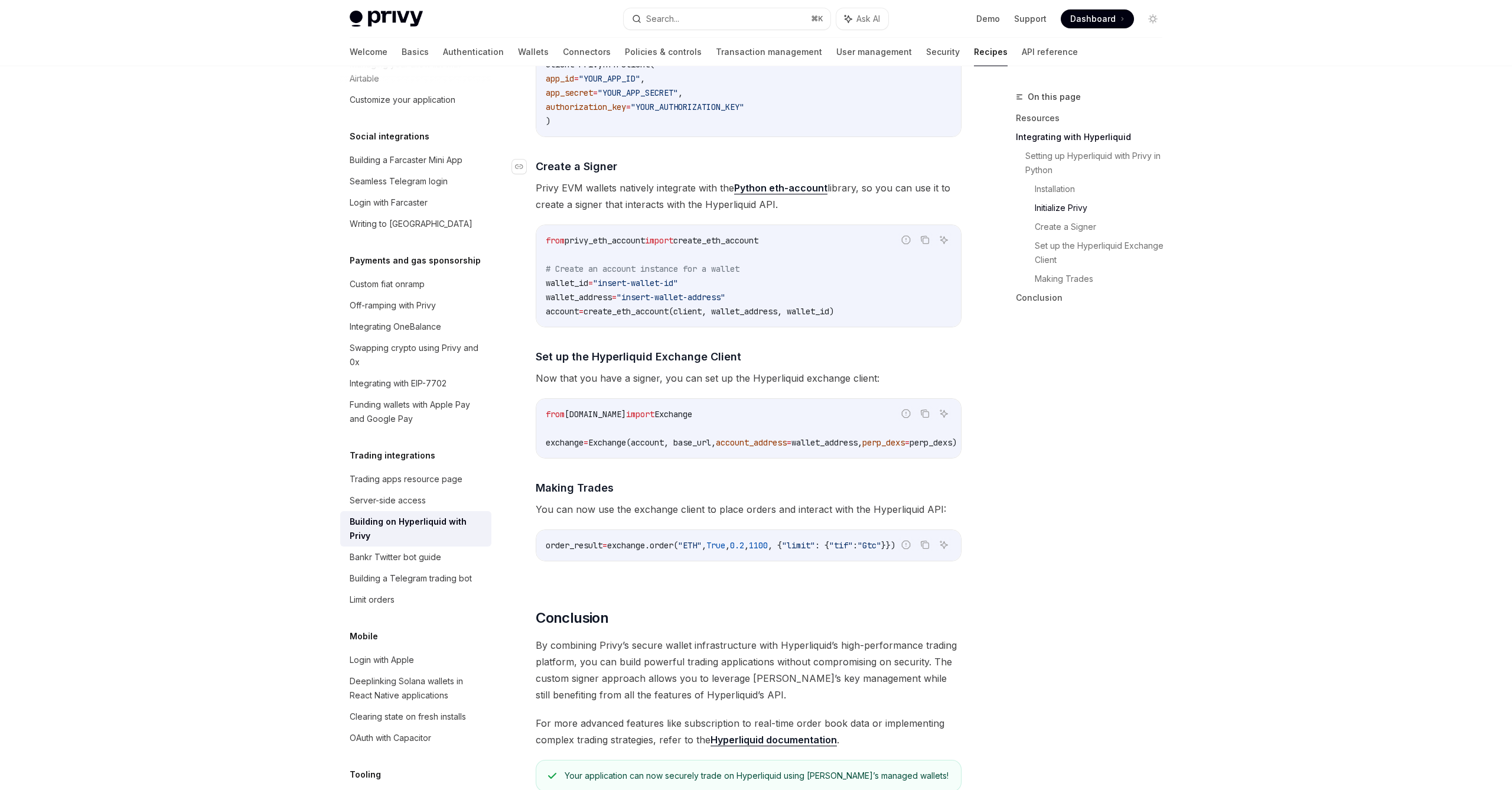
click at [783, 160] on h4 "​ Create a Signer" at bounding box center [748, 166] width 426 height 16
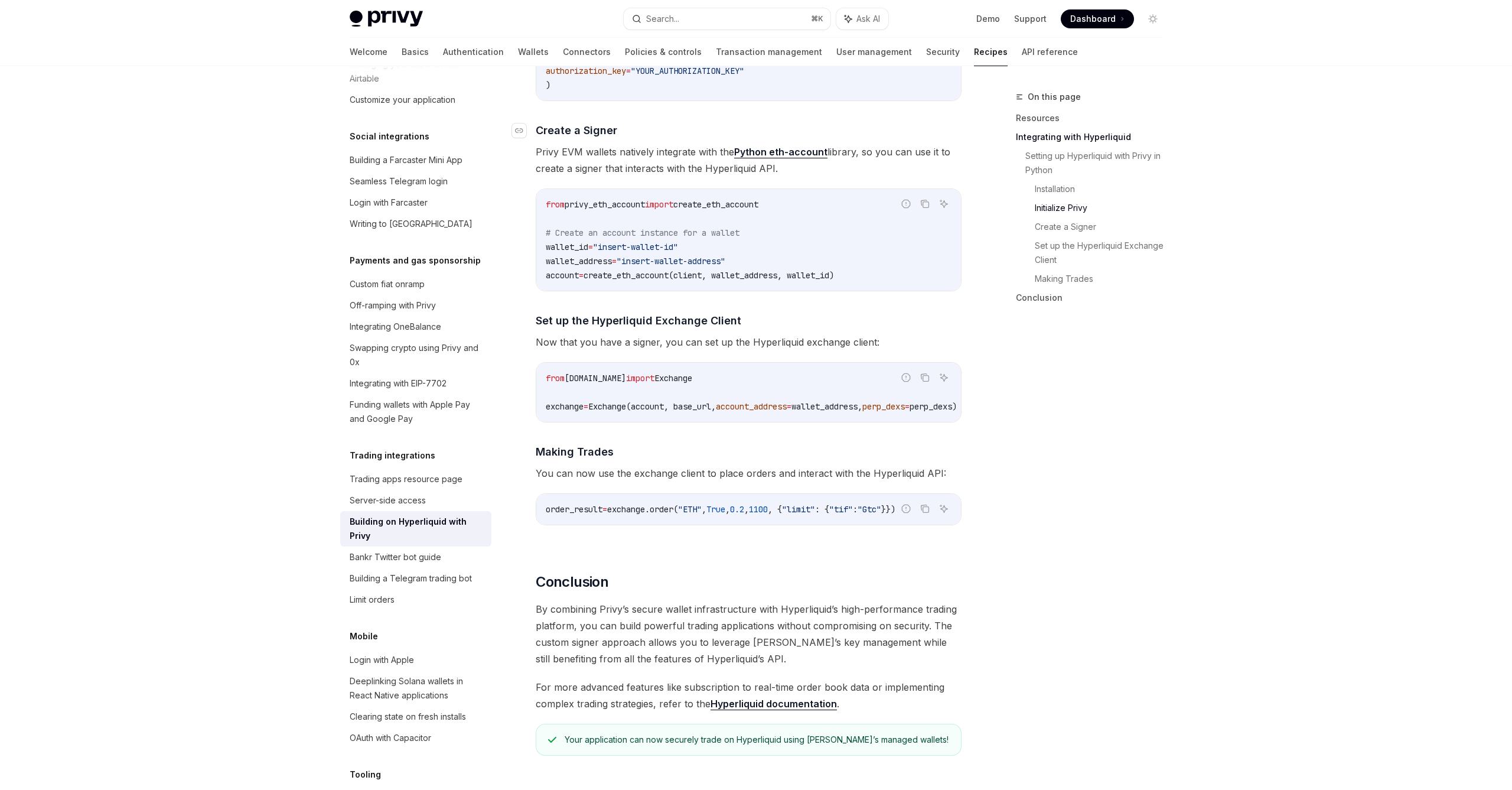
scroll to position [897, 0]
click at [923, 210] on icon "Copy the contents from the code block" at bounding box center [926, 207] width 6 height 6
drag, startPoint x: 1478, startPoint y: 65, endPoint x: 1460, endPoint y: -61, distance: 127.3
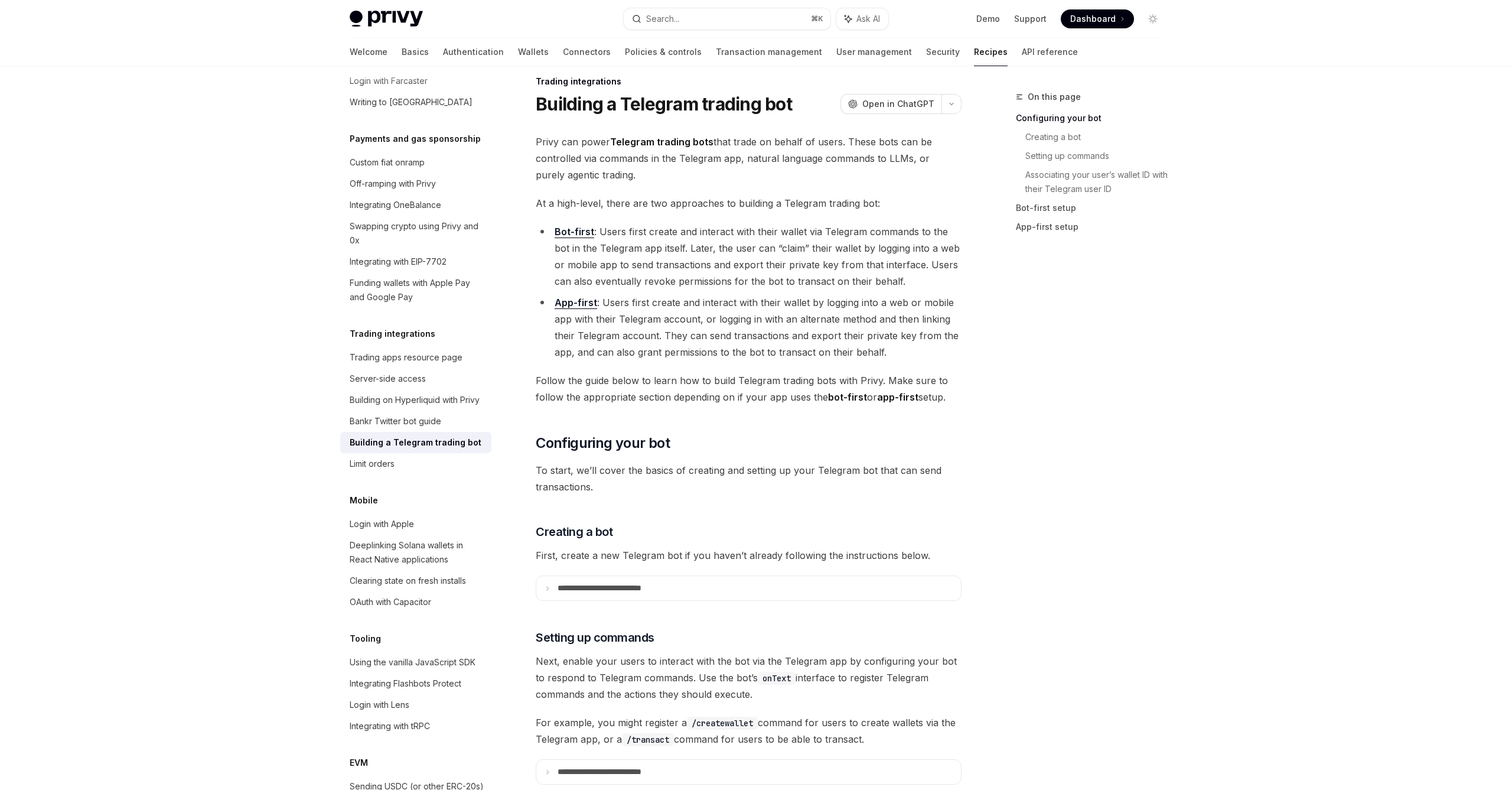
scroll to position [792, 0]
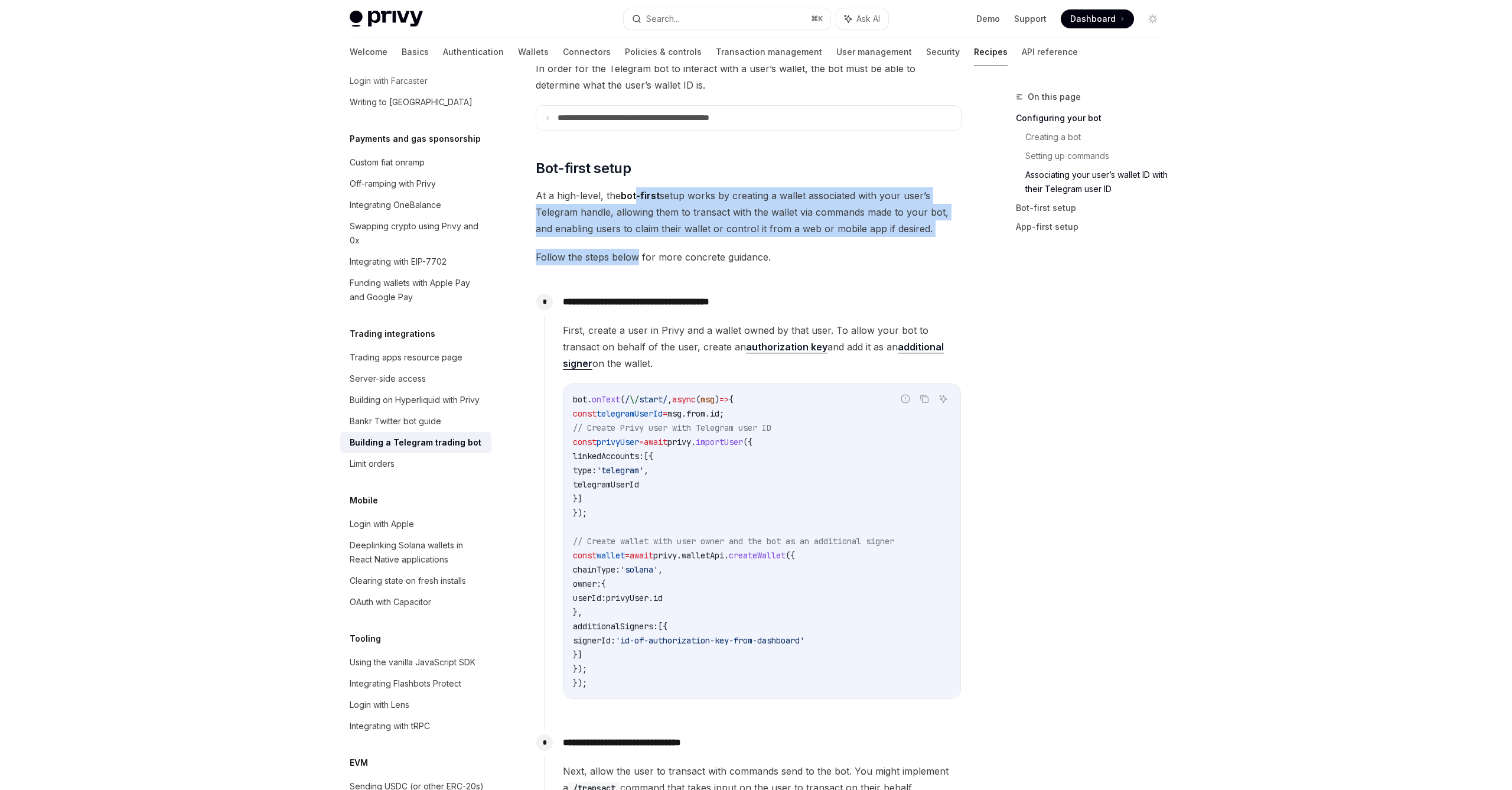
drag, startPoint x: 638, startPoint y: 195, endPoint x: 638, endPoint y: 260, distance: 65.0
click at [638, 259] on span "Follow the steps below for more concrete guidance." at bounding box center [748, 257] width 426 height 16
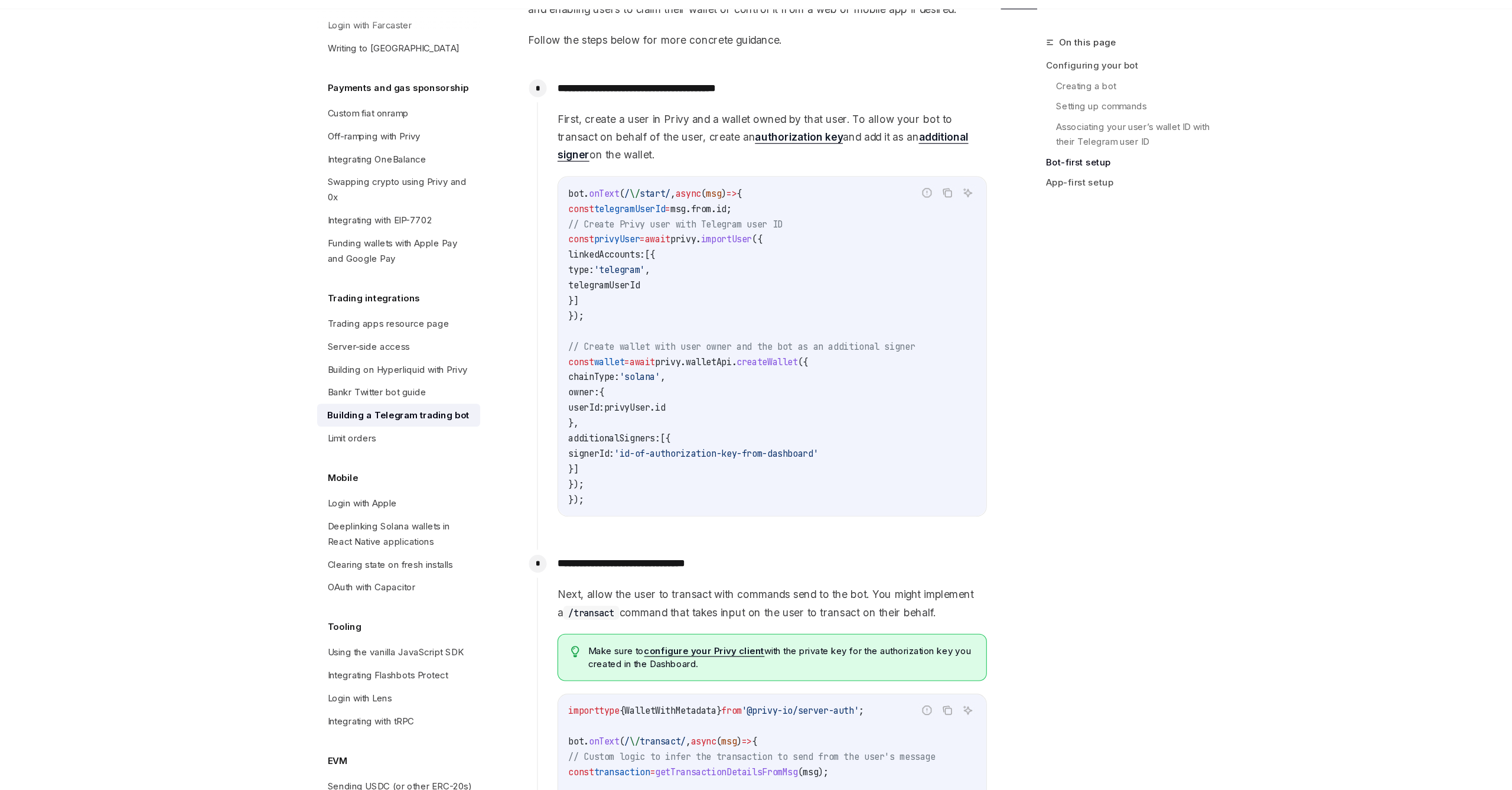
scroll to position [870, 0]
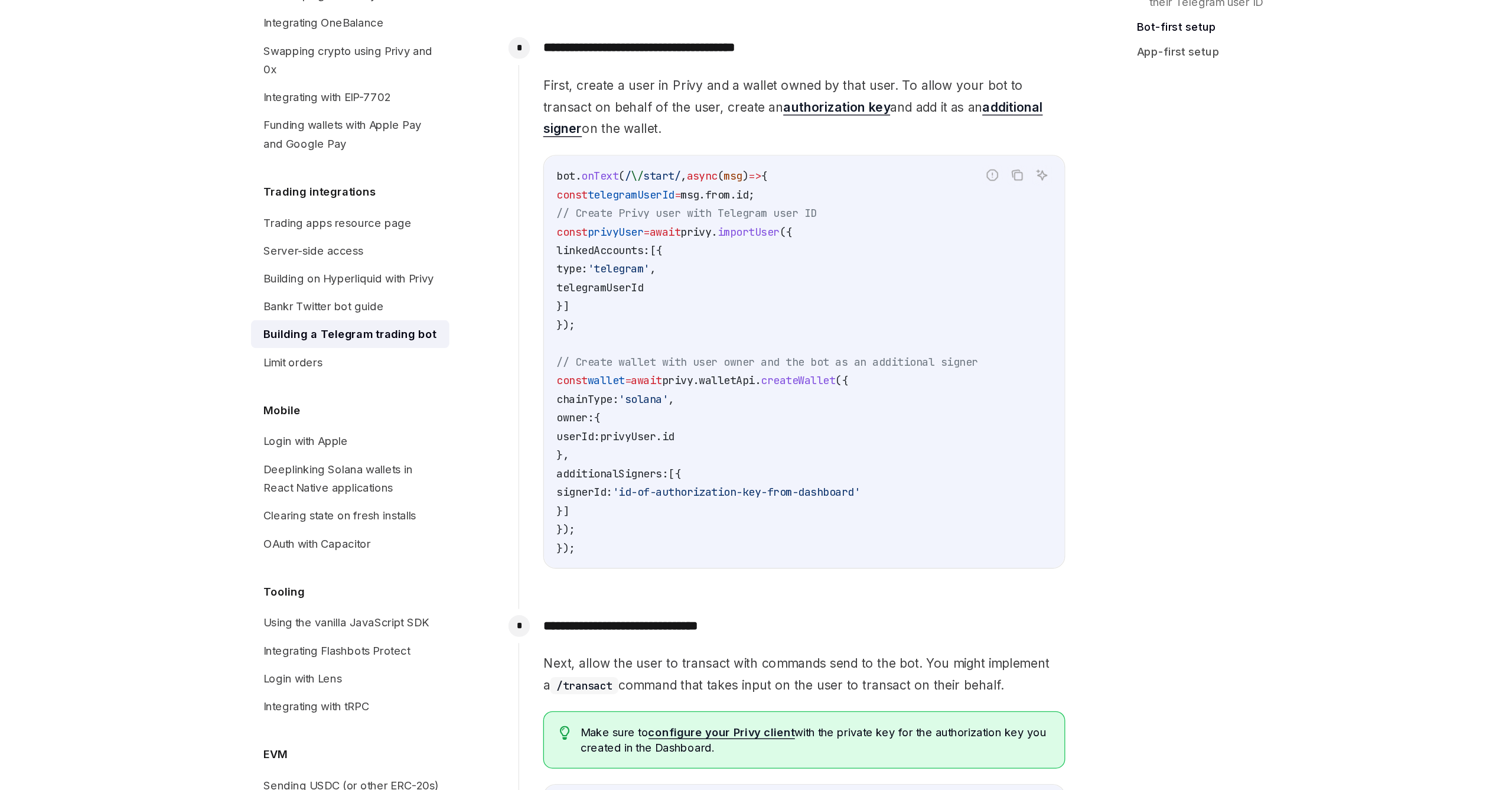
drag, startPoint x: 441, startPoint y: 173, endPoint x: 466, endPoint y: 239, distance: 70.6
click at [573, 314] on code "bot . onText ( / \/ start/ , async ( msg ) => { const telegramUserId = msg . fr…" at bounding box center [761, 463] width 378 height 298
drag, startPoint x: 467, startPoint y: 248, endPoint x: 445, endPoint y: 174, distance: 77.2
click at [573, 314] on code "bot . onText ( / \/ start/ , async ( msg ) => { const telegramUserId = msg . fr…" at bounding box center [761, 463] width 378 height 298
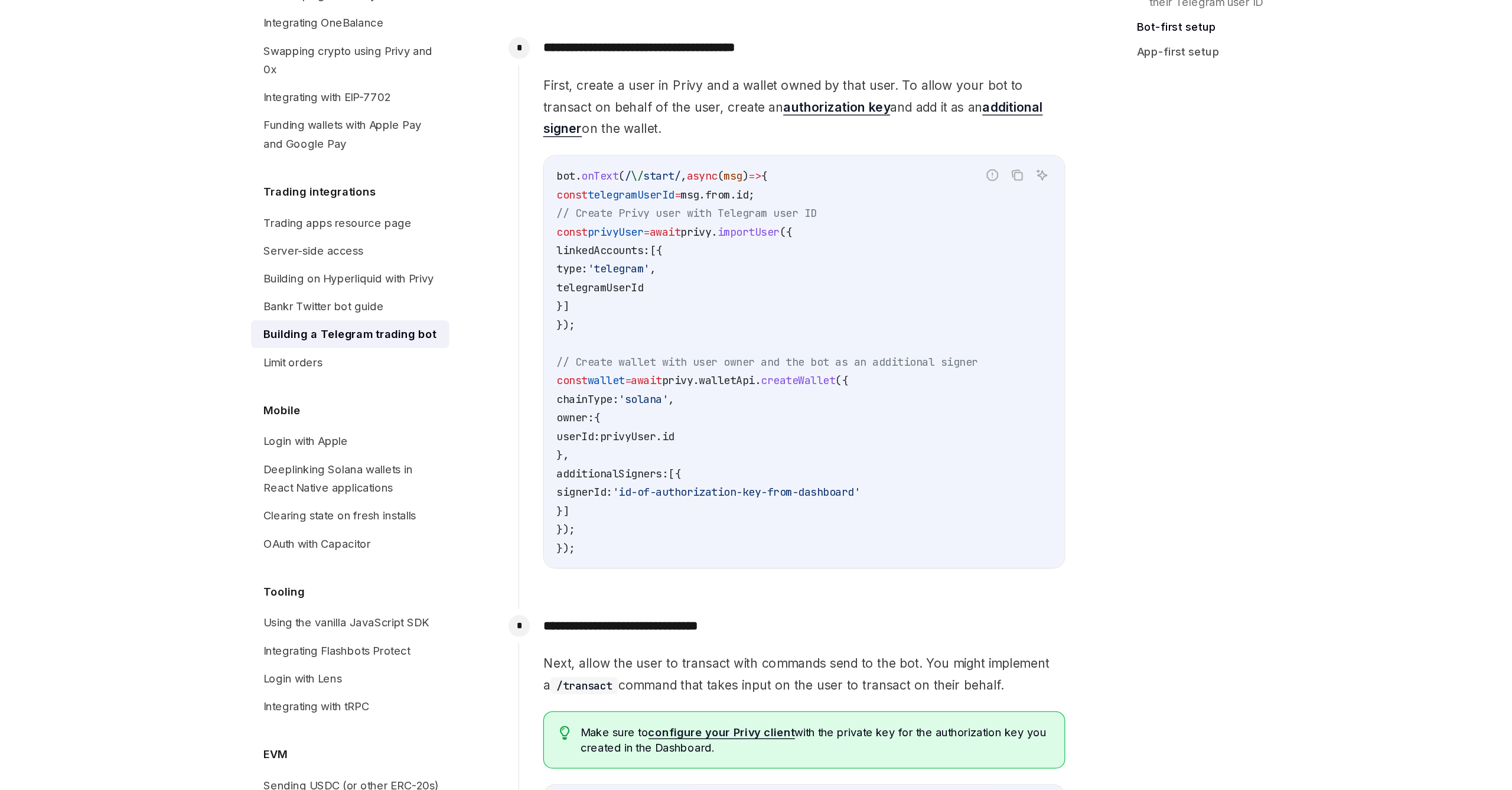
click at [573, 358] on span "const" at bounding box center [585, 364] width 23 height 11
drag, startPoint x: 445, startPoint y: 174, endPoint x: 460, endPoint y: 245, distance: 72.6
click at [573, 314] on code "bot . onText ( / \/ start/ , async ( msg ) => { const telegramUserId = msg . fr…" at bounding box center [761, 463] width 378 height 298
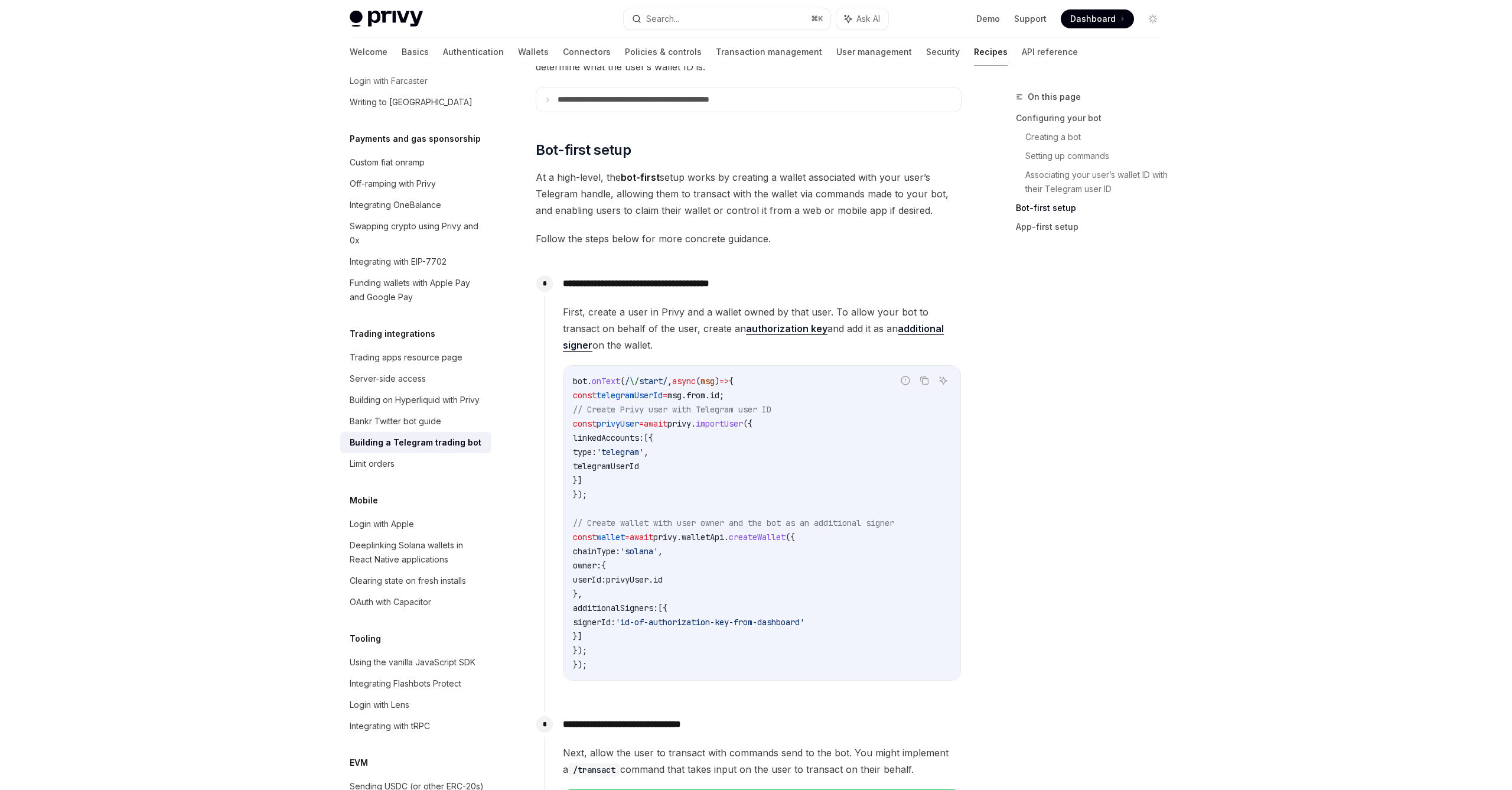
scroll to position [696, 0]
